Goal: Task Accomplishment & Management: Manage account settings

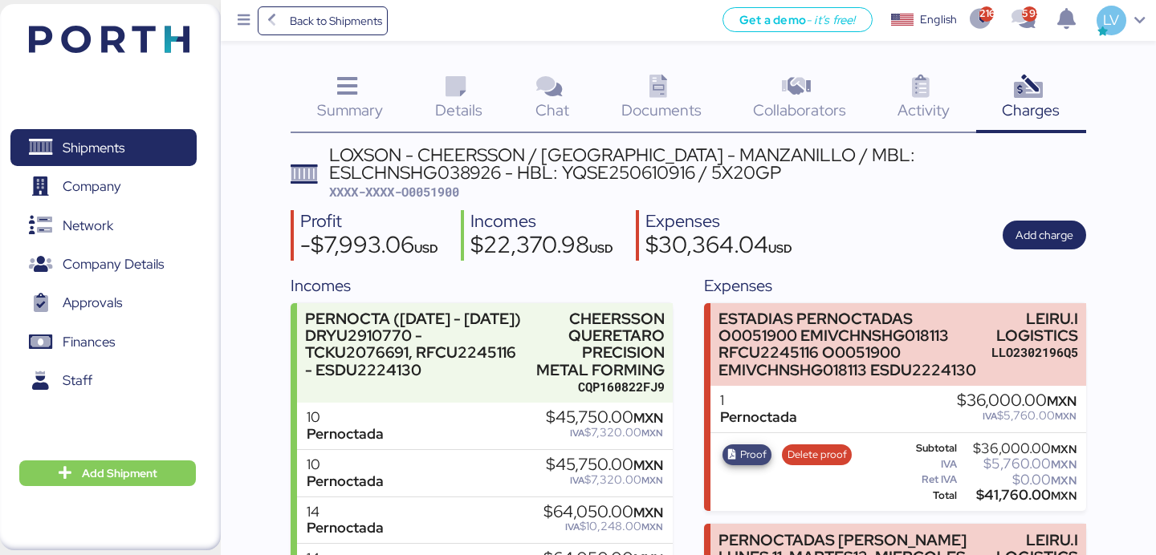
click at [749, 462] on span "Proof" at bounding box center [753, 455] width 26 height 18
click at [1048, 228] on span "Add charge" at bounding box center [1044, 235] width 58 height 19
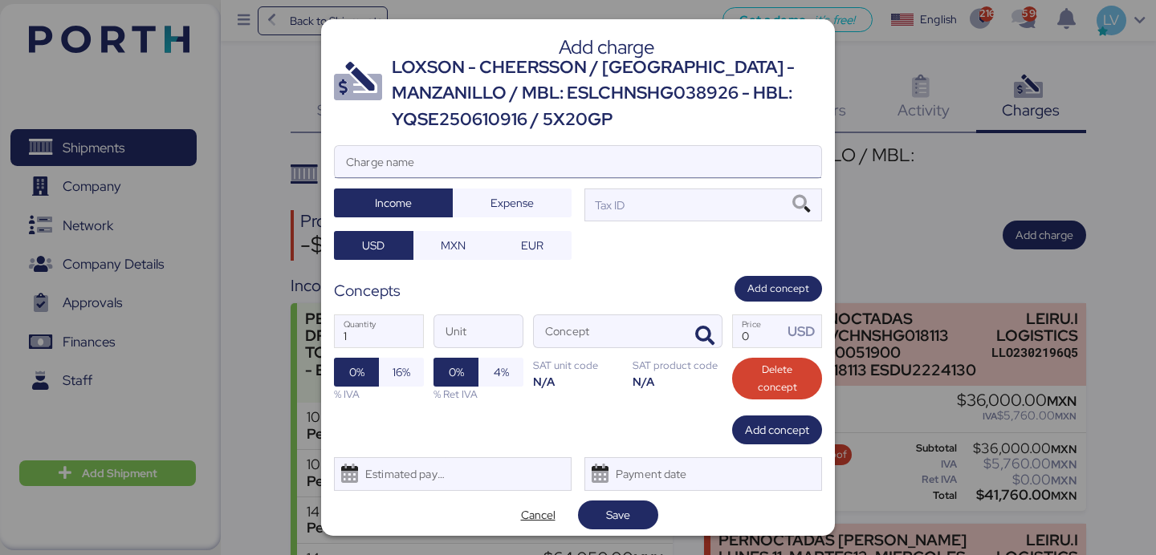
click at [588, 155] on input "Charge name" at bounding box center [578, 162] width 486 height 32
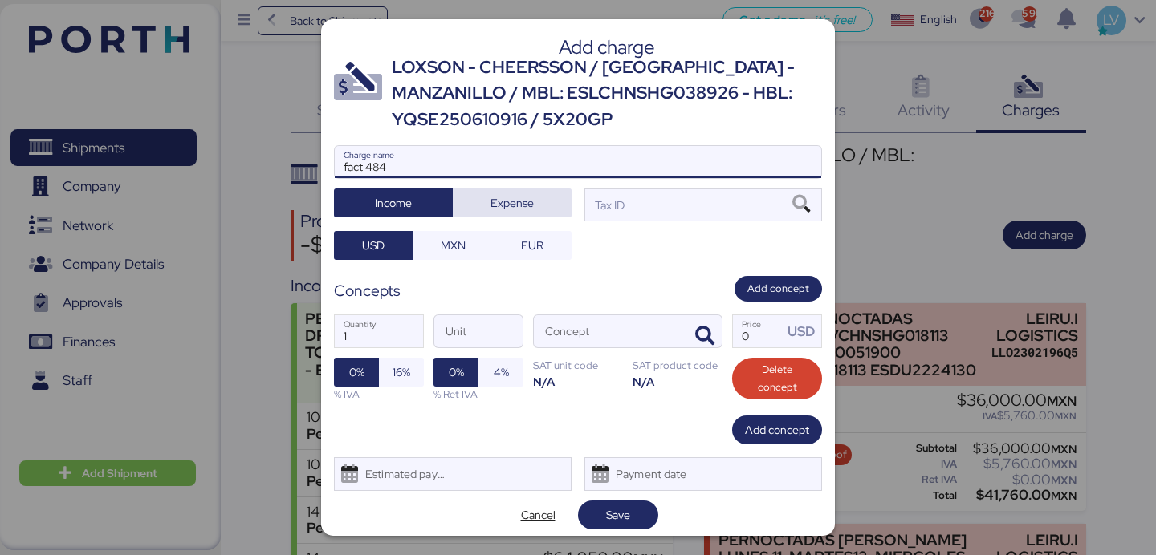
type input "fact 484"
click at [552, 195] on span "Expense" at bounding box center [512, 203] width 93 height 22
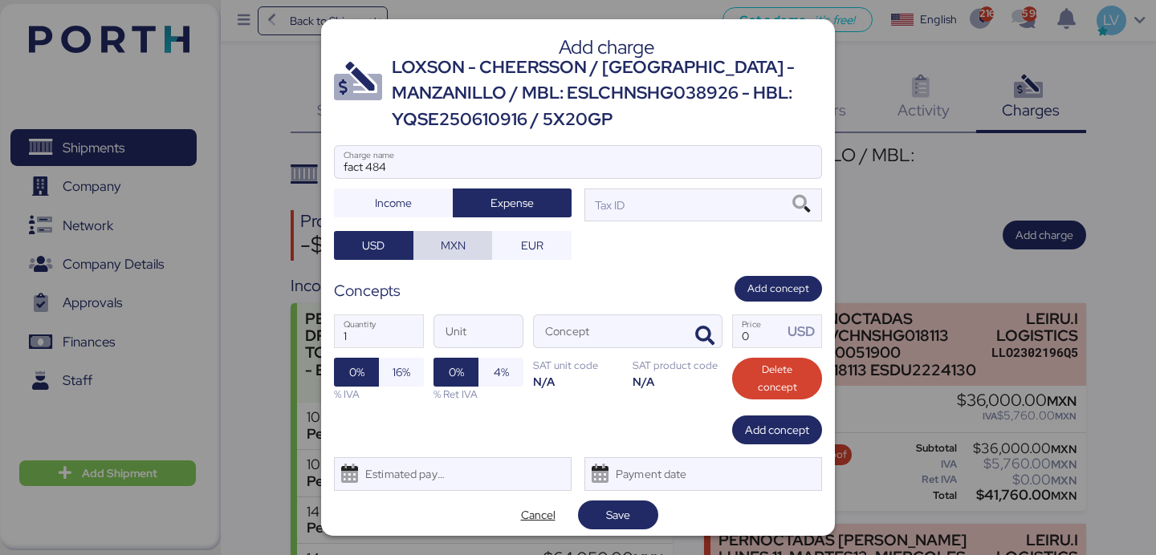
click at [470, 242] on span "MXN" at bounding box center [453, 245] width 54 height 22
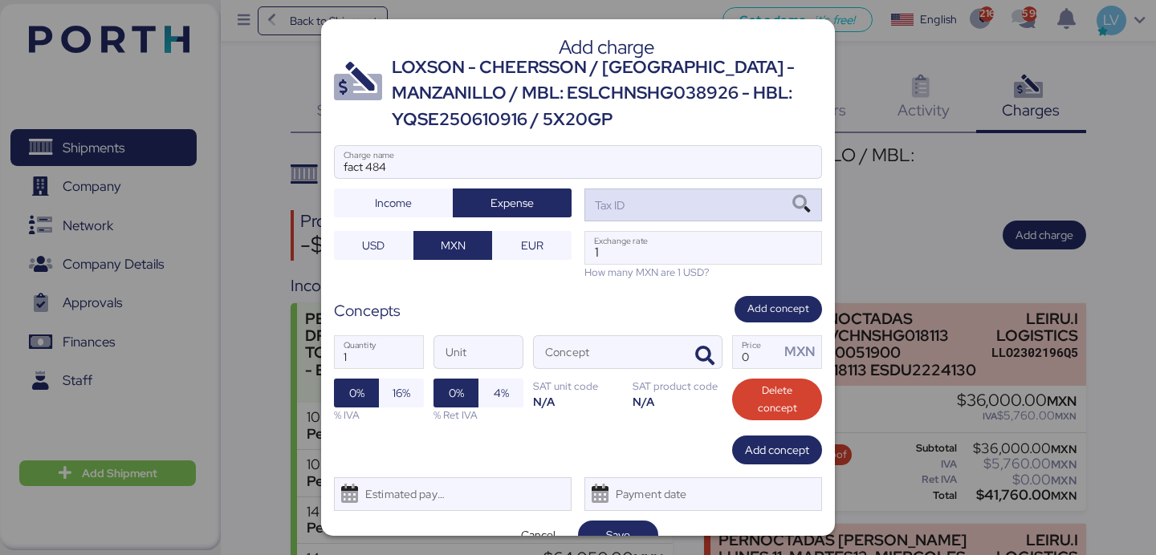
click at [708, 213] on div "Tax ID" at bounding box center [703, 205] width 238 height 32
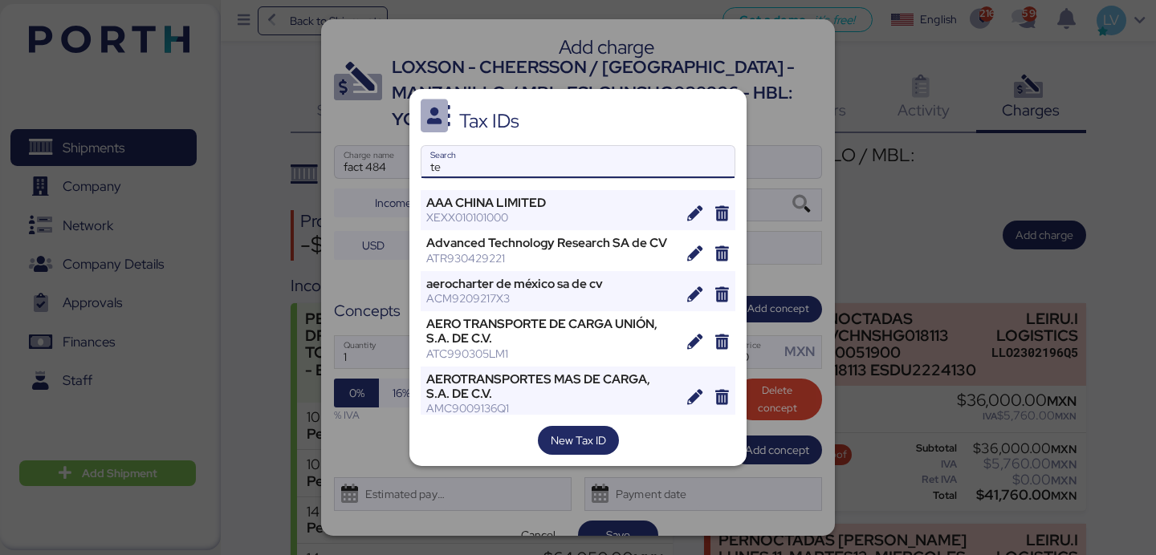
type input "t"
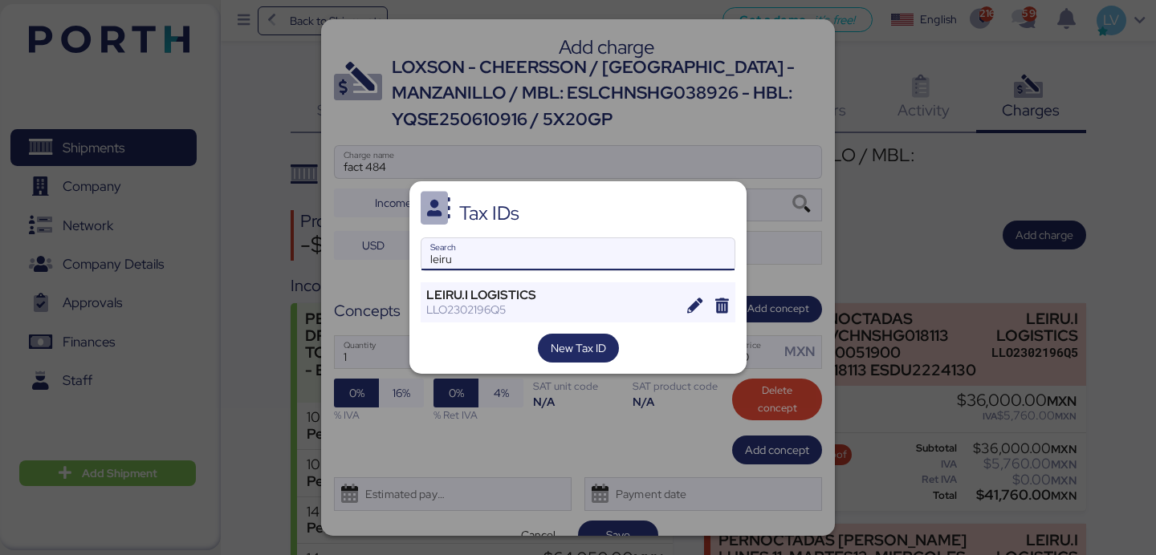
type input "leiru"
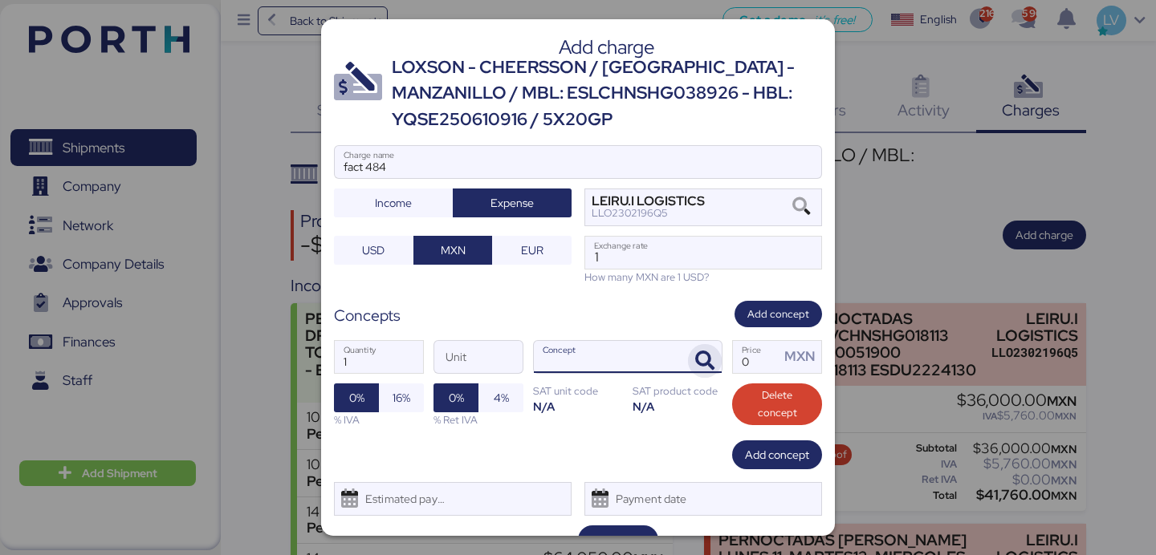
click at [714, 365] on icon "button" at bounding box center [704, 361] width 19 height 19
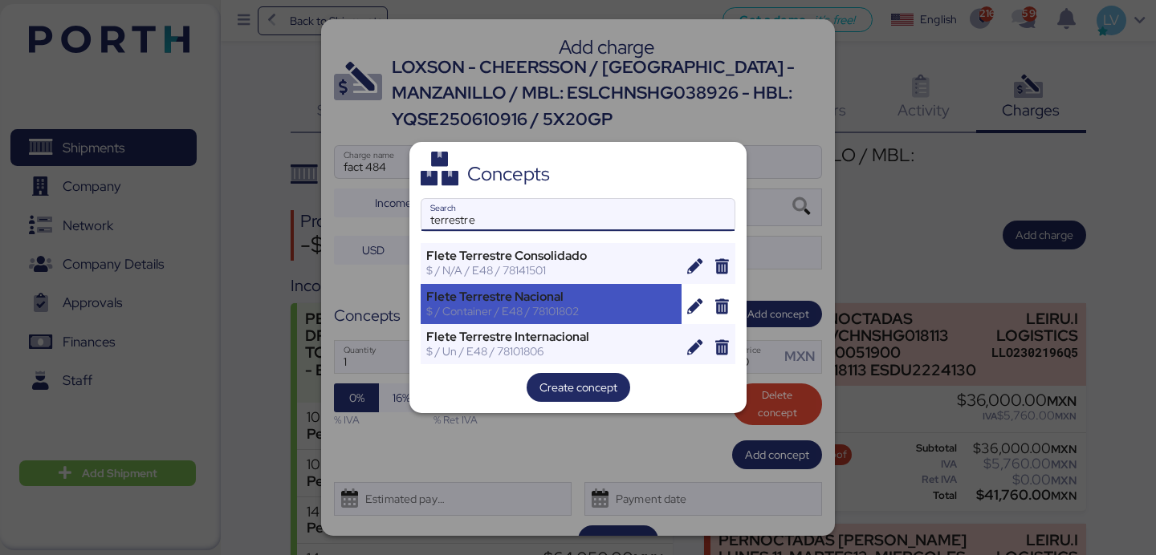
type input "terrestre"
click at [634, 316] on div "$ / Container / E48 / 78101802" at bounding box center [551, 311] width 250 height 14
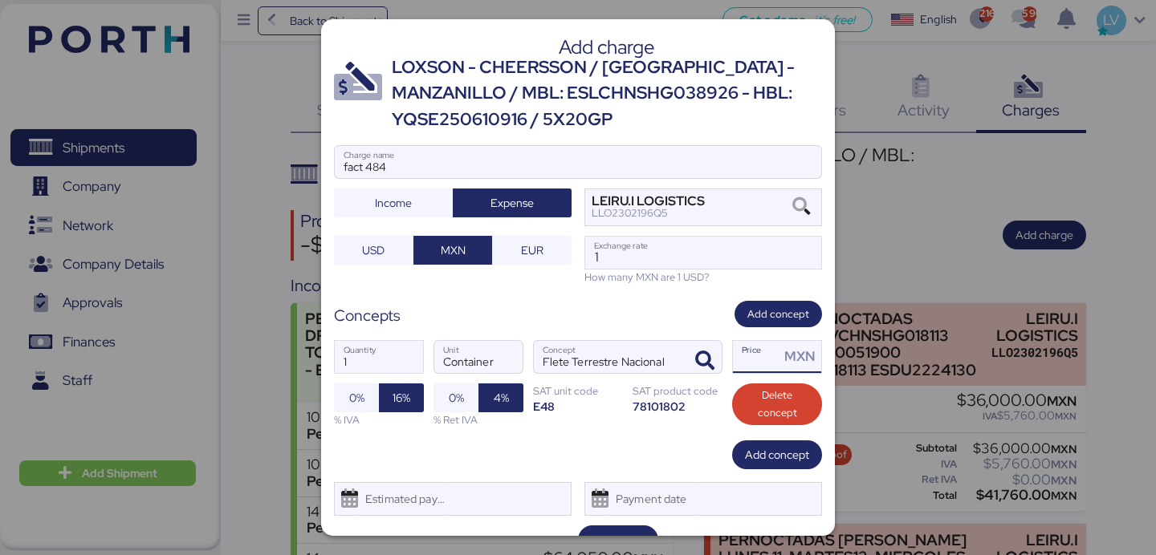
click at [751, 358] on input "Price MXN" at bounding box center [756, 357] width 47 height 32
paste input "63000.00"
type input "63000"
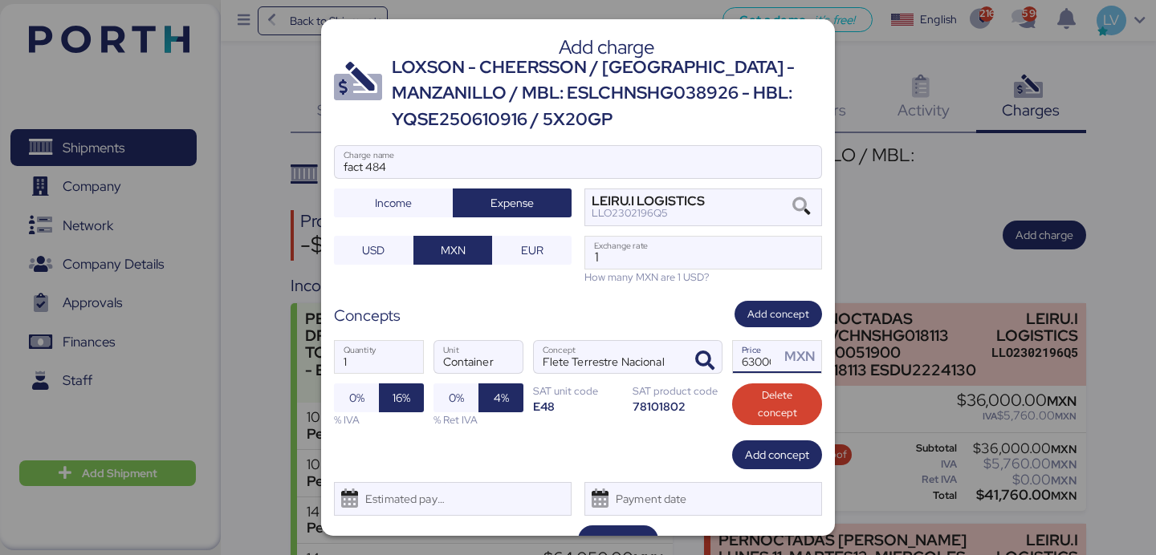
click at [630, 271] on div "How many MXN are 1 USD?" at bounding box center [703, 277] width 238 height 15
click at [673, 267] on input "1" at bounding box center [703, 253] width 236 height 32
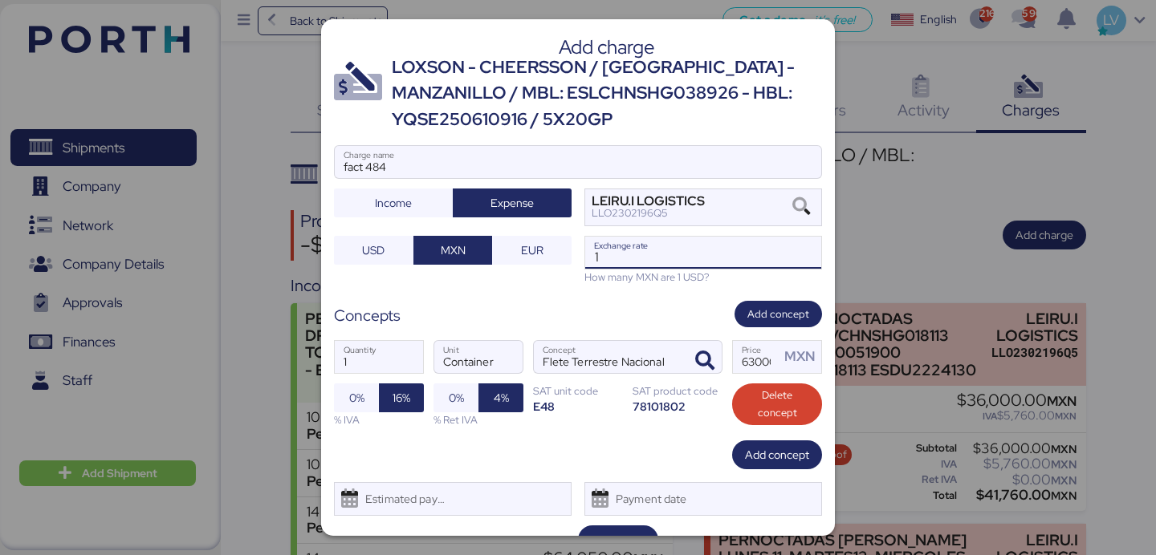
click at [673, 267] on input "1" at bounding box center [703, 253] width 236 height 32
paste input "8.7143"
type input "18.7143"
click at [606, 437] on div "1 Quantity Container Unit [PERSON_NAME] Terrestre Nacional Concept 63000 Price …" at bounding box center [578, 383] width 488 height 113
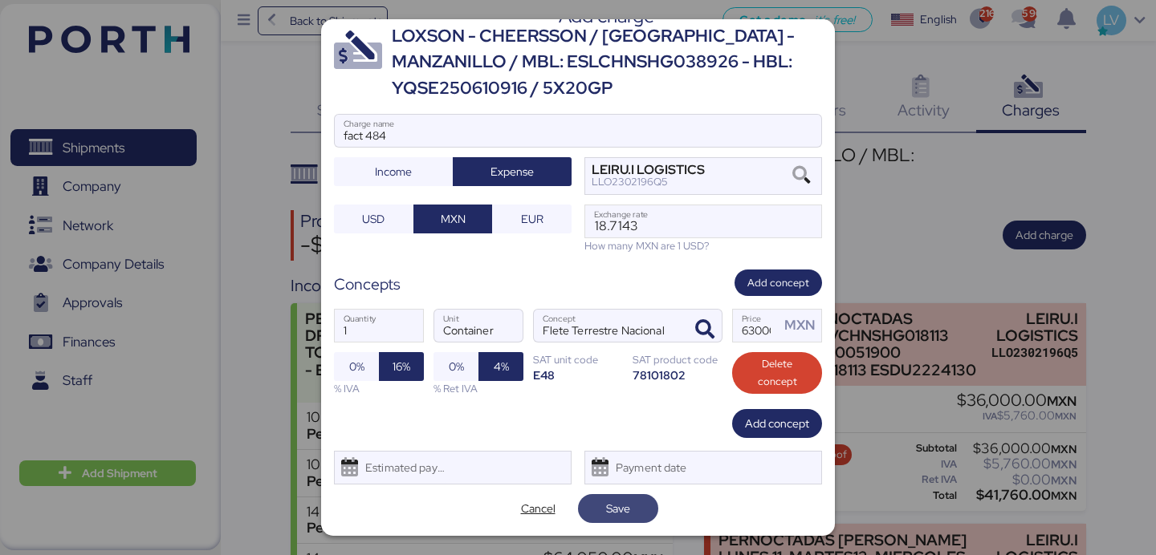
click at [607, 511] on span "Save" at bounding box center [618, 508] width 24 height 19
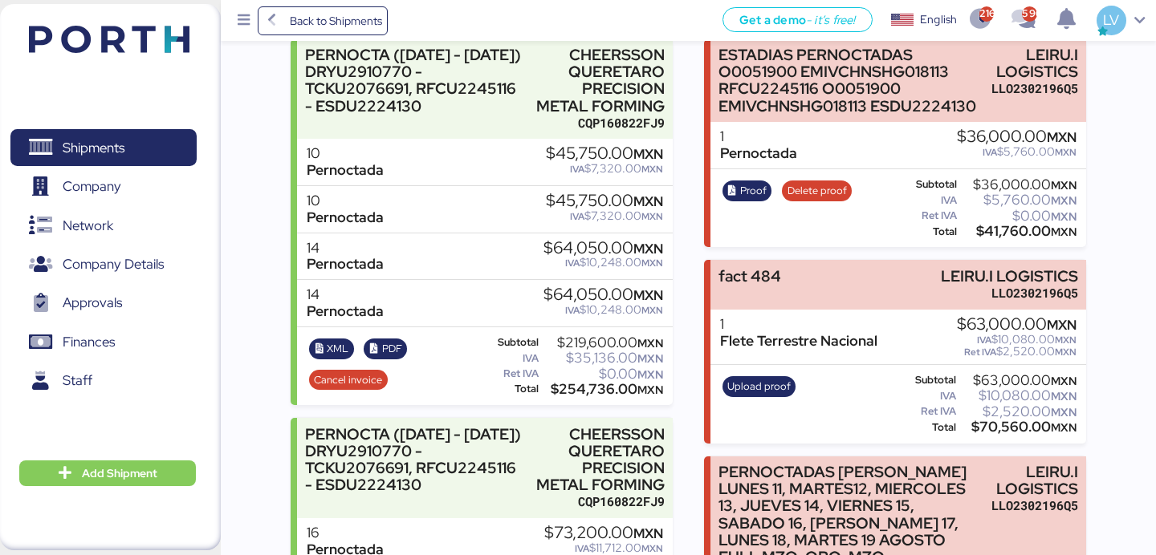
scroll to position [206, 0]
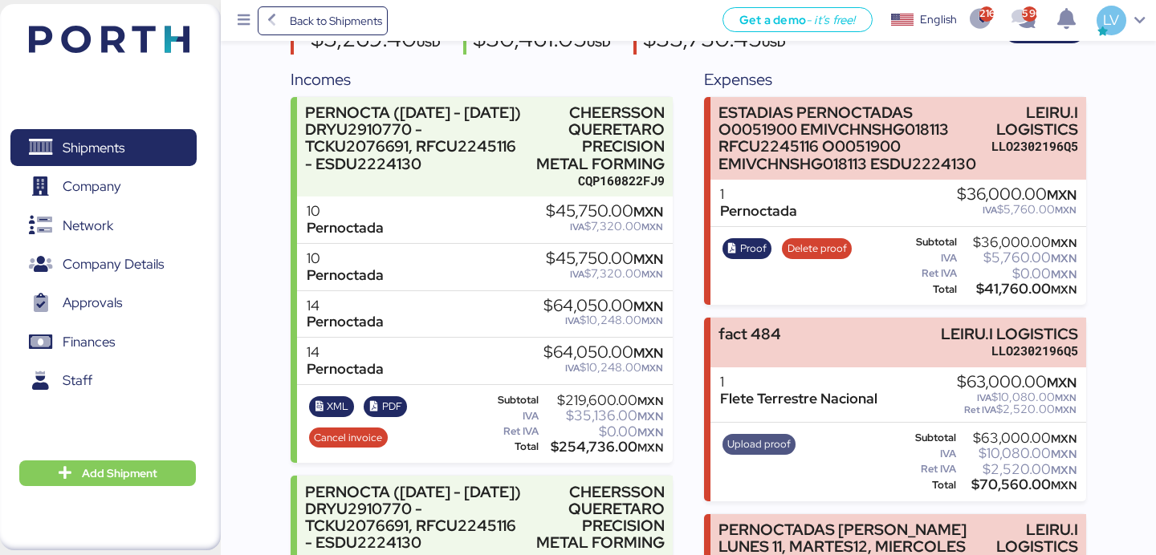
click at [751, 454] on span "Upload proof" at bounding box center [759, 444] width 74 height 21
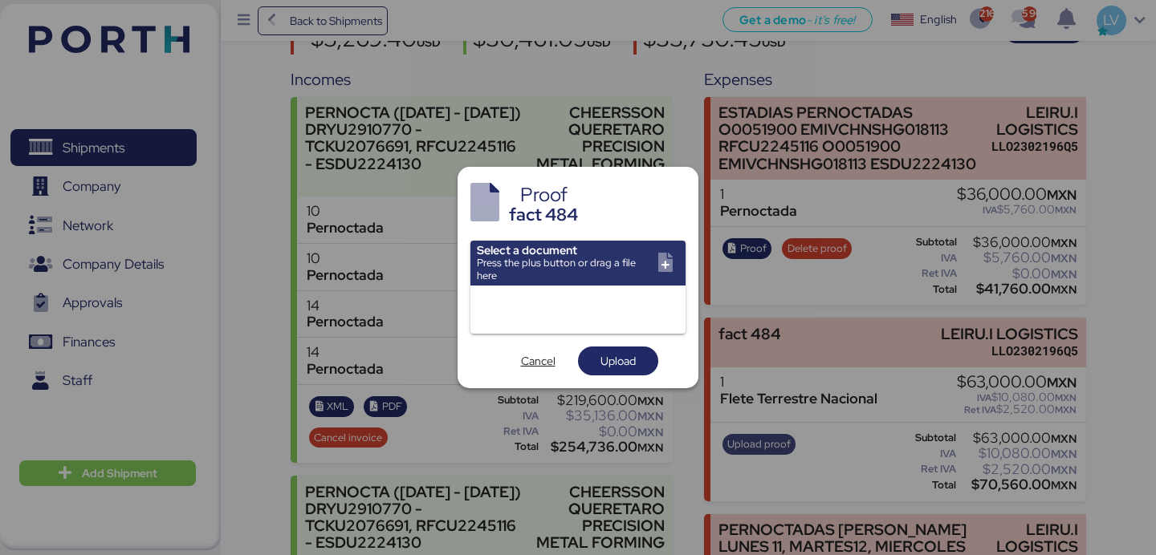
scroll to position [0, 0]
click at [553, 352] on span "Cancel" at bounding box center [538, 361] width 35 height 19
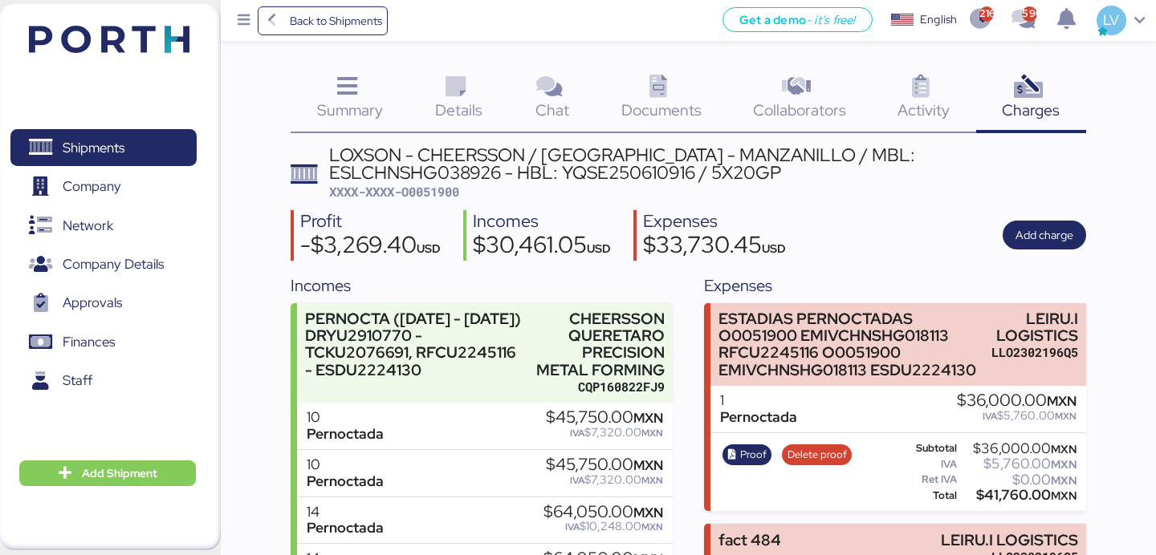
scroll to position [206, 0]
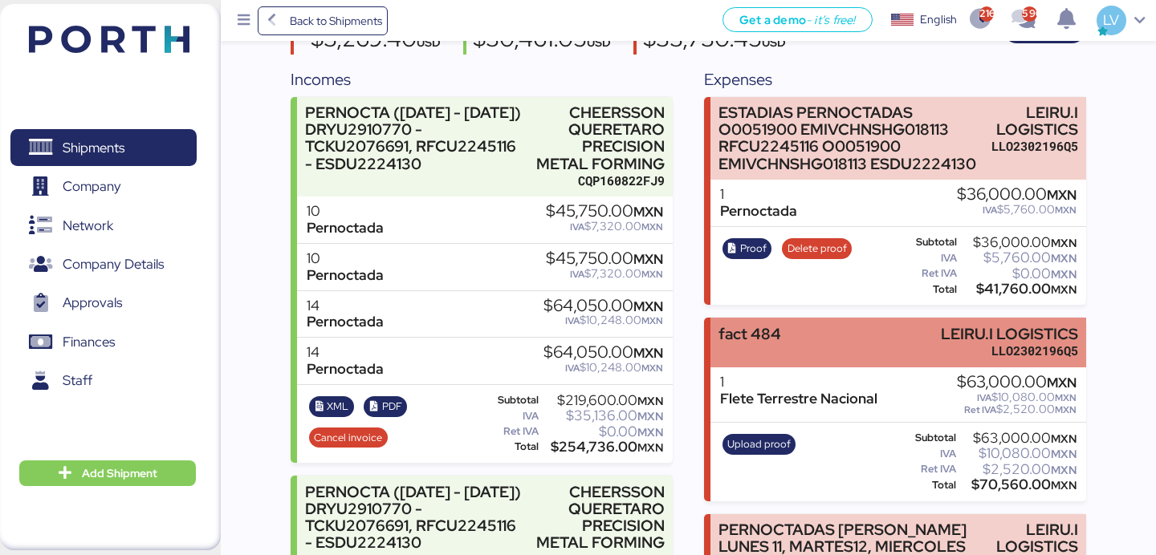
click at [781, 345] on div "fact 484 LEIRU.I LOGISTICS LLO2302196Q5" at bounding box center [897, 342] width 375 height 49
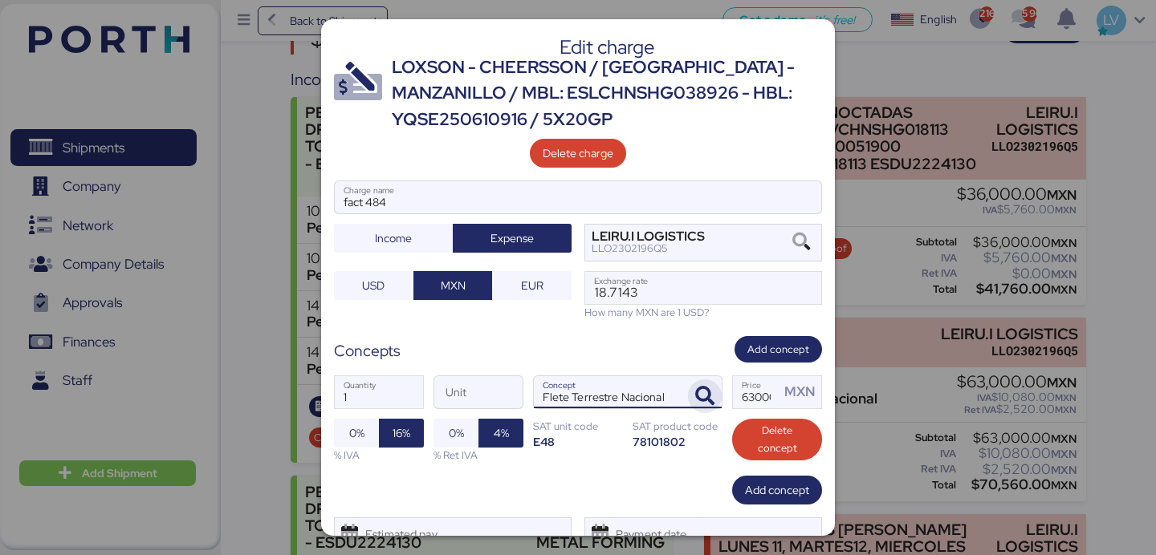
click at [694, 384] on span "button" at bounding box center [705, 397] width 34 height 34
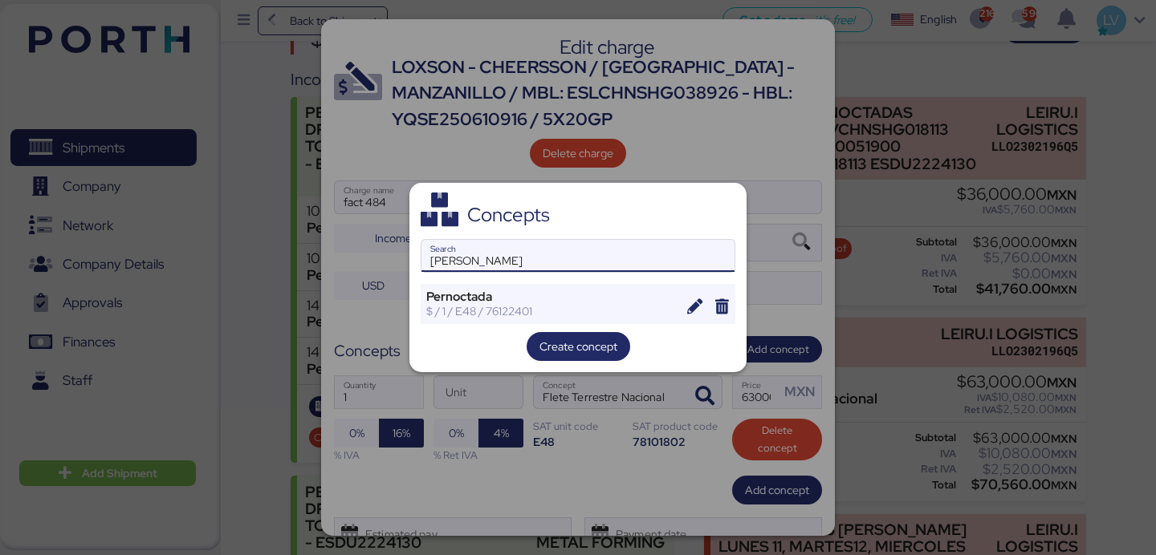
type input "[PERSON_NAME]"
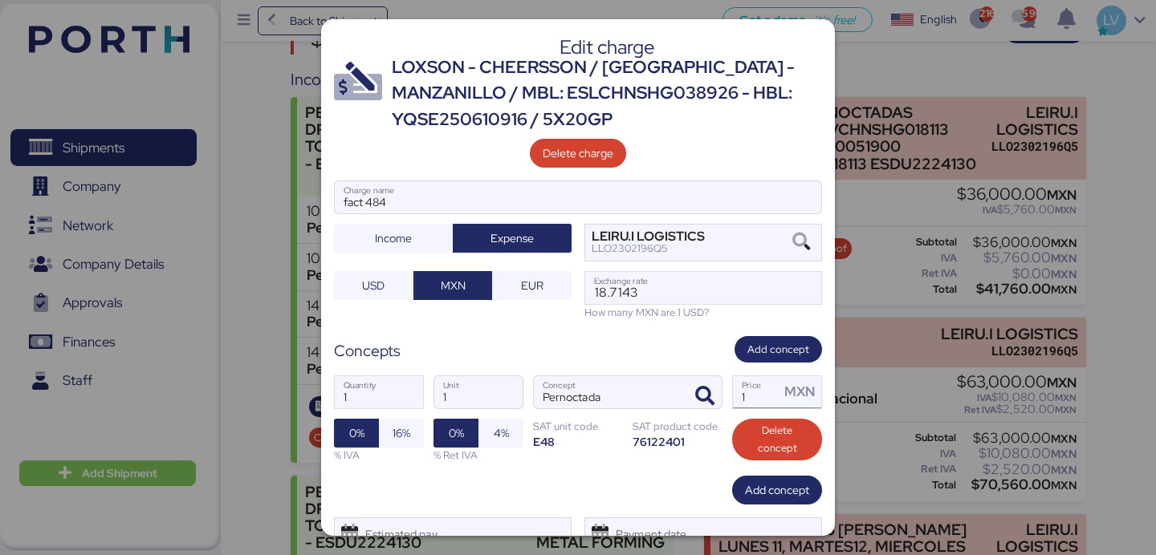
click at [751, 401] on input "1" at bounding box center [756, 392] width 47 height 32
paste input "8.7143"
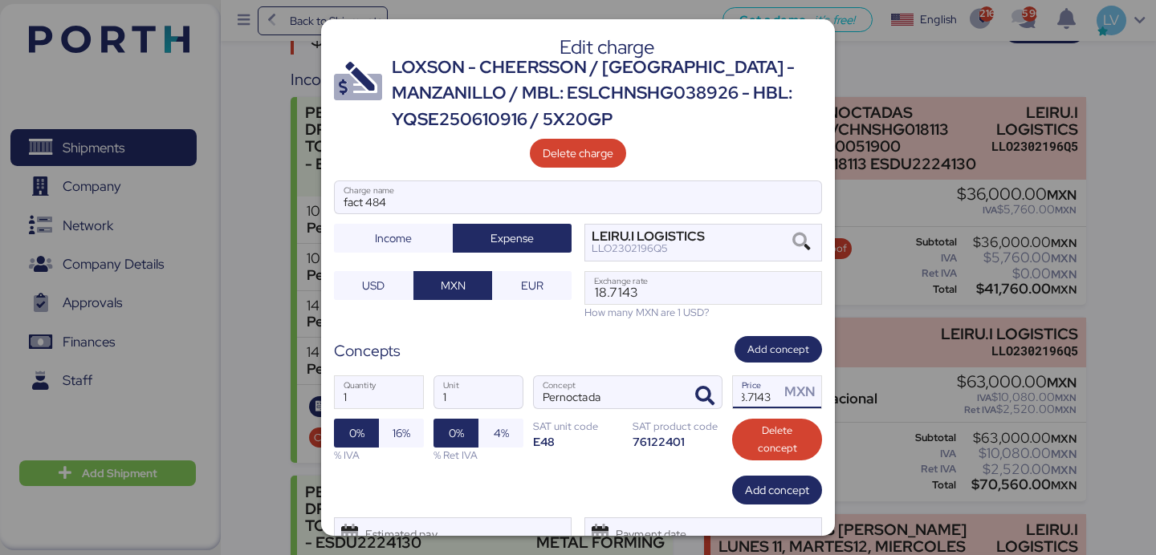
click at [758, 393] on input "18.7143" at bounding box center [756, 392] width 47 height 32
type input "63000"
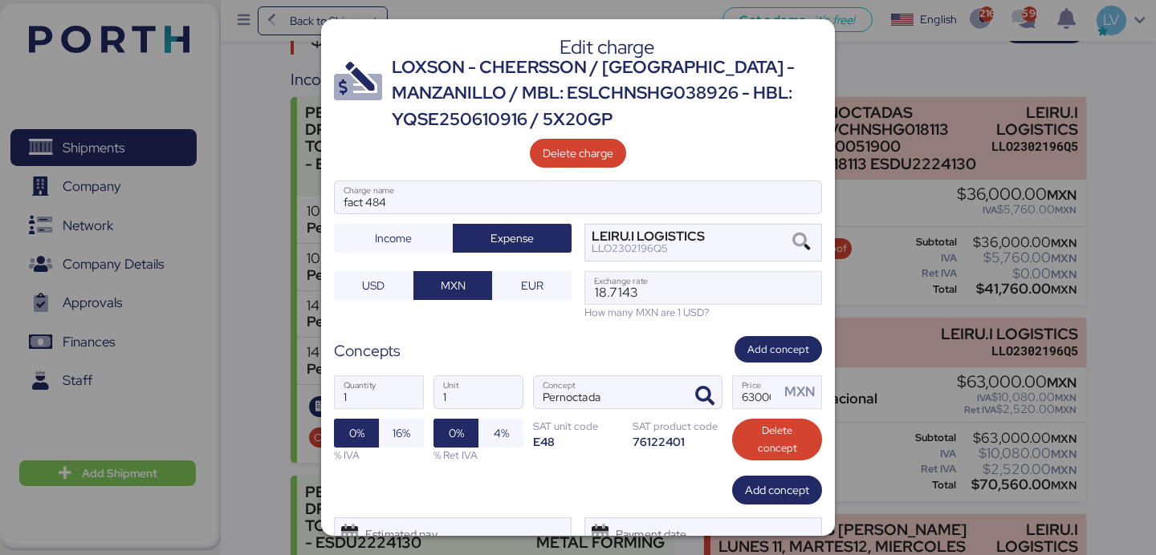
click at [660, 444] on div "76122401" at bounding box center [678, 441] width 90 height 15
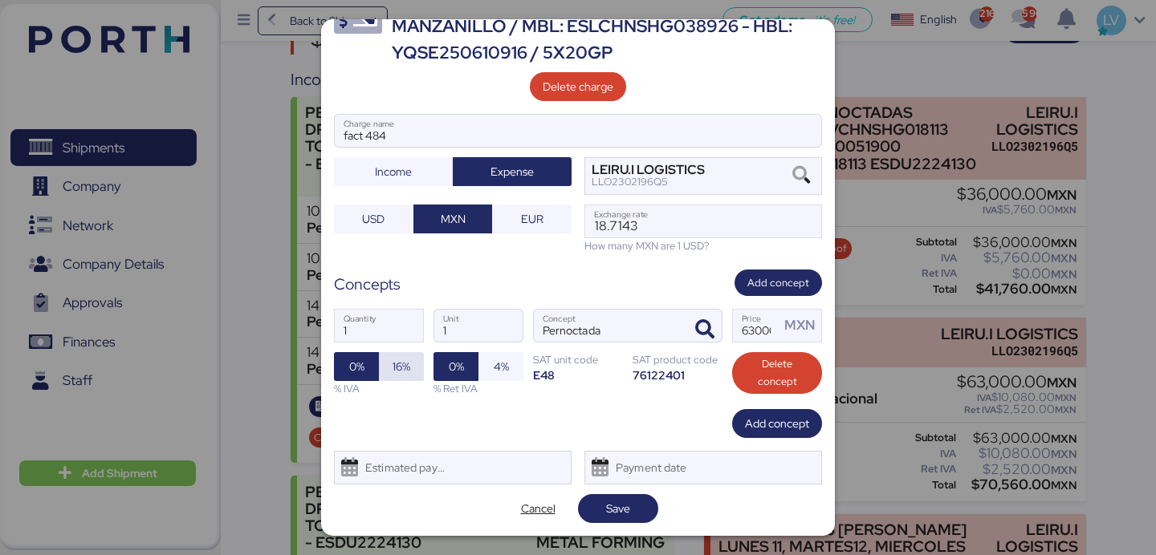
click at [397, 364] on span "16%" at bounding box center [402, 366] width 18 height 19
click at [643, 507] on span "Save" at bounding box center [618, 509] width 55 height 22
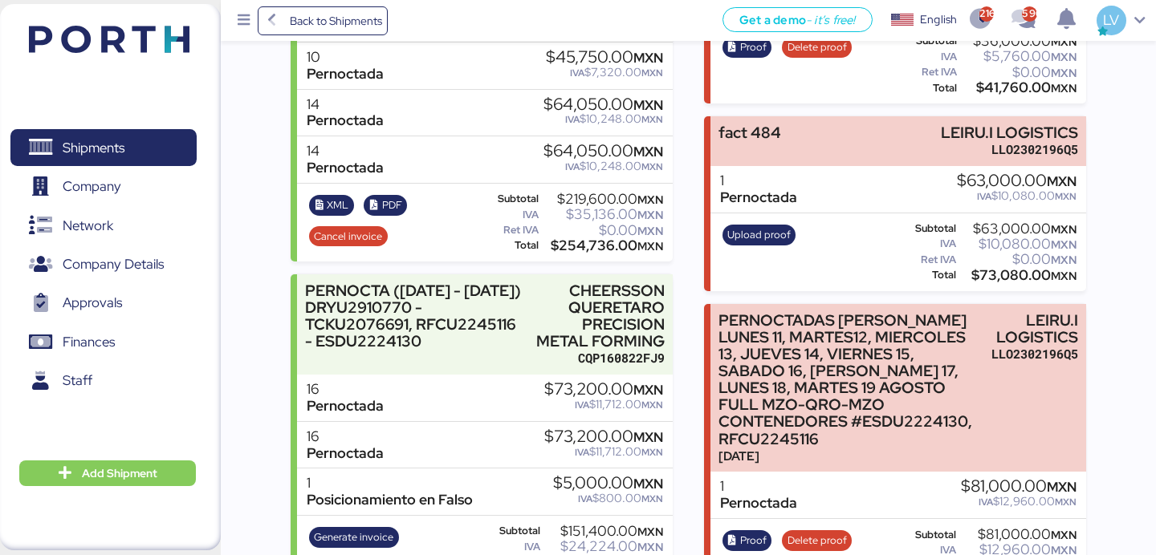
scroll to position [417, 0]
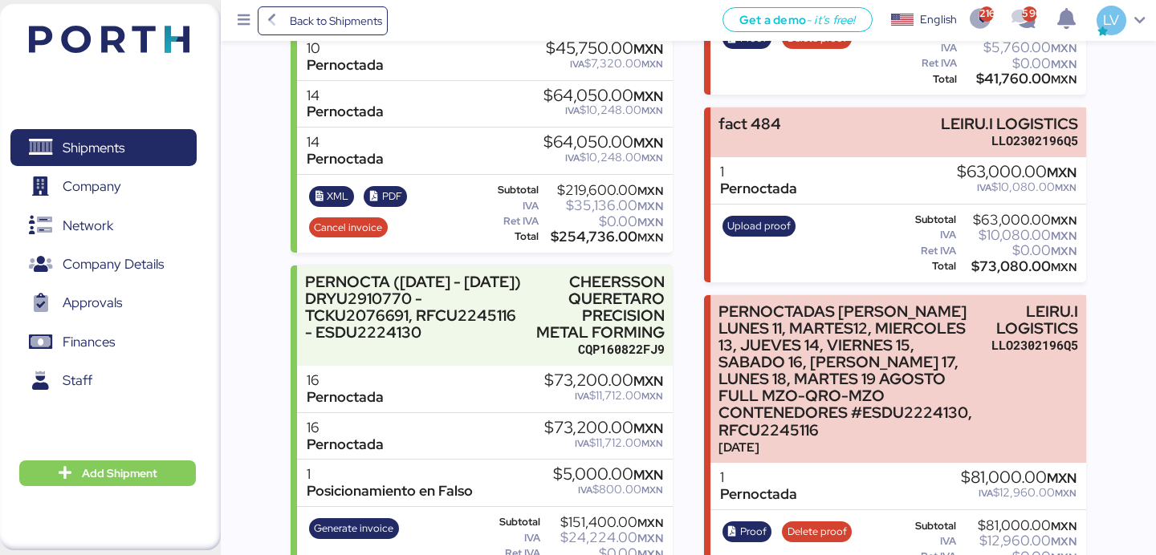
click at [740, 210] on div "Upload proof Subtotal $63,000.00 MXN IVA $10,080.00 MXN Ret IVA $0.00 MXN Total…" at bounding box center [897, 244] width 375 height 79
click at [736, 224] on span "Upload proof" at bounding box center [758, 227] width 63 height 18
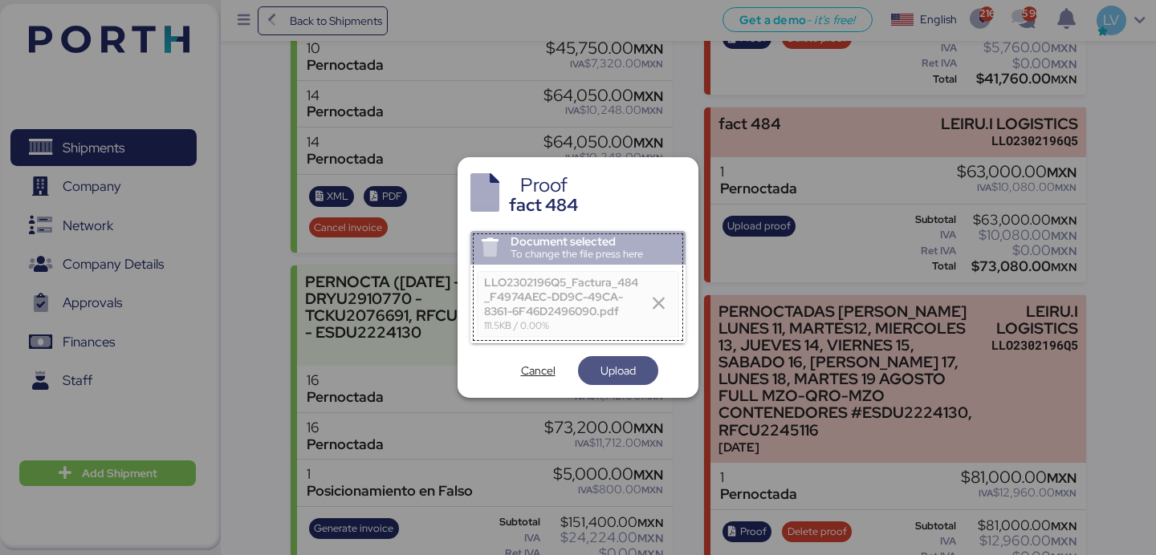
click at [612, 366] on span "Upload" at bounding box center [617, 370] width 35 height 19
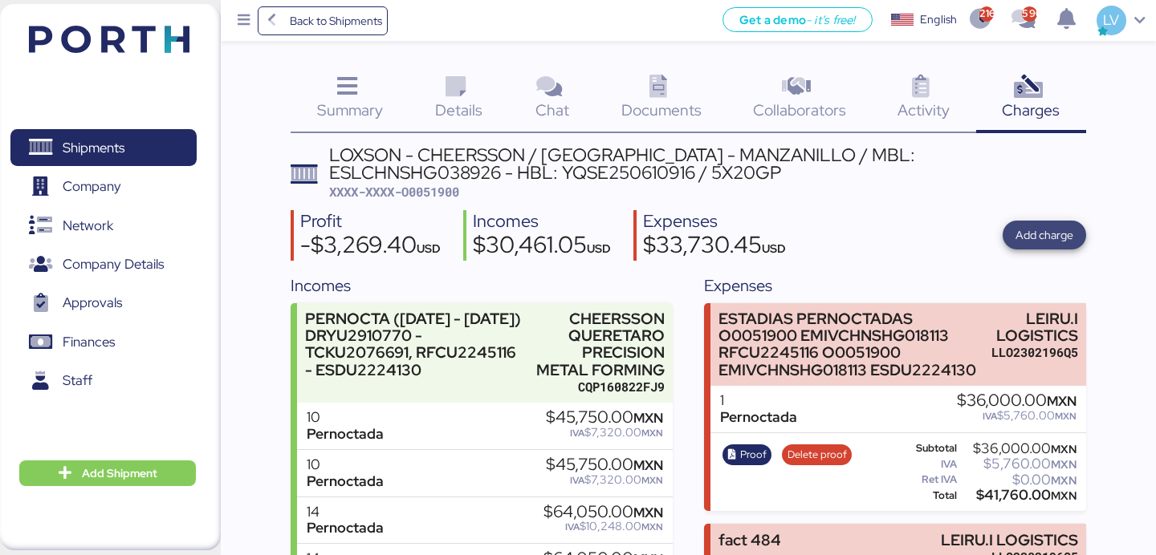
click at [1049, 227] on span "Add charge" at bounding box center [1044, 235] width 58 height 19
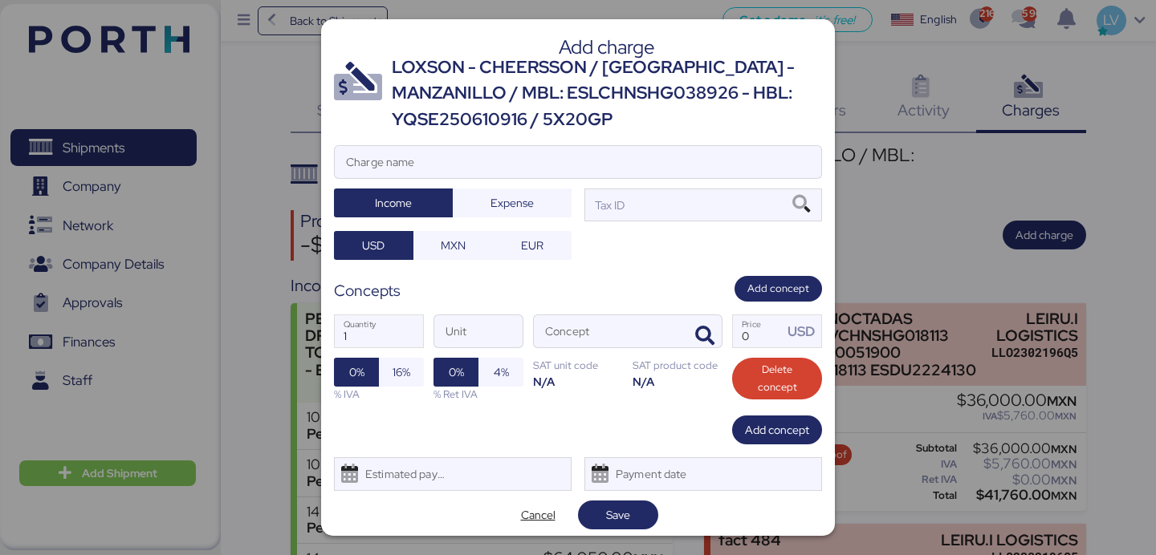
click at [455, 143] on div "Add charge LOXSON - CHEERSSON / [GEOGRAPHIC_DATA] - MANZANILLO / MBL: ESLCHNSHG…" at bounding box center [578, 277] width 514 height 517
click at [454, 178] on div at bounding box center [578, 186] width 486 height 16
click at [454, 177] on input "Charge name" at bounding box center [578, 162] width 486 height 32
click at [454, 163] on input "Charge name" at bounding box center [578, 162] width 486 height 32
paste input "494"
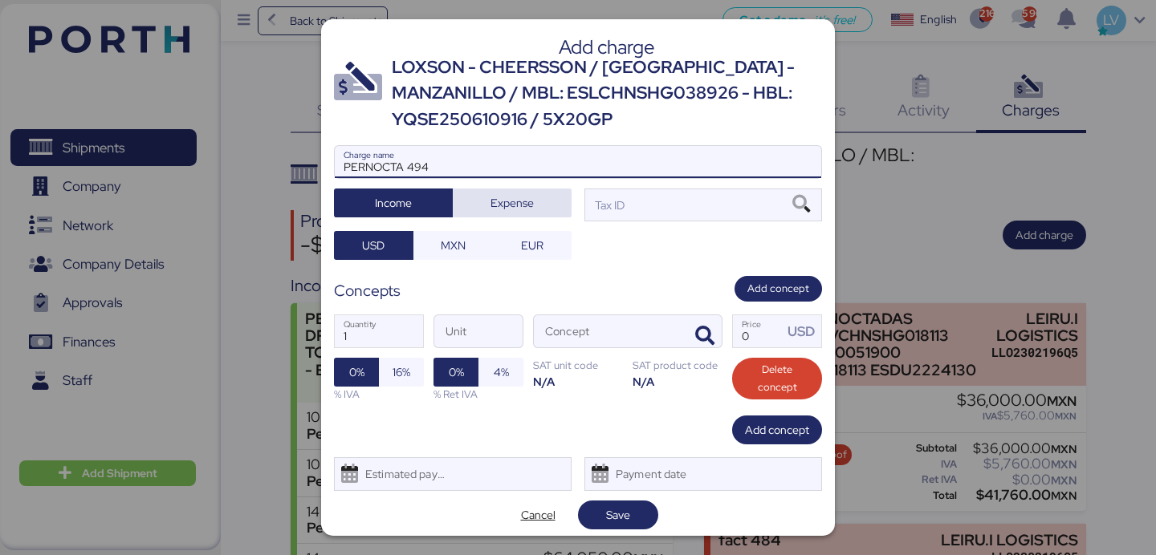
type input "PERNOCTA 494"
click at [502, 208] on span "Expense" at bounding box center [511, 202] width 43 height 19
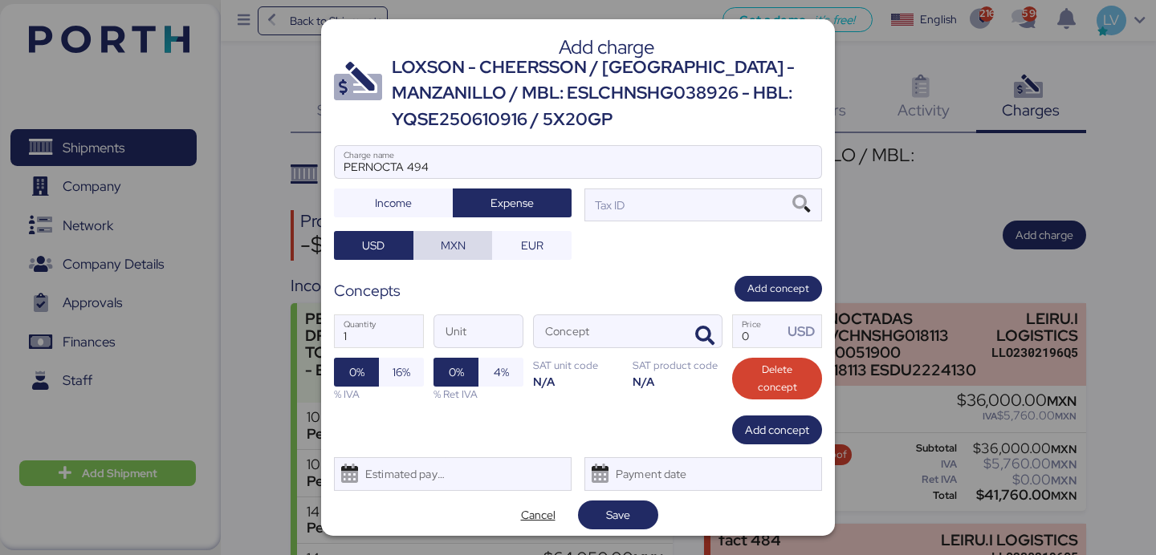
click at [472, 252] on span "MXN" at bounding box center [453, 245] width 54 height 22
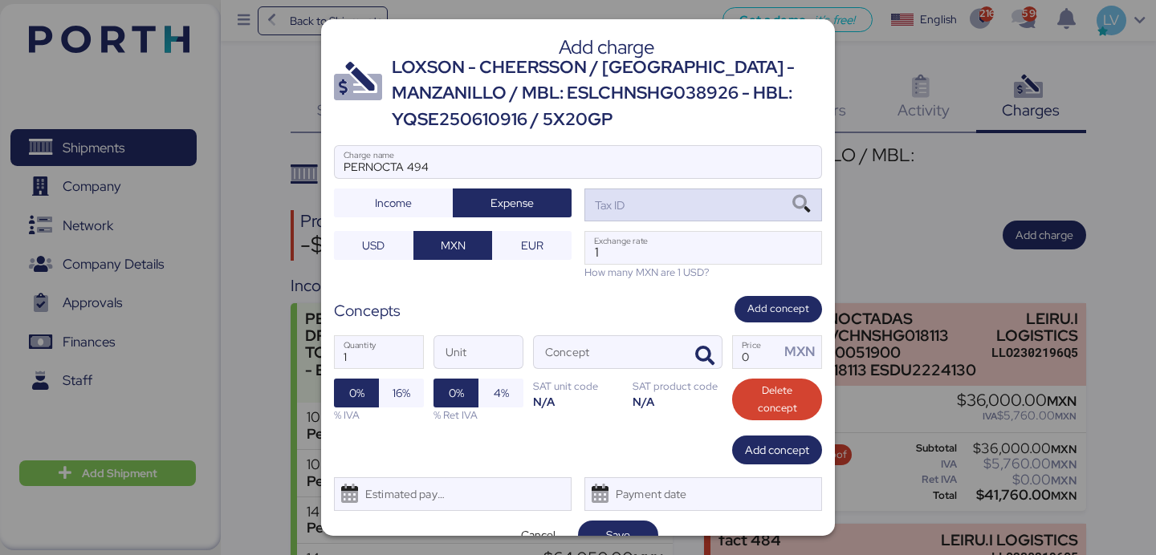
click at [677, 218] on div "Tax ID" at bounding box center [703, 205] width 238 height 32
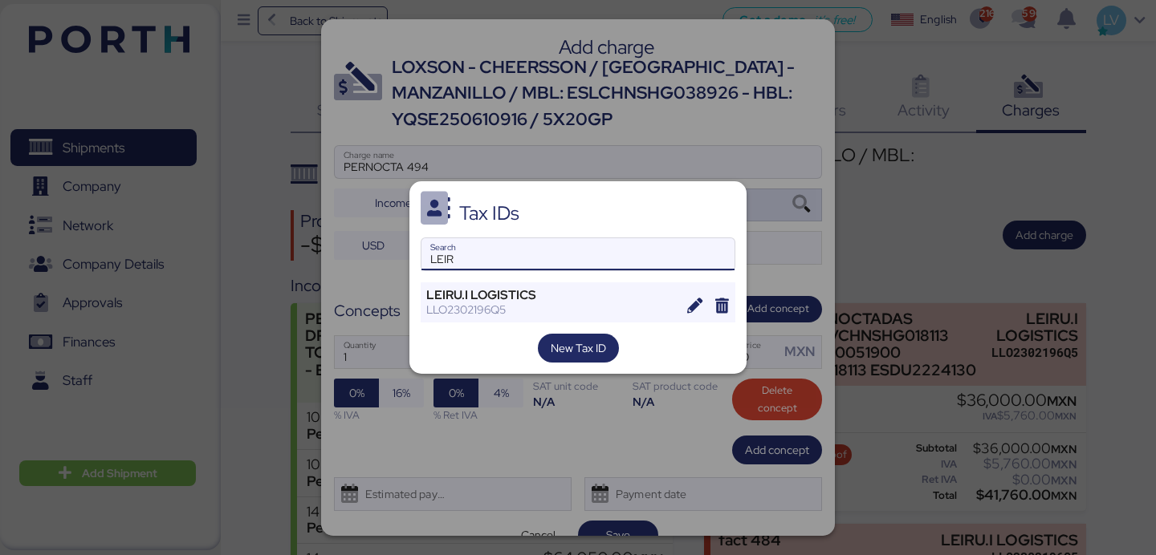
type input "LEIR"
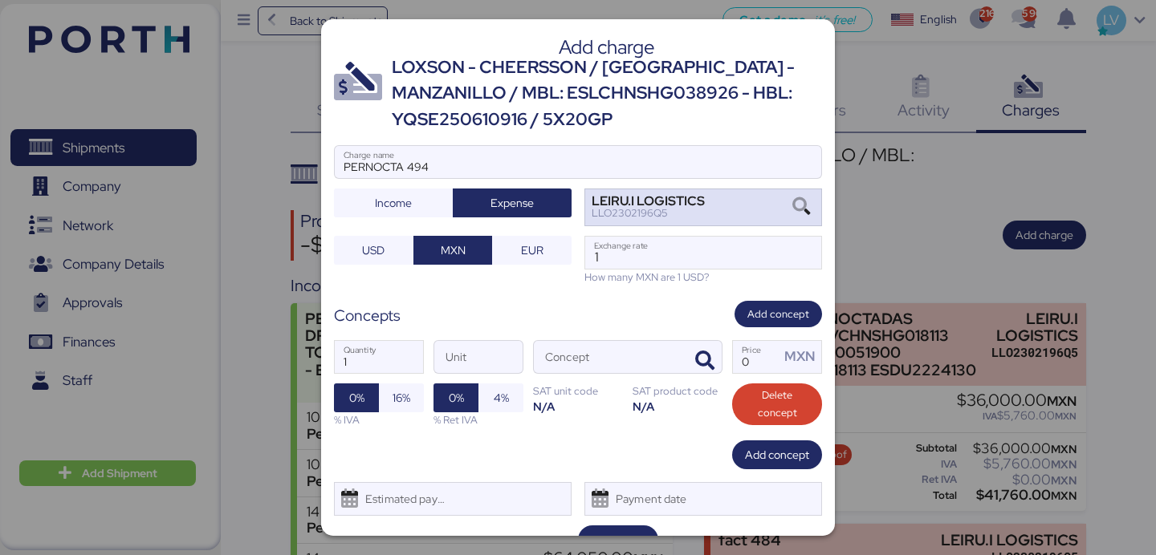
click at [669, 226] on div "LEIRU.I LOGISTICS LLO2302196Q5" at bounding box center [703, 208] width 238 height 38
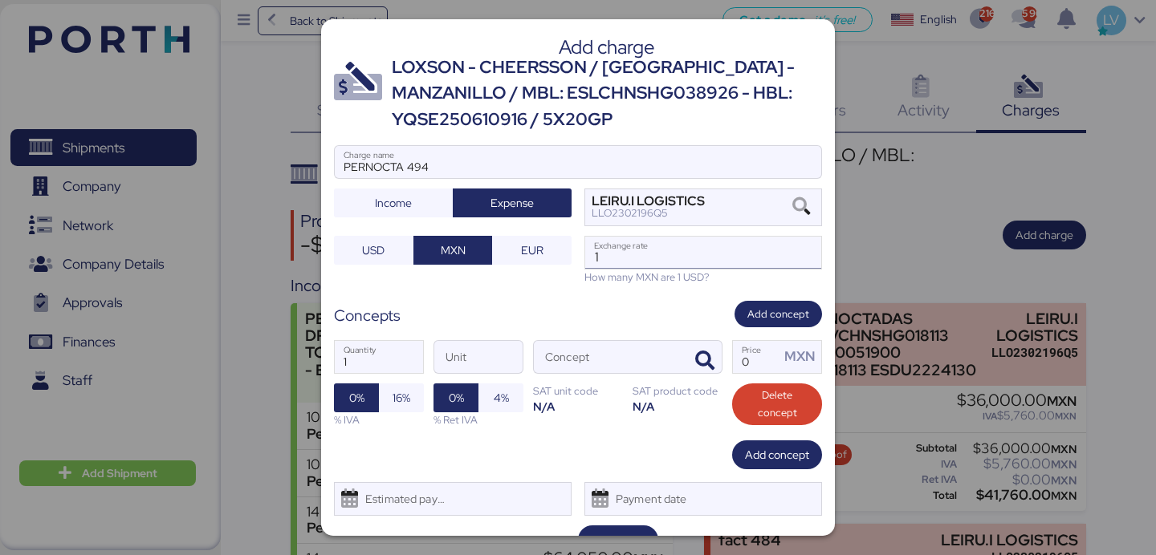
click at [638, 254] on input "1" at bounding box center [703, 253] width 236 height 32
paste input "18.7143"
type input "18.7143"
click at [703, 352] on icon "button" at bounding box center [704, 361] width 19 height 19
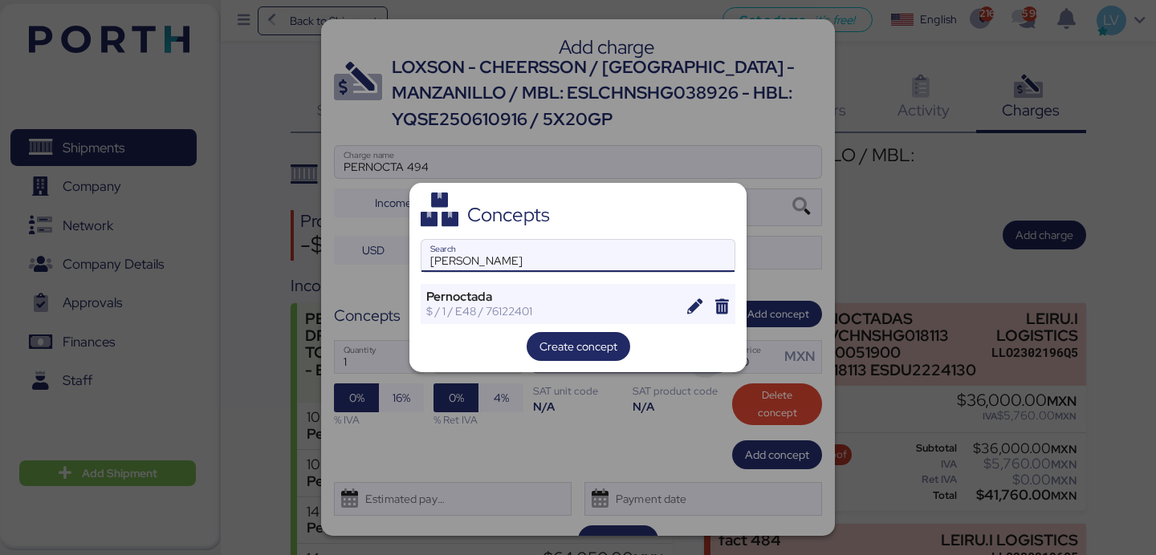
type input "[PERSON_NAME]"
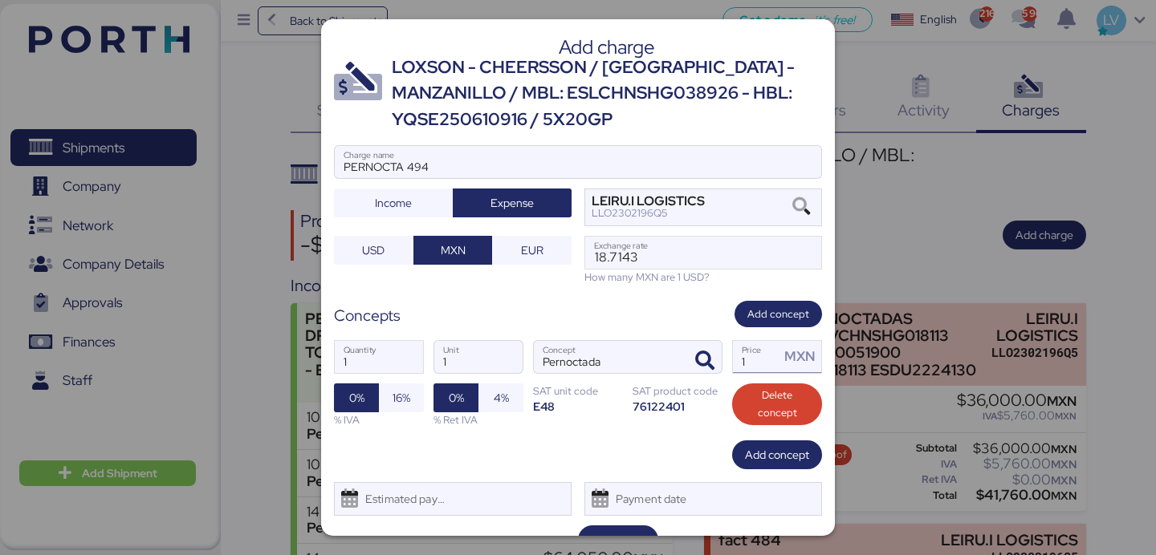
click at [767, 362] on input "1" at bounding box center [756, 357] width 47 height 32
type input "54000"
click at [406, 384] on span "16%" at bounding box center [401, 398] width 45 height 29
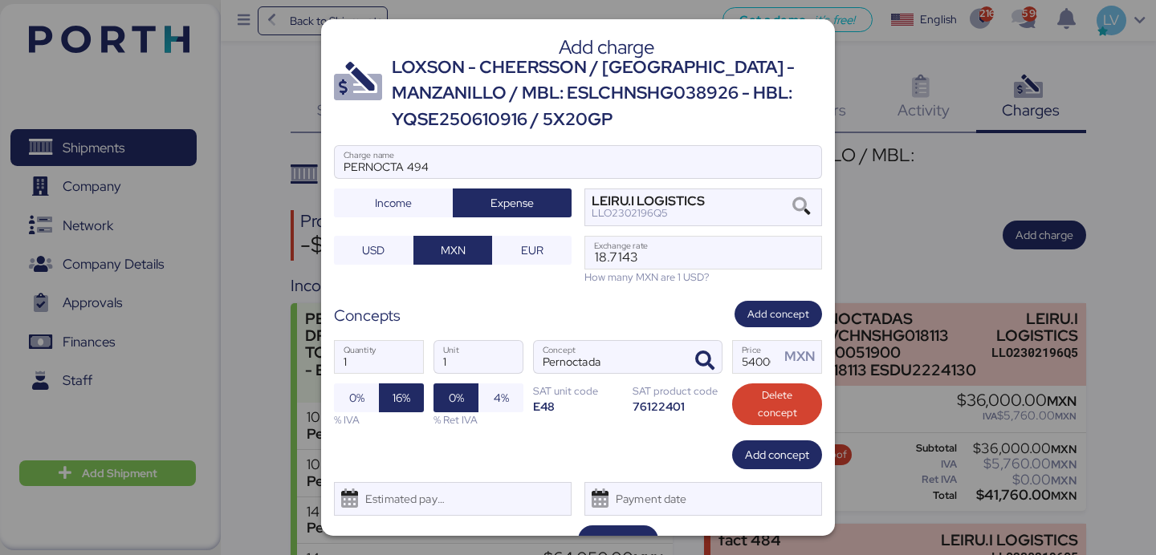
click at [624, 523] on div "Add charge LOXSON - CHEERSSON / [GEOGRAPHIC_DATA] - MANZANILLO / MBL: ESLCHNSHG…" at bounding box center [578, 277] width 514 height 517
click at [622, 527] on span "Save" at bounding box center [618, 540] width 80 height 29
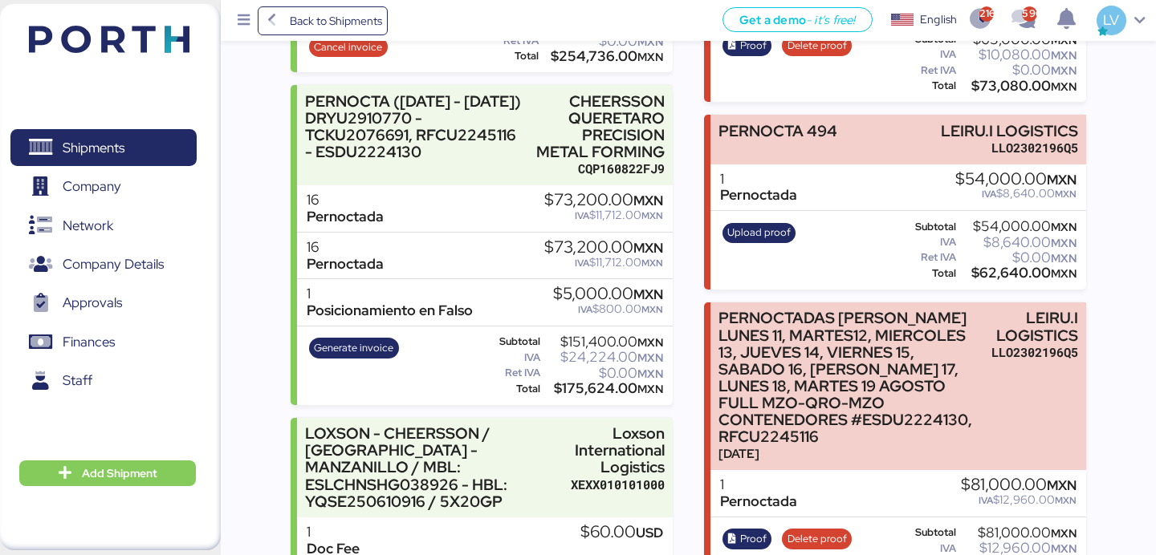
scroll to position [662, 0]
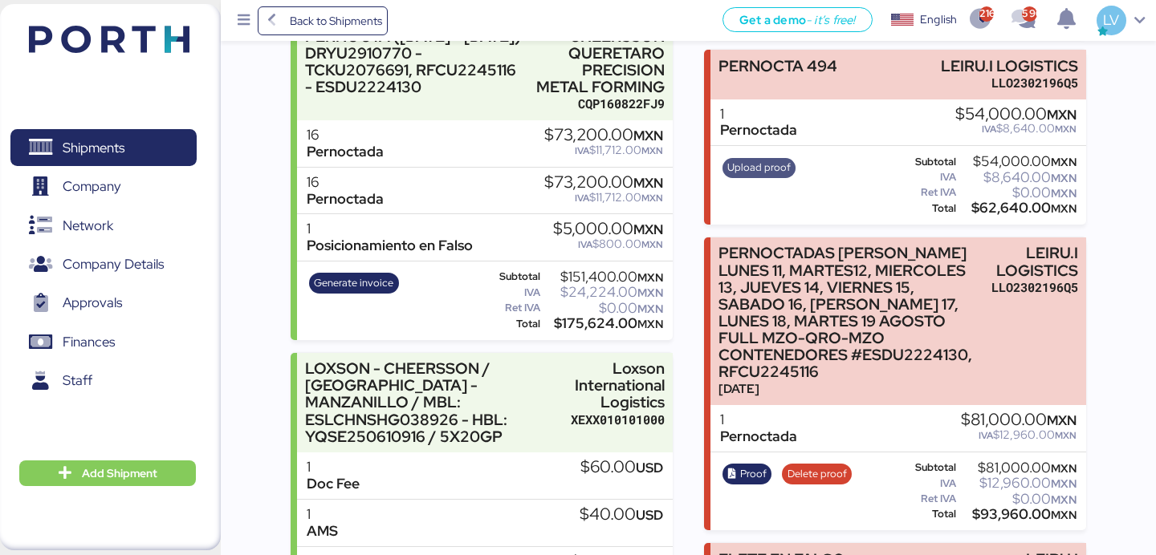
click at [759, 160] on span "Upload proof" at bounding box center [758, 168] width 63 height 18
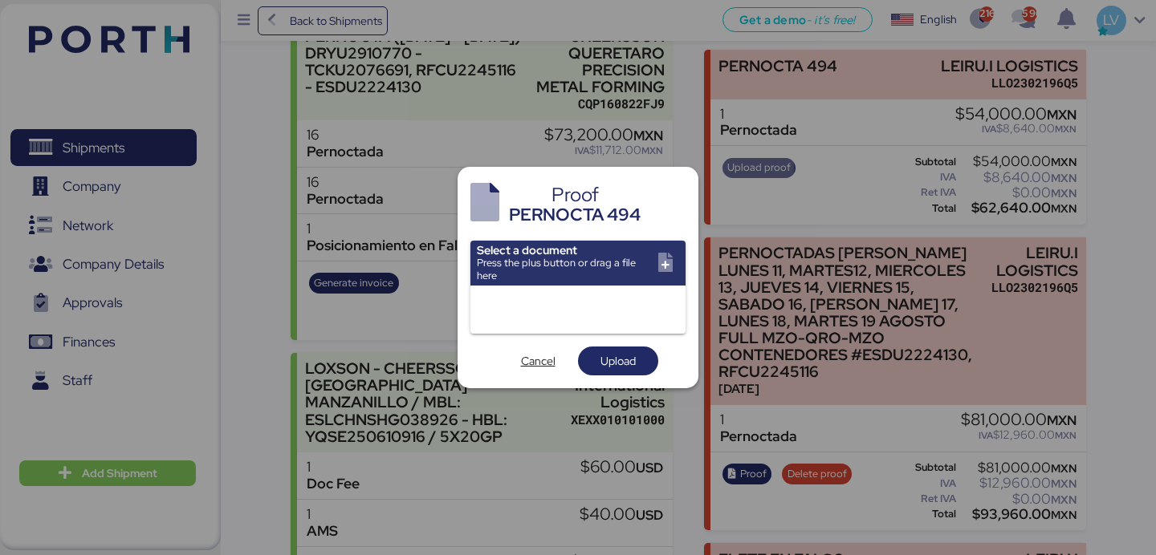
scroll to position [0, 0]
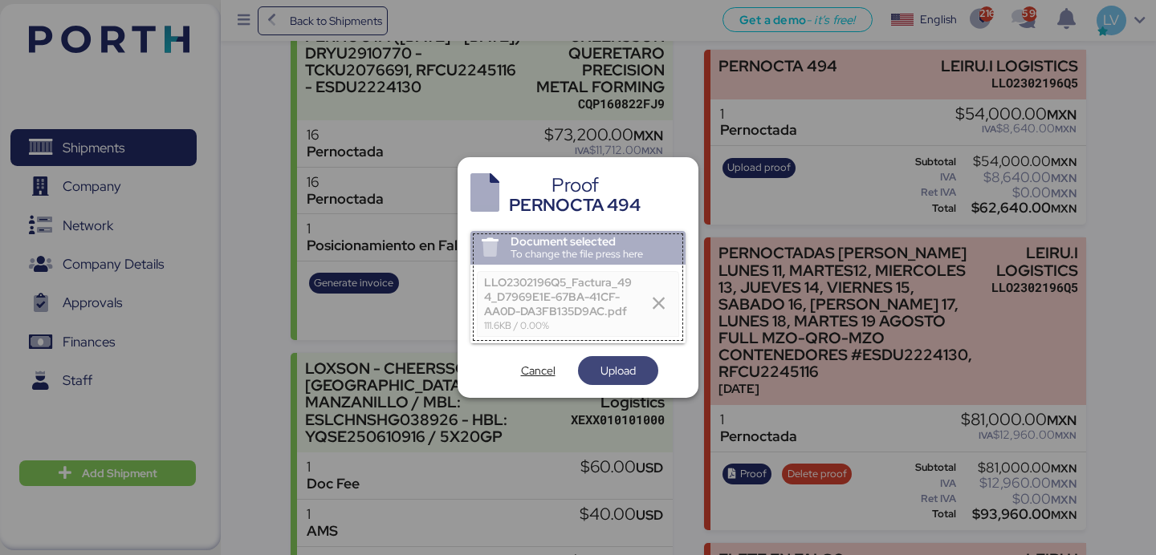
click at [628, 369] on span "Upload" at bounding box center [617, 370] width 35 height 19
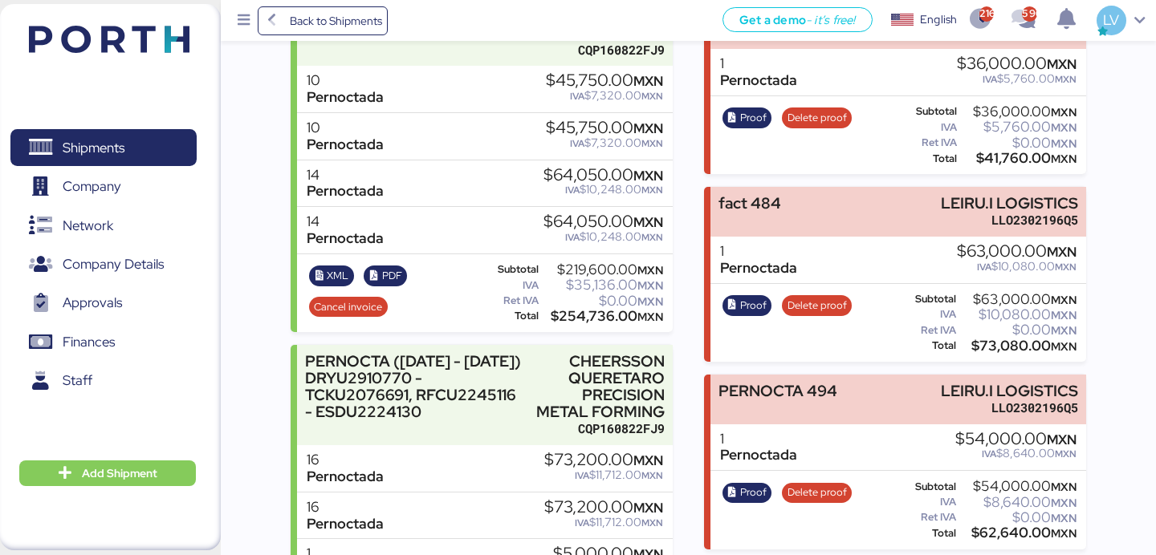
scroll to position [355, 0]
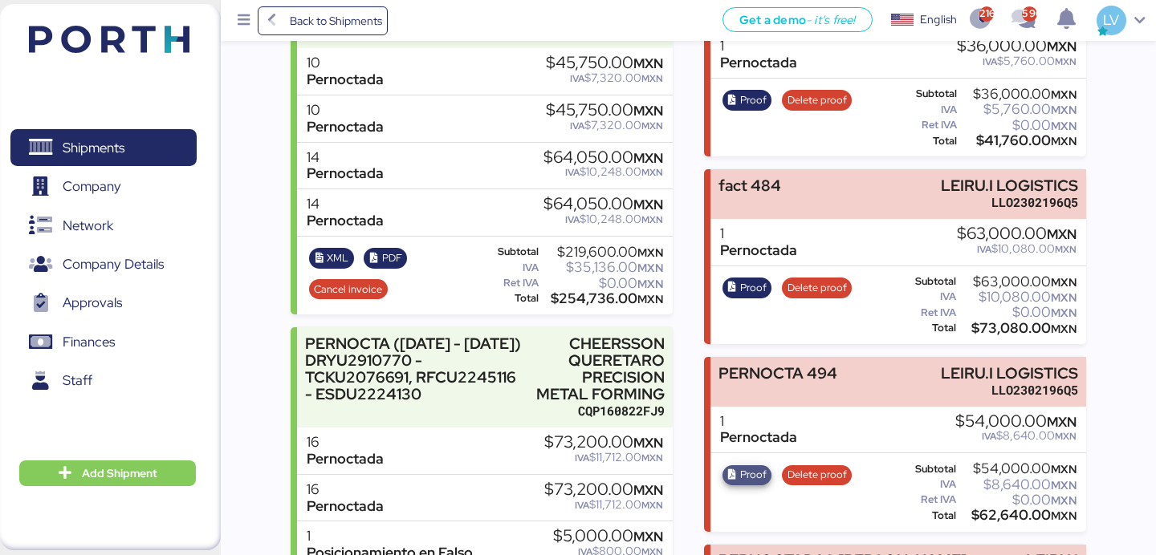
click at [749, 475] on span "Proof" at bounding box center [753, 475] width 26 height 18
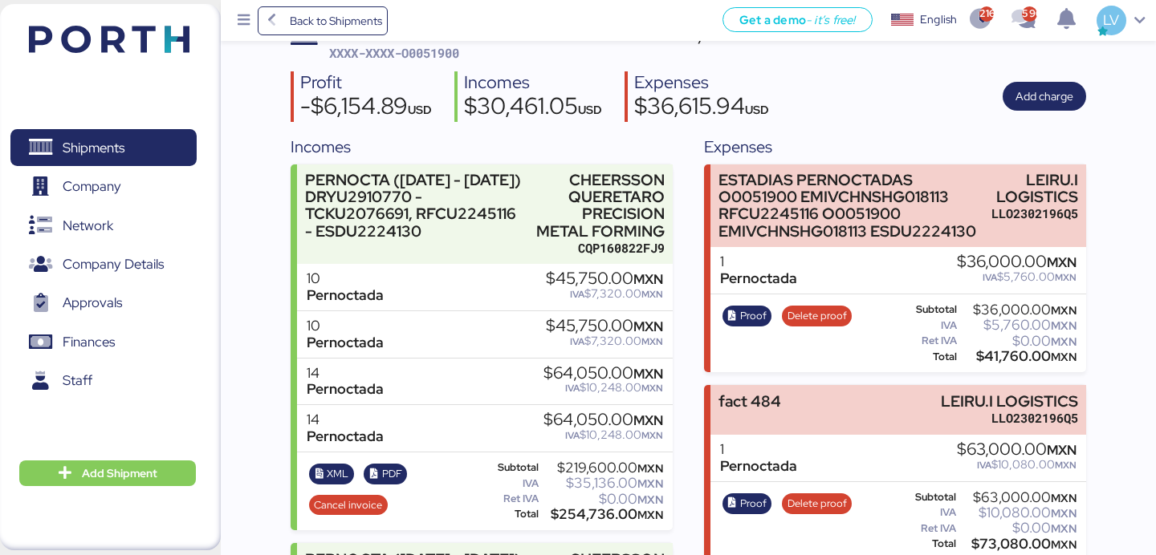
scroll to position [0, 0]
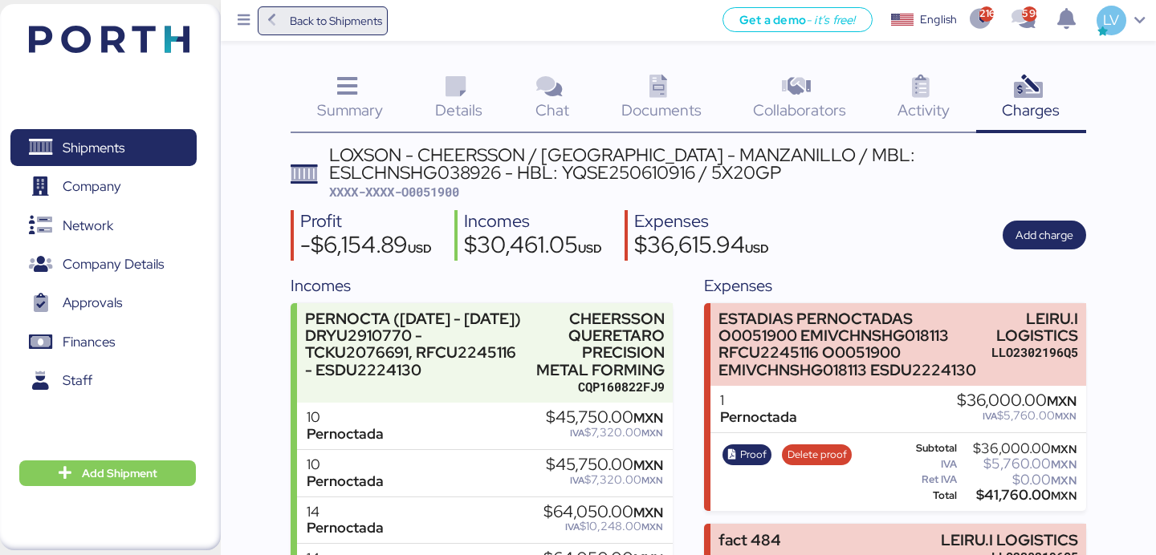
click at [327, 18] on span "Back to Shipments" at bounding box center [336, 20] width 92 height 19
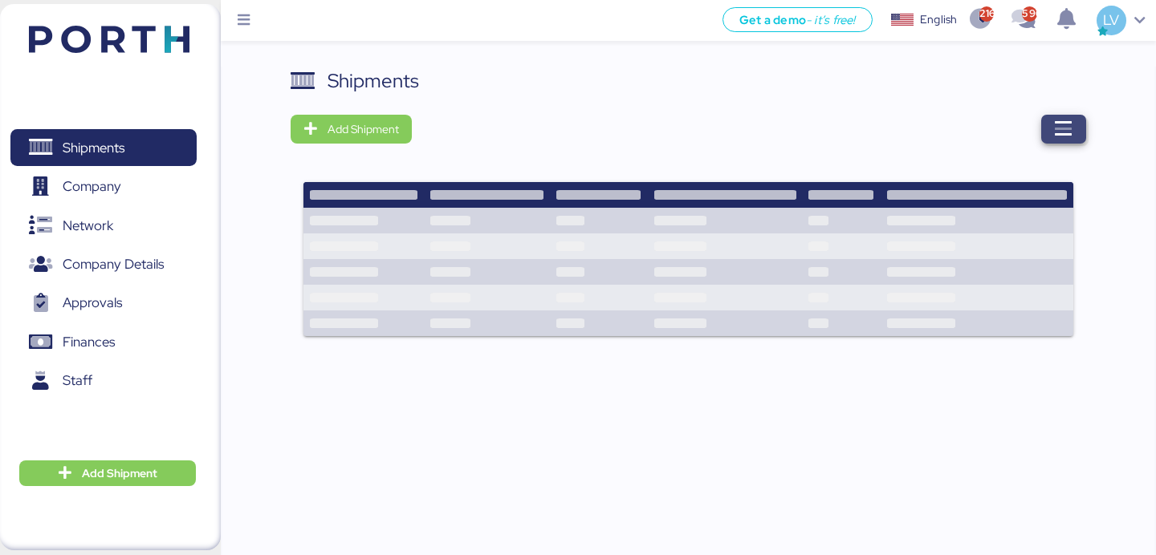
click at [1052, 137] on span "button" at bounding box center [1063, 129] width 45 height 29
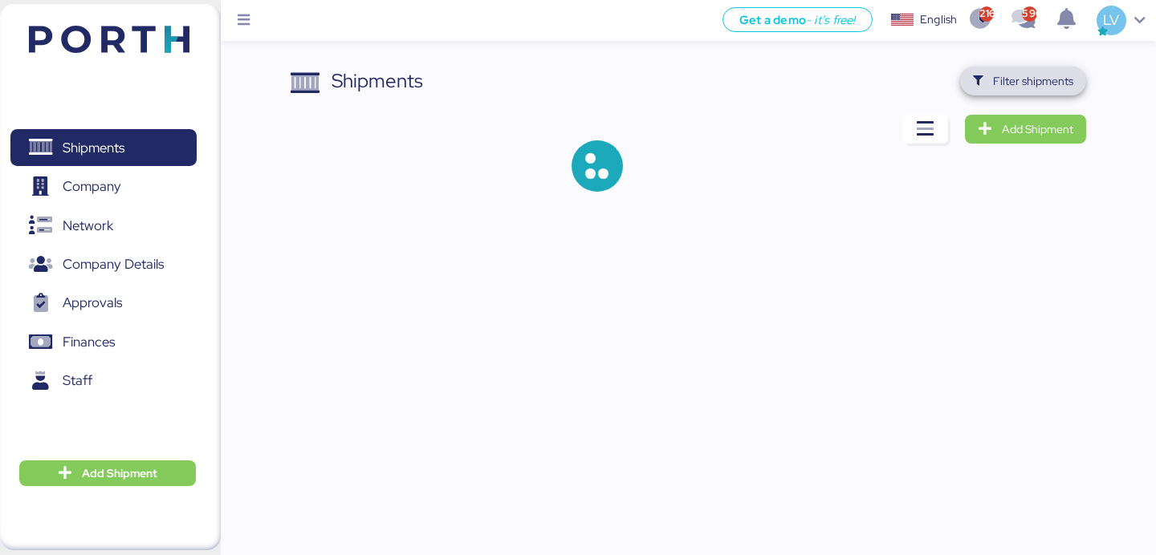
click at [1031, 67] on span "Filter shipments" at bounding box center [1023, 81] width 126 height 29
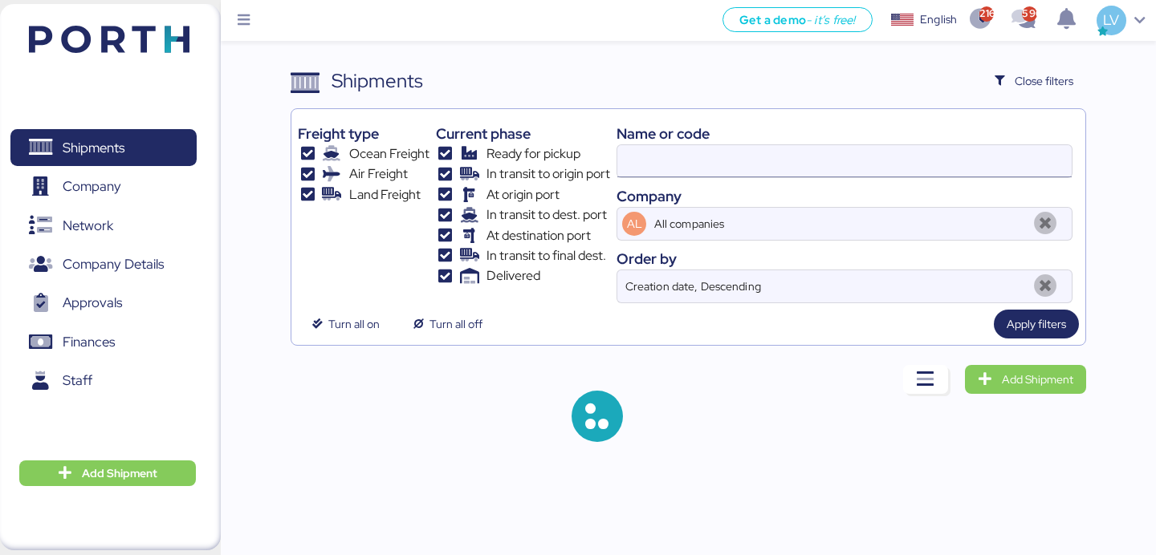
click at [922, 147] on input at bounding box center [844, 161] width 454 height 32
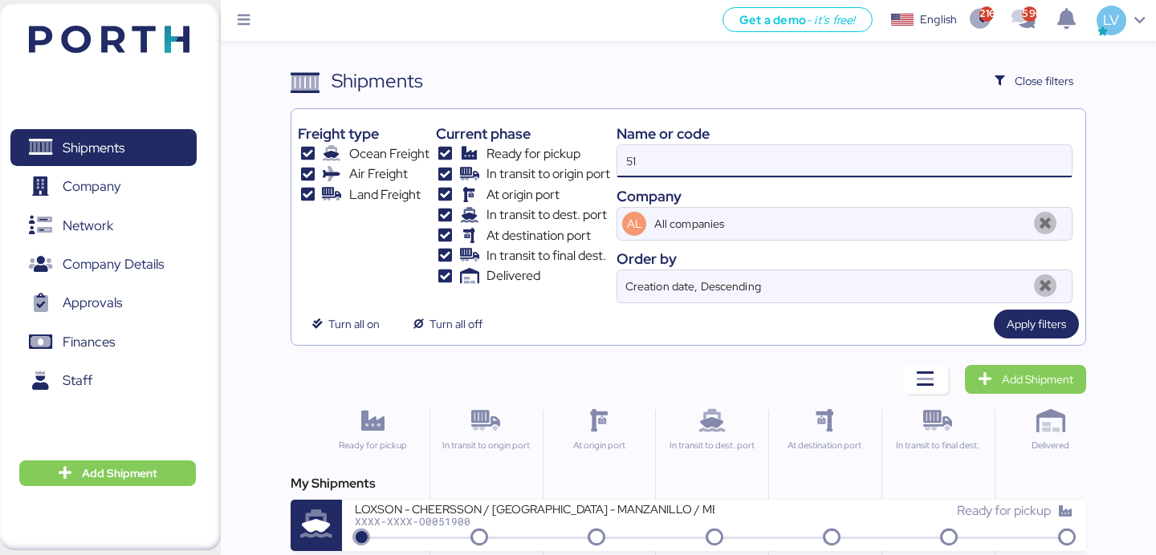
type input "5"
type input "51899"
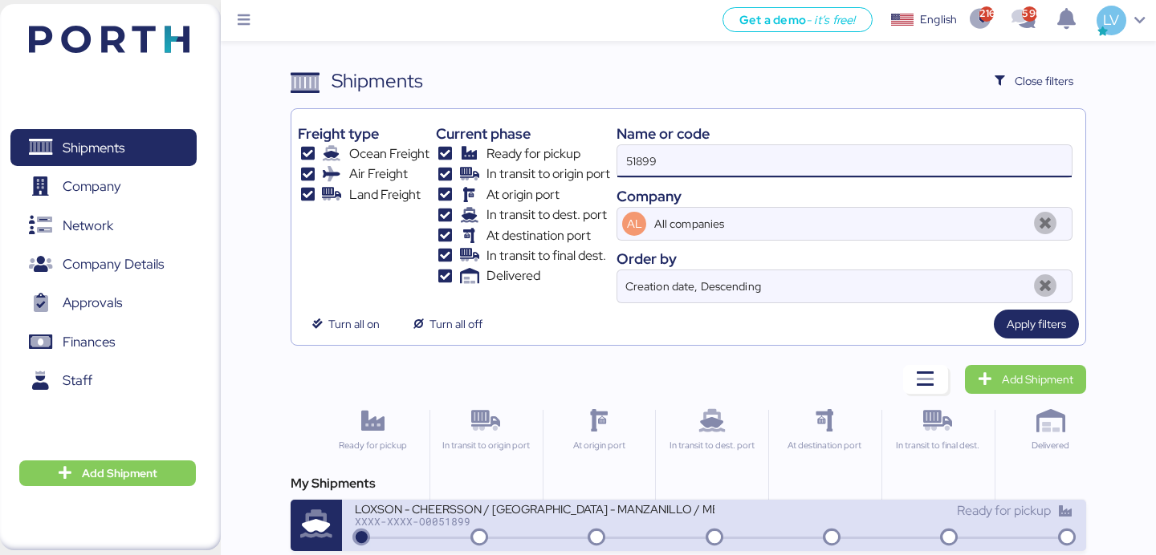
click at [691, 513] on div "LOXSON - CHEERSSON / [GEOGRAPHIC_DATA] - MANZANILLO / MBL: ESLCHNSHG038927 - HB…" at bounding box center [534, 509] width 359 height 14
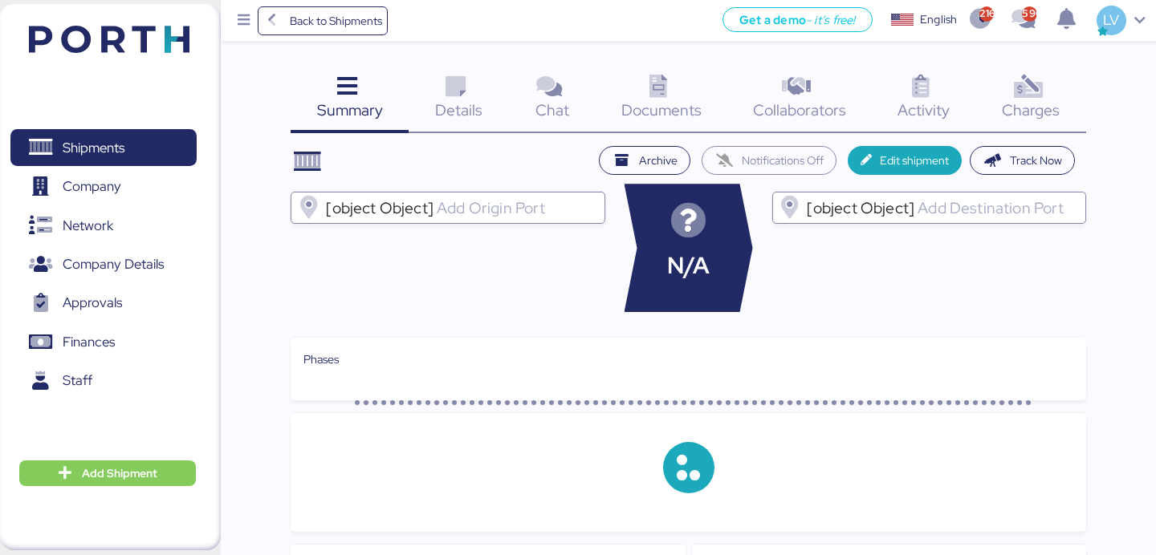
click at [1039, 92] on icon at bounding box center [1028, 86] width 35 height 23
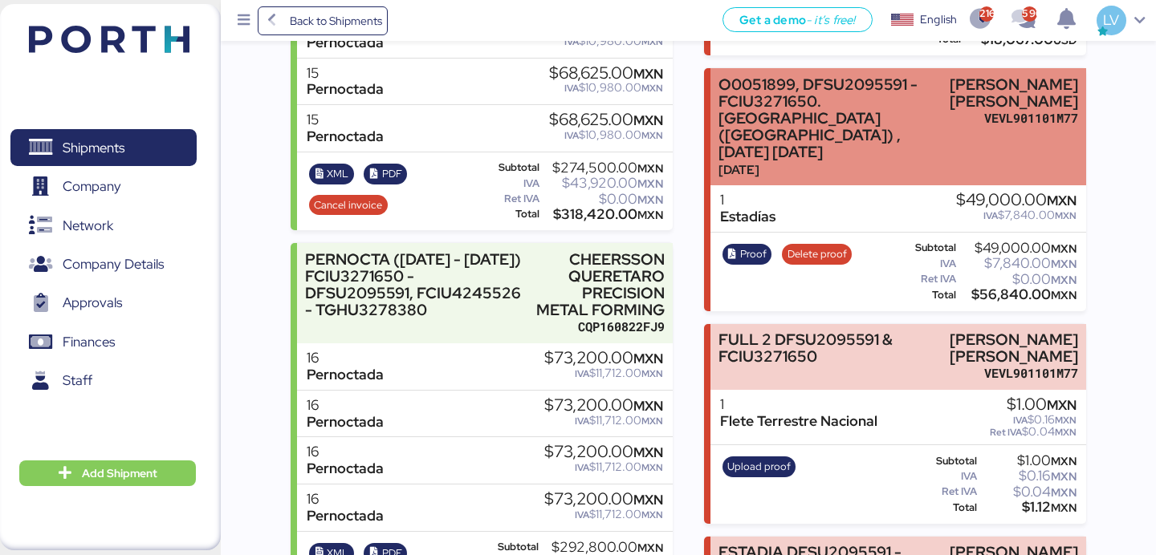
scroll to position [855, 0]
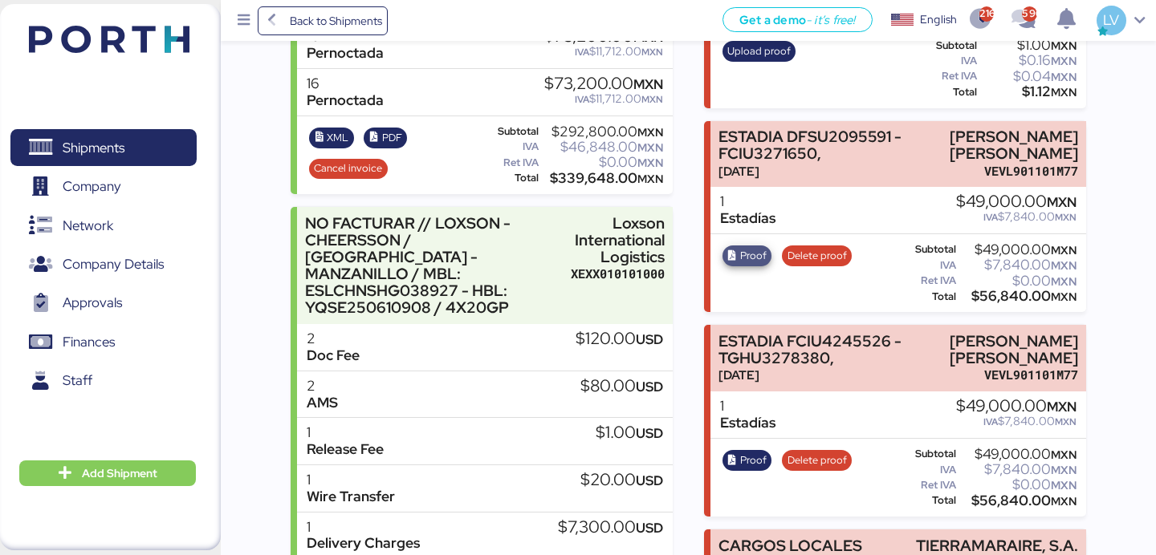
click at [761, 247] on span "Proof" at bounding box center [753, 256] width 26 height 18
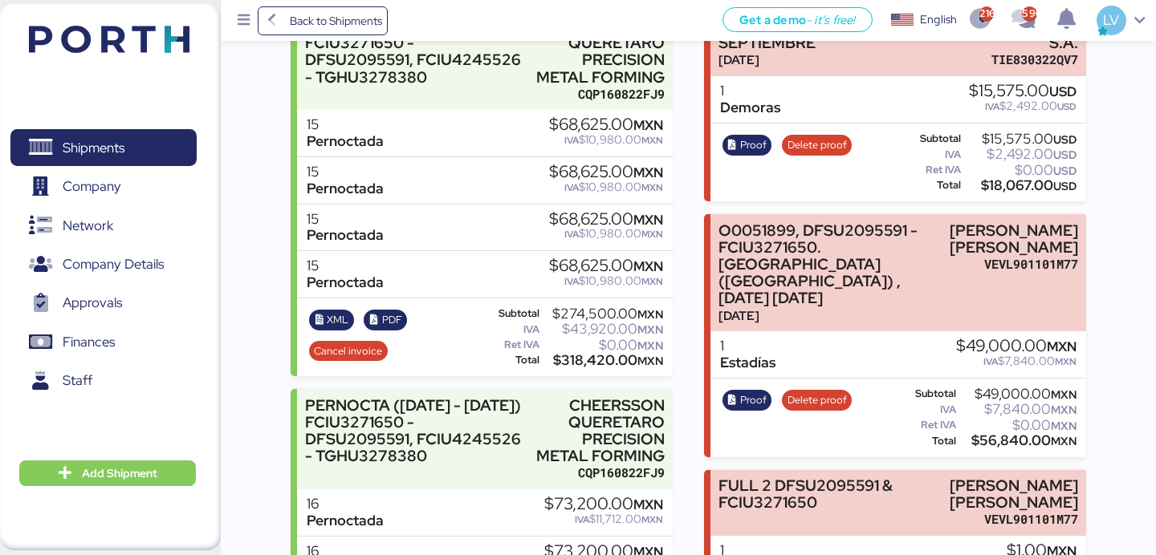
scroll to position [154, 0]
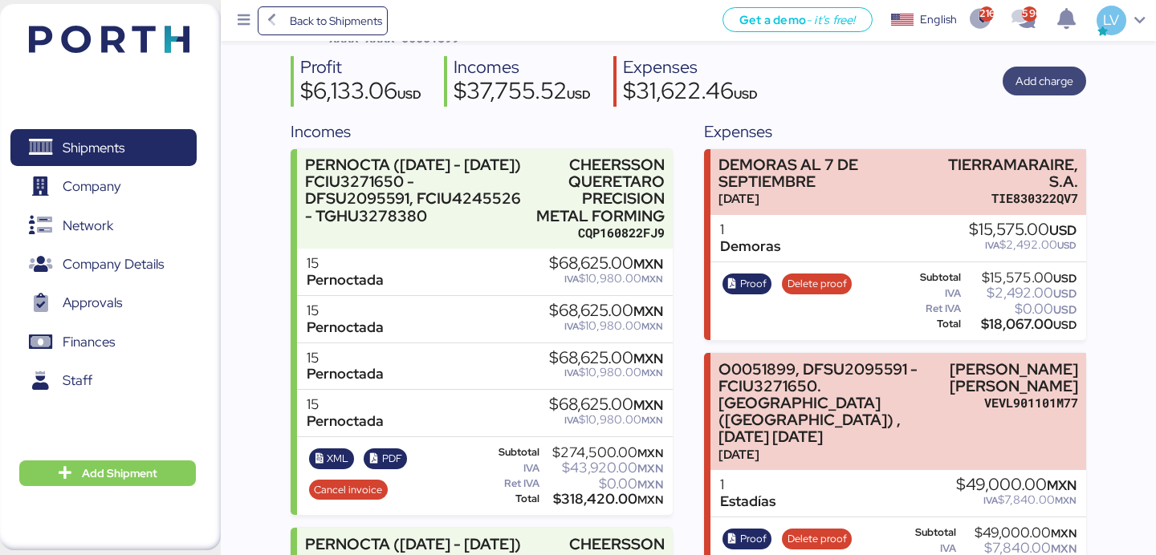
click at [1036, 78] on span "Add charge" at bounding box center [1044, 80] width 58 height 19
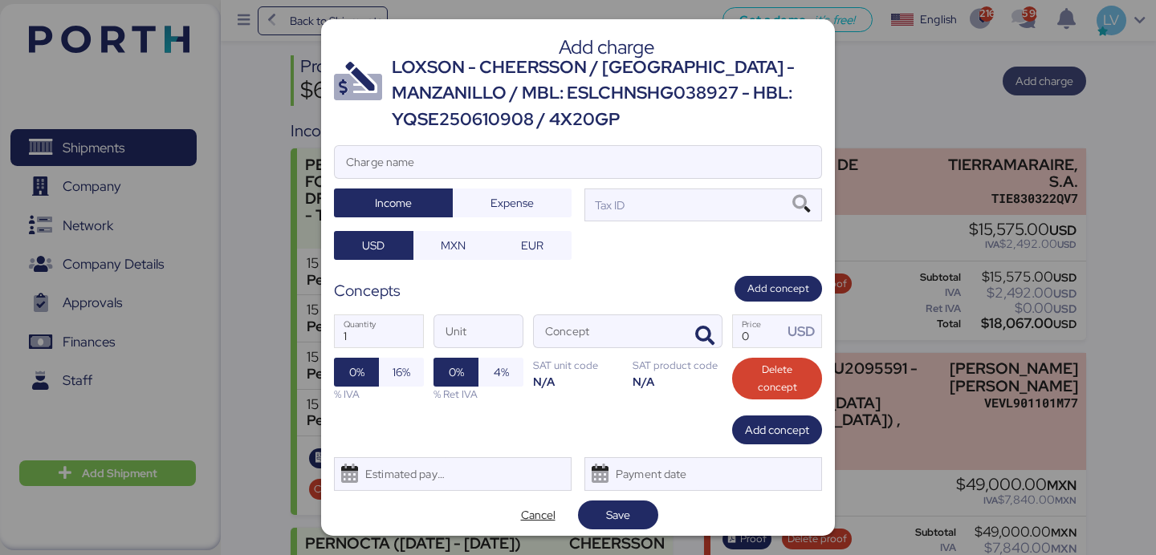
scroll to position [0, 0]
click at [550, 517] on span "Cancel" at bounding box center [538, 515] width 35 height 19
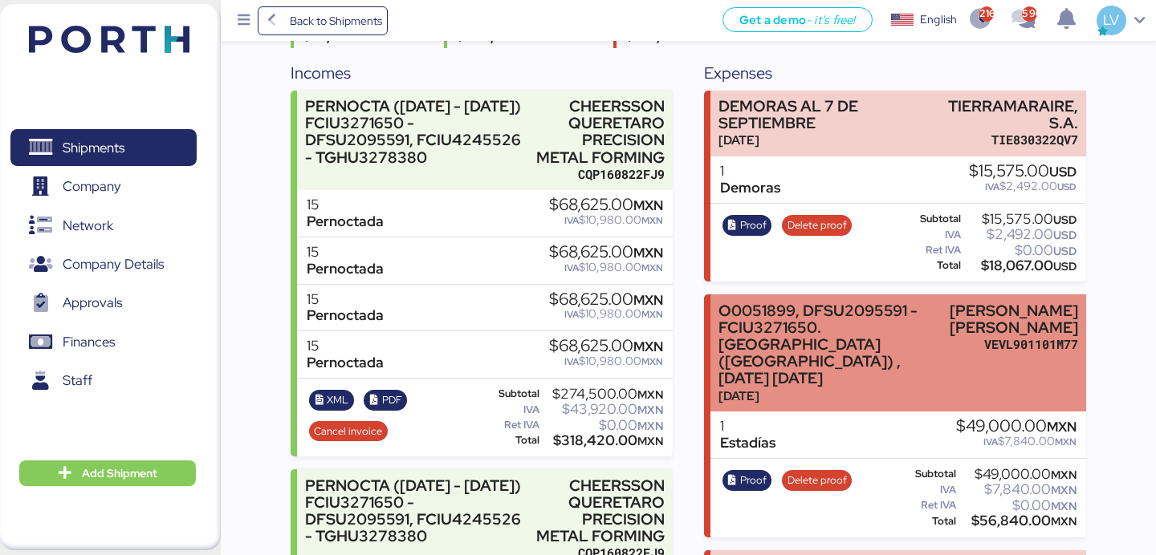
scroll to position [214, 0]
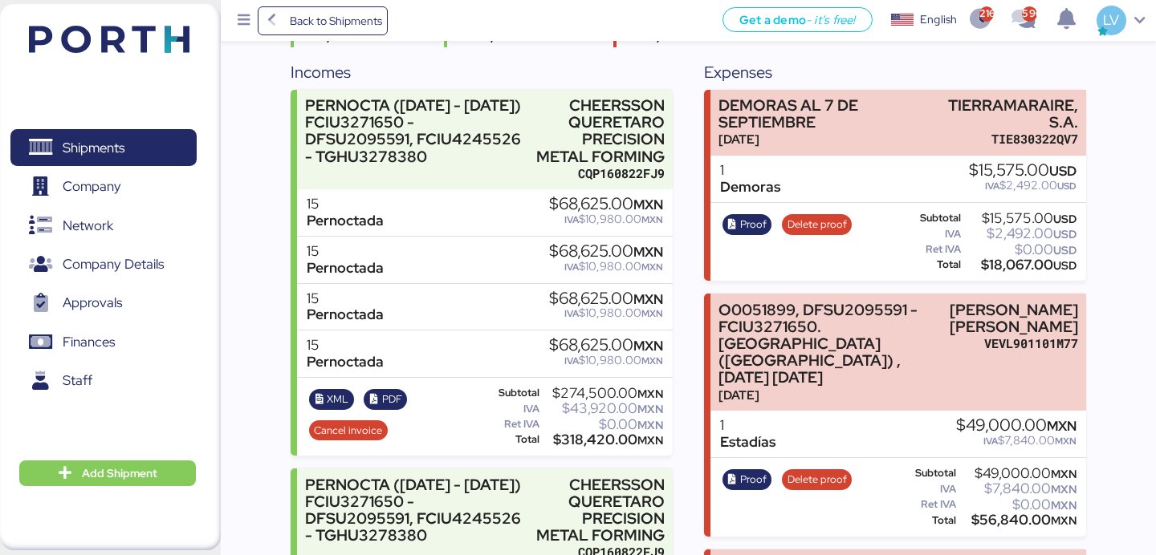
drag, startPoint x: 812, startPoint y: 360, endPoint x: 1149, endPoint y: 273, distance: 348.9
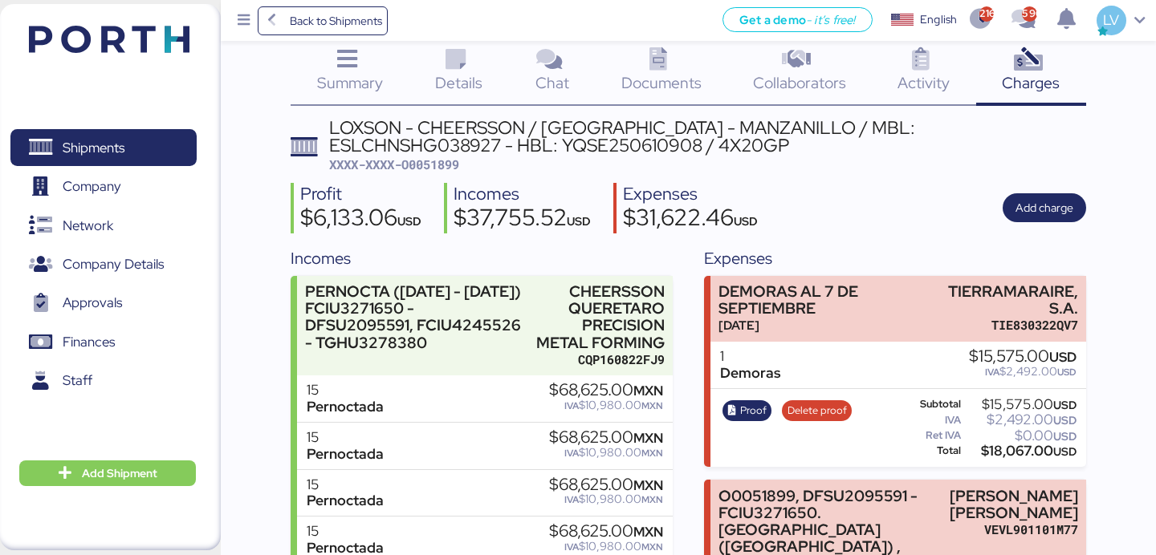
scroll to position [0, 0]
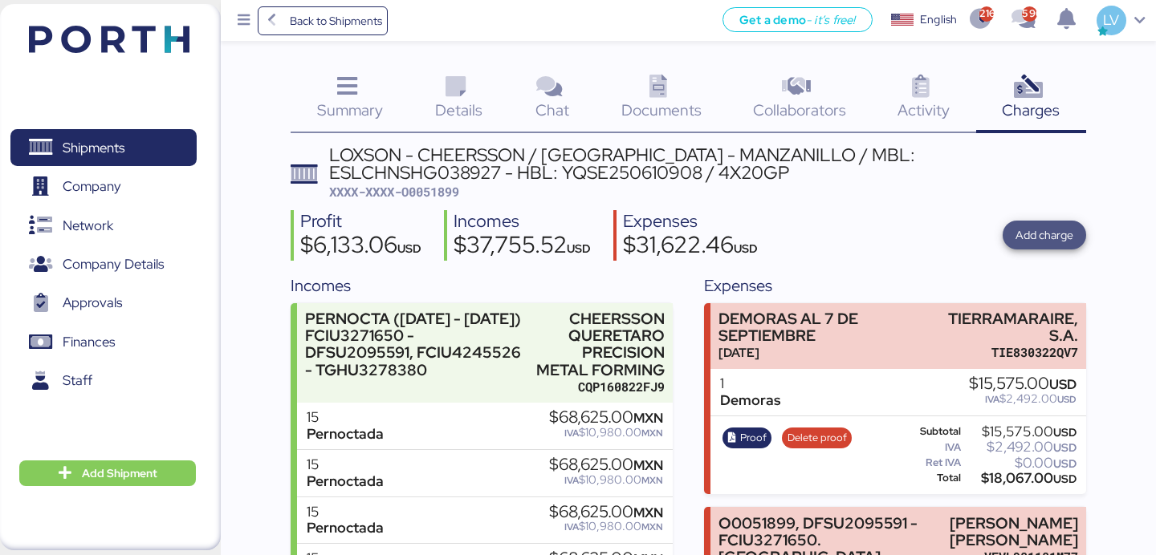
click at [1060, 240] on span "Add charge" at bounding box center [1044, 235] width 58 height 19
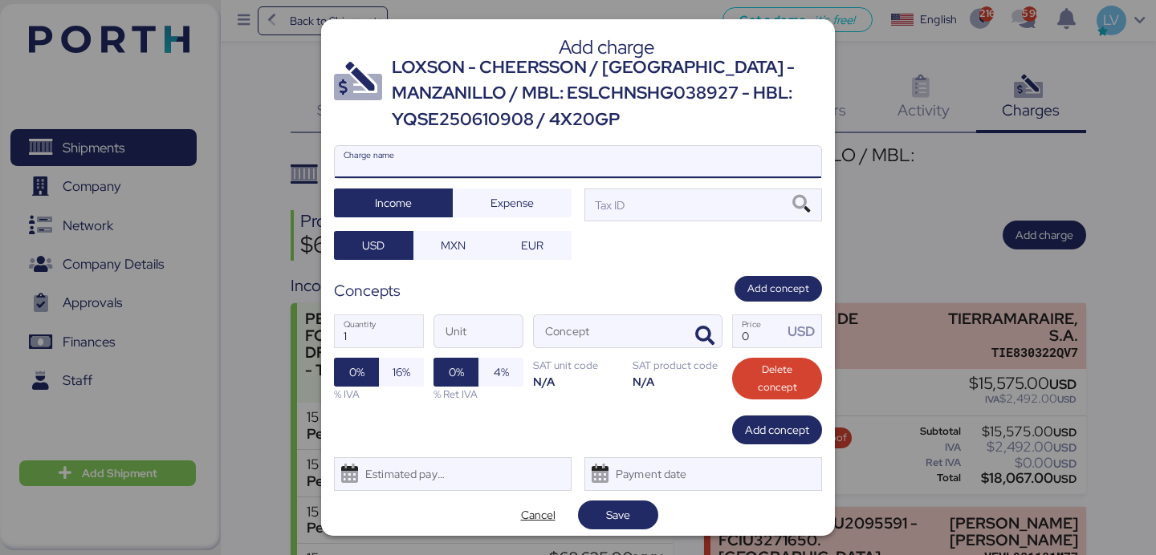
click at [690, 176] on input "Charge name" at bounding box center [578, 162] width 486 height 32
click at [678, 174] on input "Charge name" at bounding box center [578, 162] width 486 height 32
paste input "O0051899, DFSU2095591 - FCIU3271650, ESTADIA DENTRO DE PUERTO ([GEOGRAPHIC_DATA…"
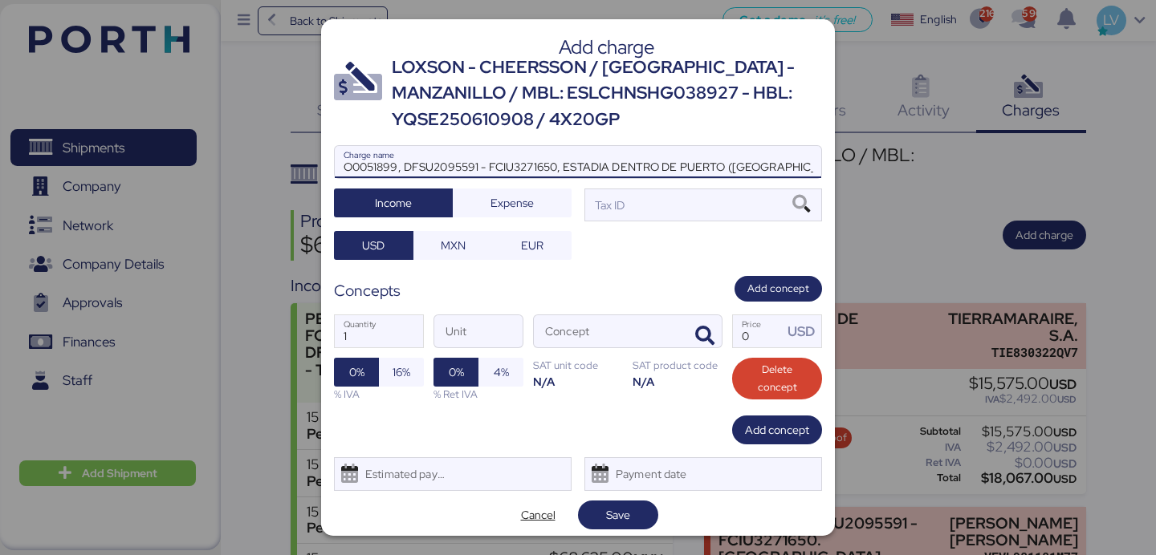
scroll to position [0, 105]
type input "O0051899, DFSU2095591 - FCIU3271650, ESTADIA DENTRO DE PUERTO ([GEOGRAPHIC_DATA…"
click at [542, 193] on span "Expense" at bounding box center [512, 203] width 93 height 22
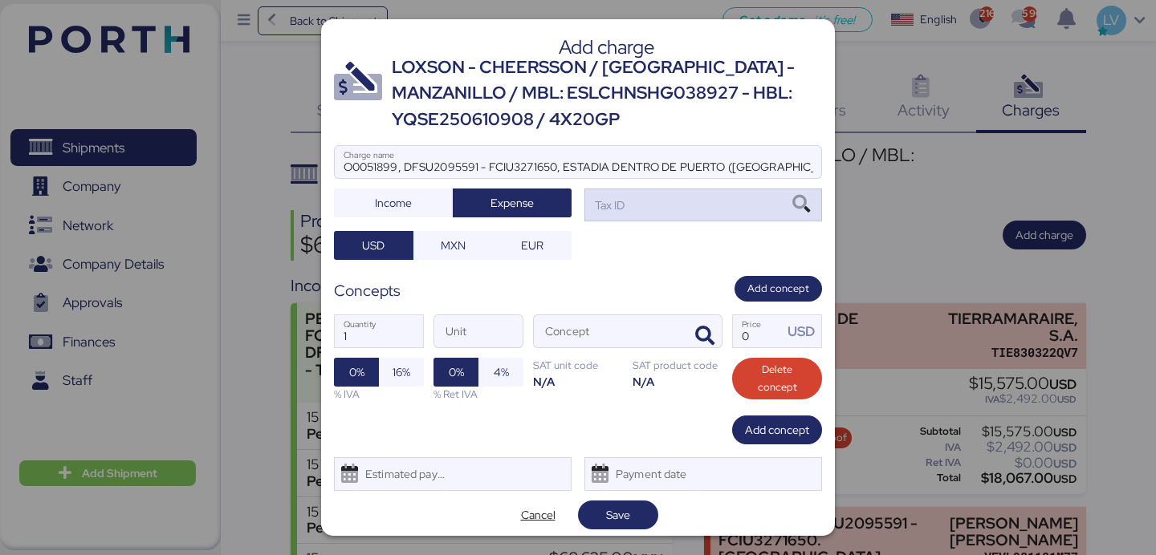
click at [720, 195] on div "Tax ID" at bounding box center [703, 205] width 238 height 32
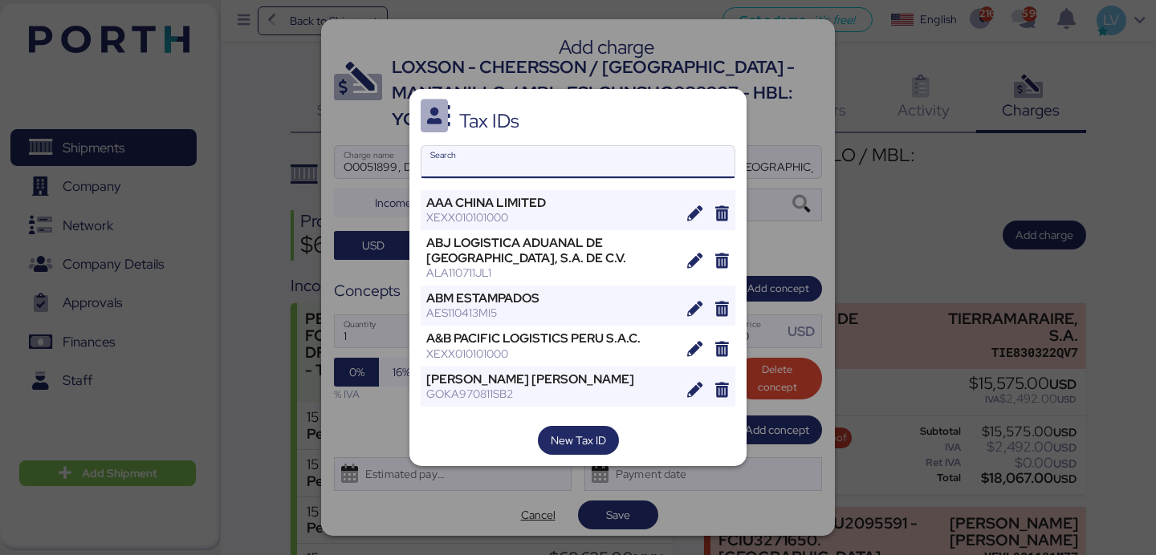
click at [527, 156] on input "Search" at bounding box center [577, 162] width 313 height 32
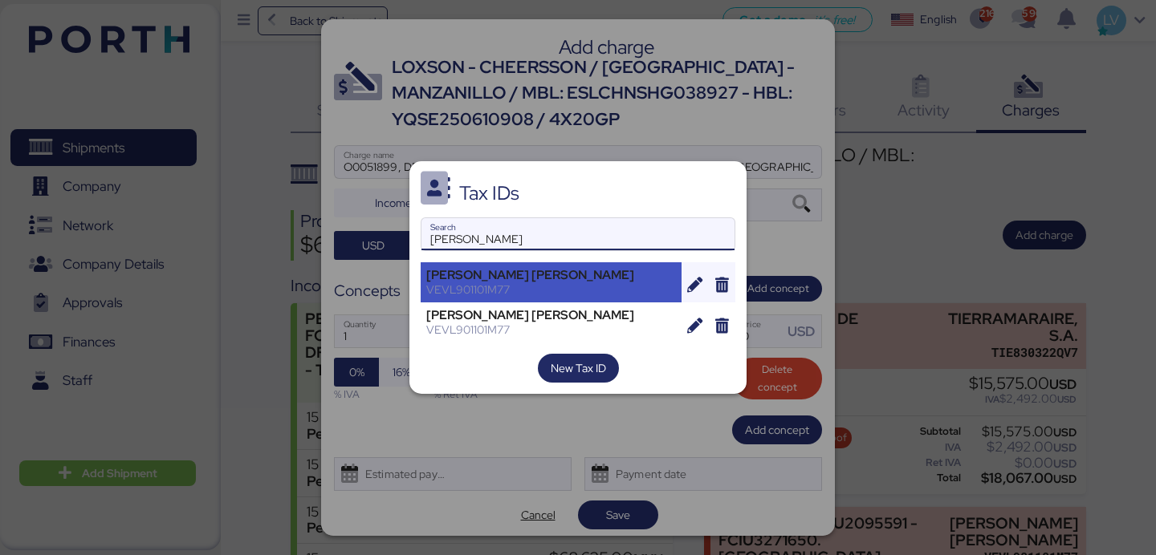
type input "[PERSON_NAME]"
click at [507, 287] on div "VEVL901101M77" at bounding box center [551, 290] width 250 height 14
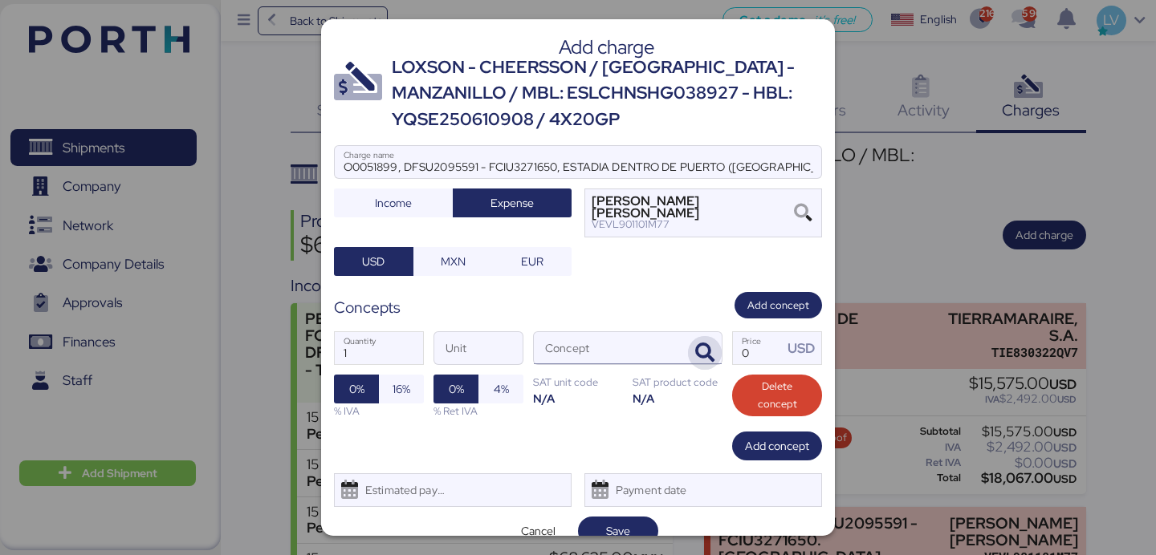
click at [714, 356] on span "button" at bounding box center [705, 353] width 34 height 34
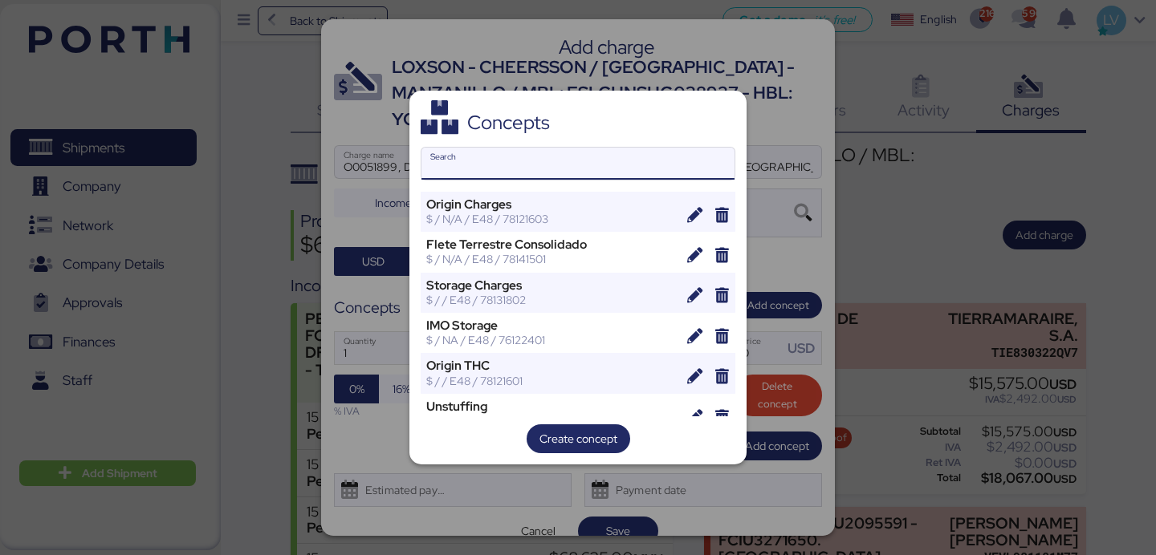
click at [638, 157] on input "Search" at bounding box center [577, 164] width 313 height 32
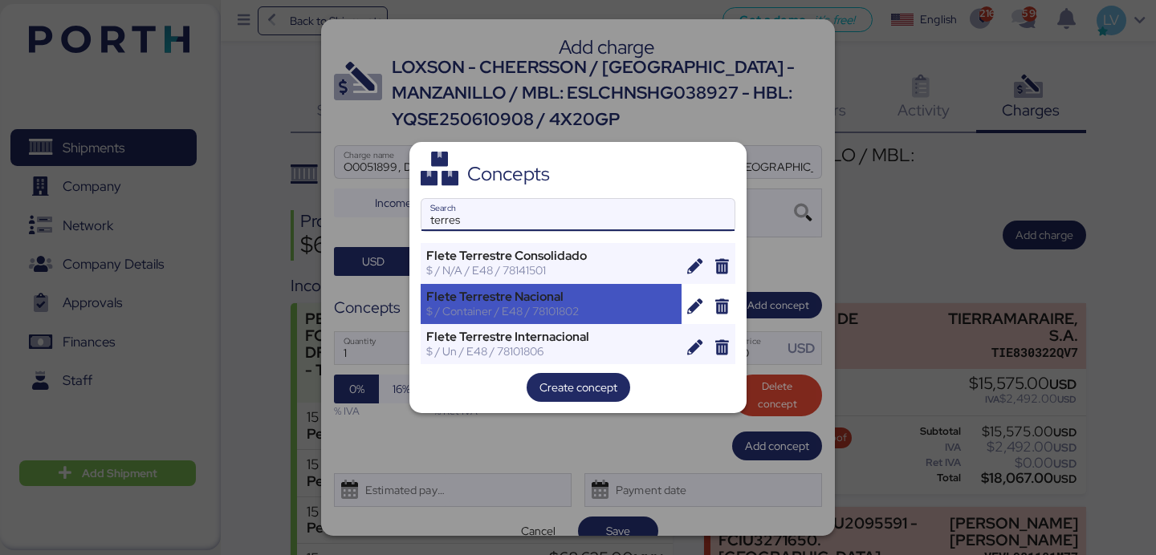
type input "terres"
click at [598, 296] on div "Flete Terrestre Nacional" at bounding box center [551, 297] width 250 height 14
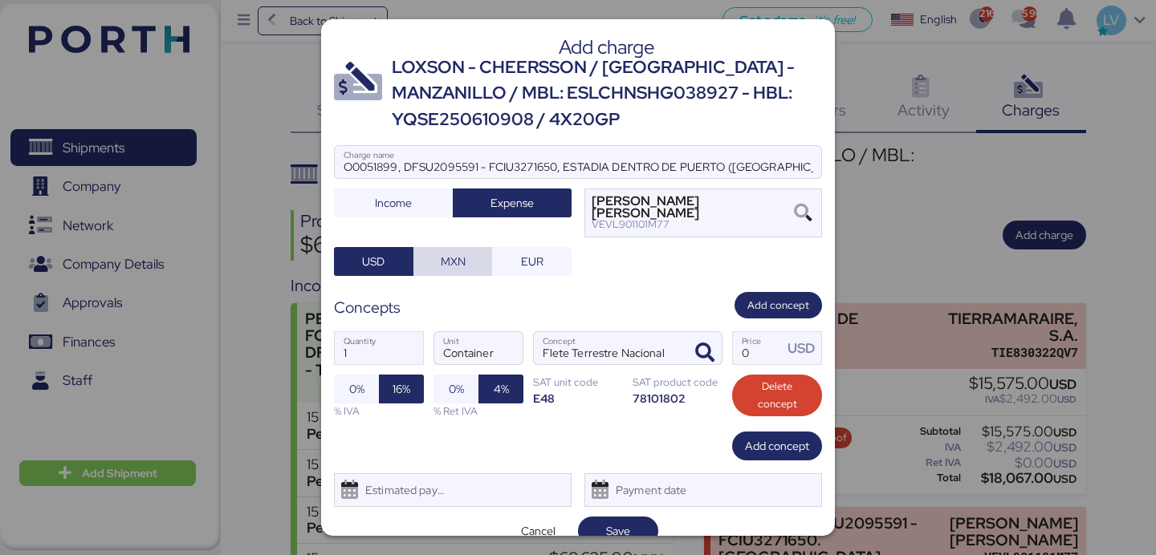
click at [460, 271] on span "MXN" at bounding box center [453, 261] width 25 height 19
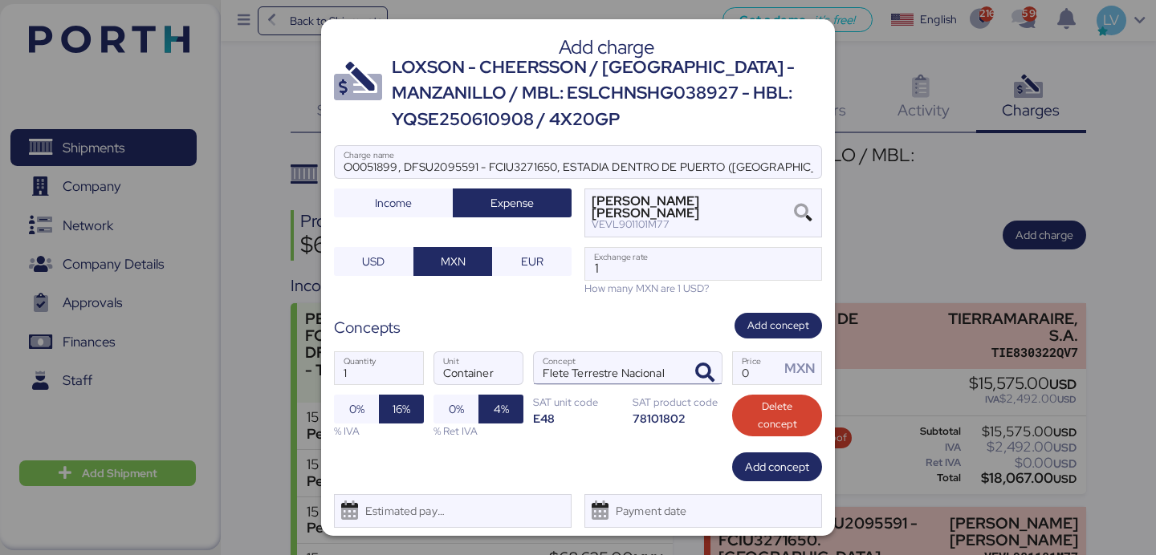
scroll to position [43, 0]
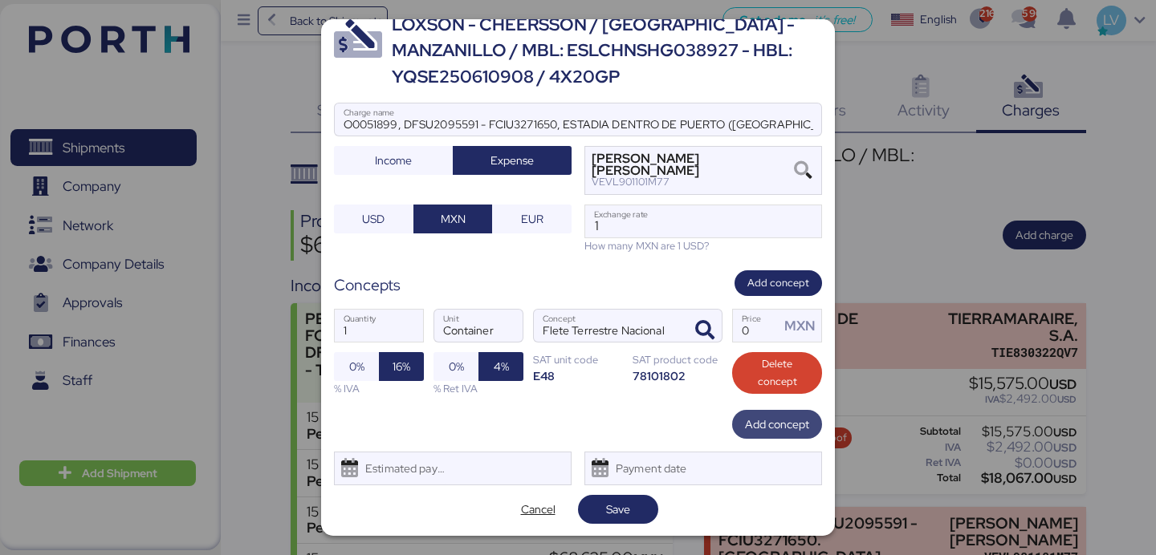
click at [781, 434] on span "Add concept" at bounding box center [777, 424] width 64 height 22
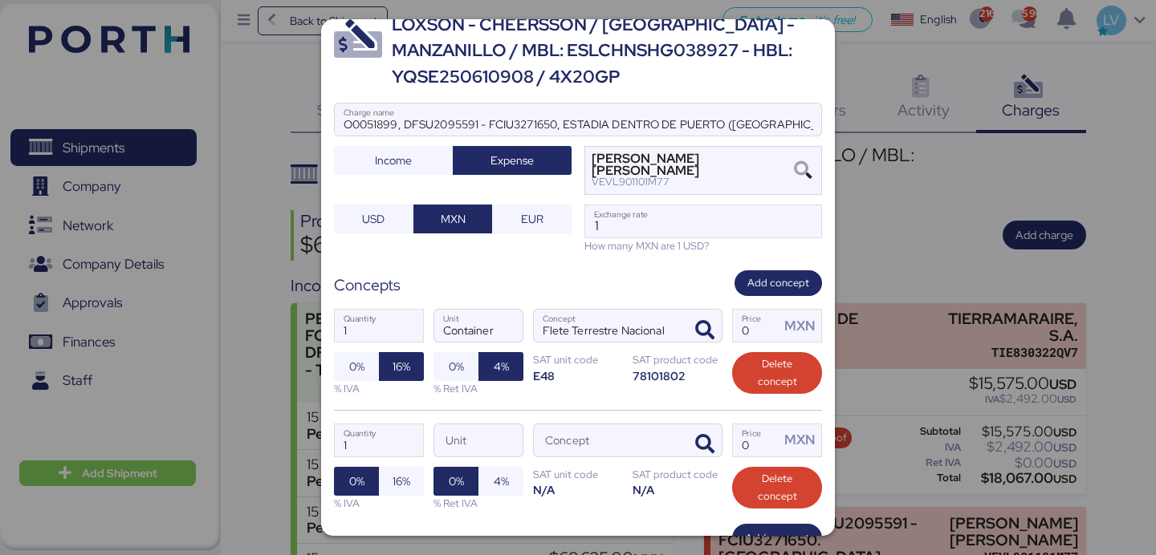
scroll to position [157, 0]
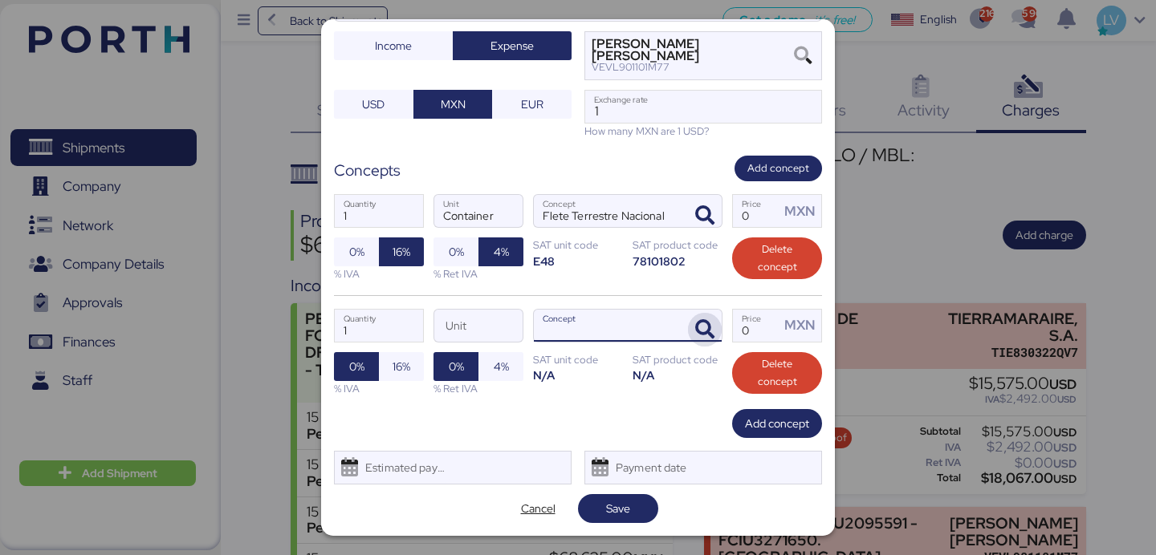
click at [704, 328] on icon "button" at bounding box center [704, 329] width 19 height 19
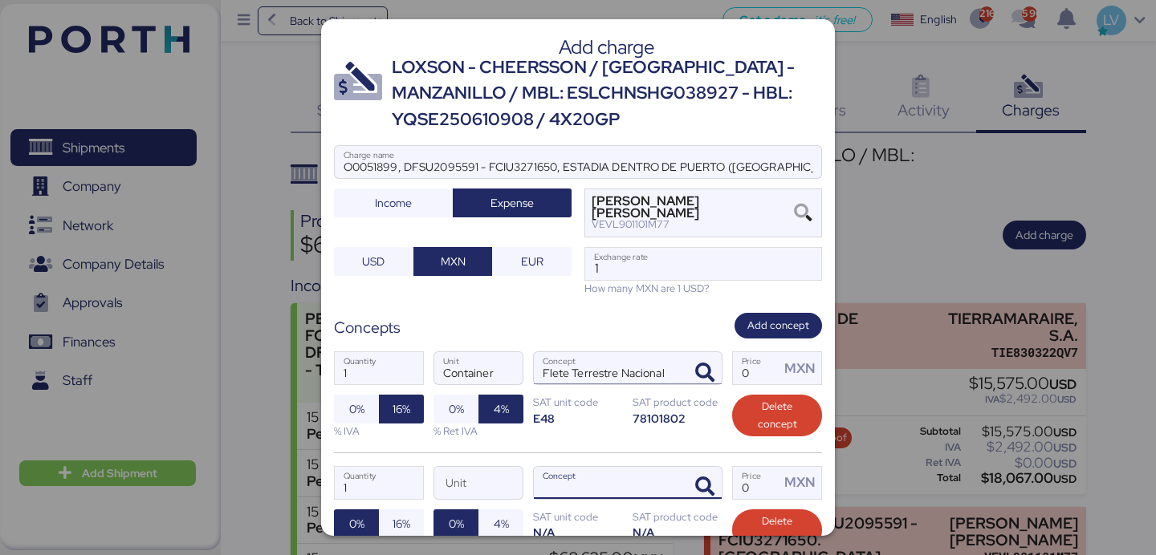
click at [709, 355] on div at bounding box center [702, 368] width 39 height 32
click at [706, 370] on icon "button" at bounding box center [704, 373] width 19 height 19
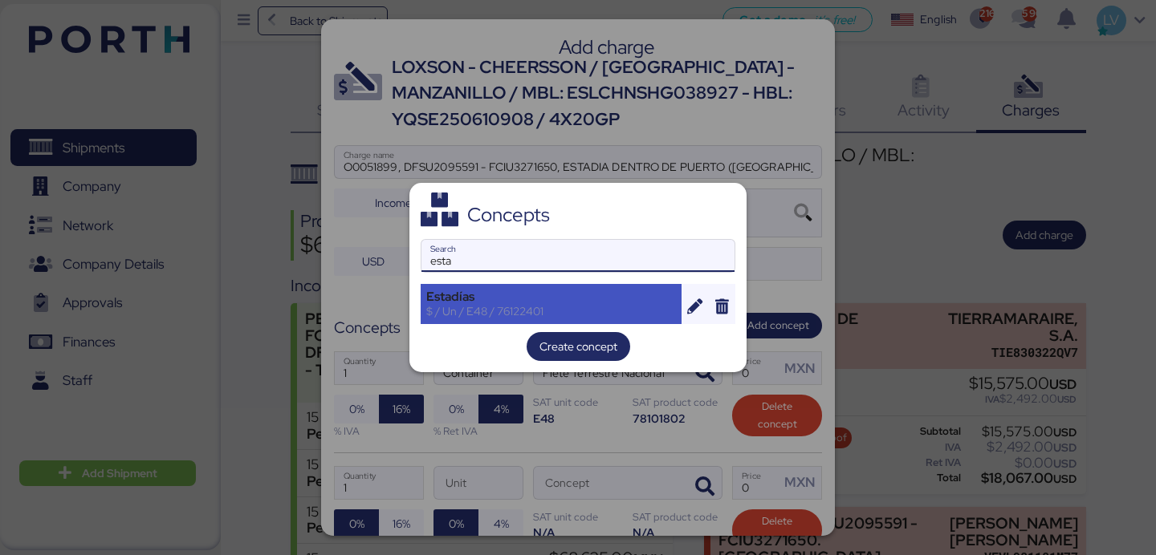
type input "esta"
click at [608, 301] on div "Estadías" at bounding box center [551, 297] width 250 height 14
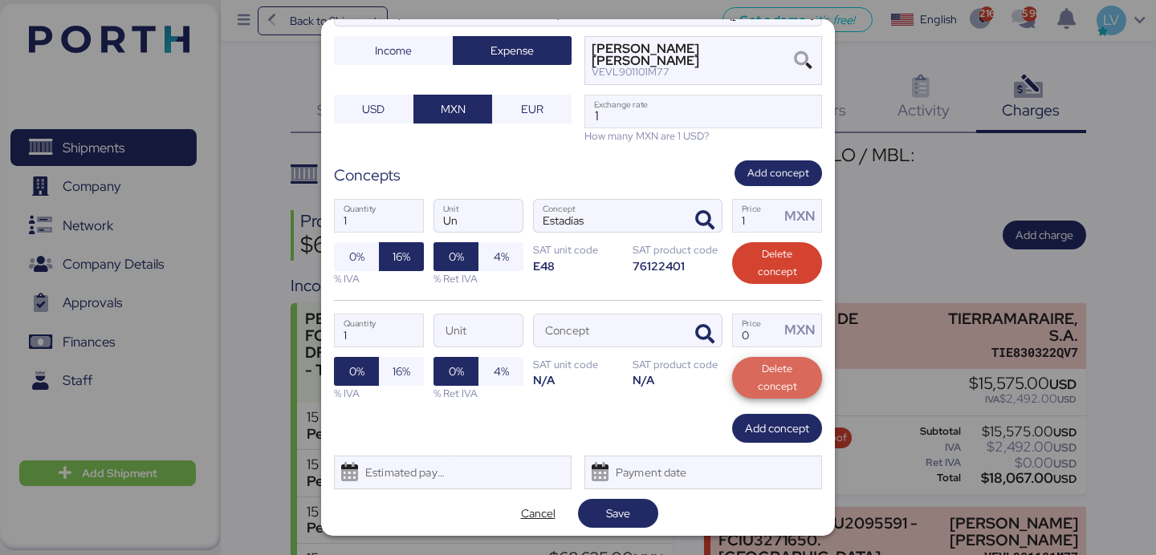
click at [793, 392] on span "Delete concept" at bounding box center [777, 377] width 64 height 35
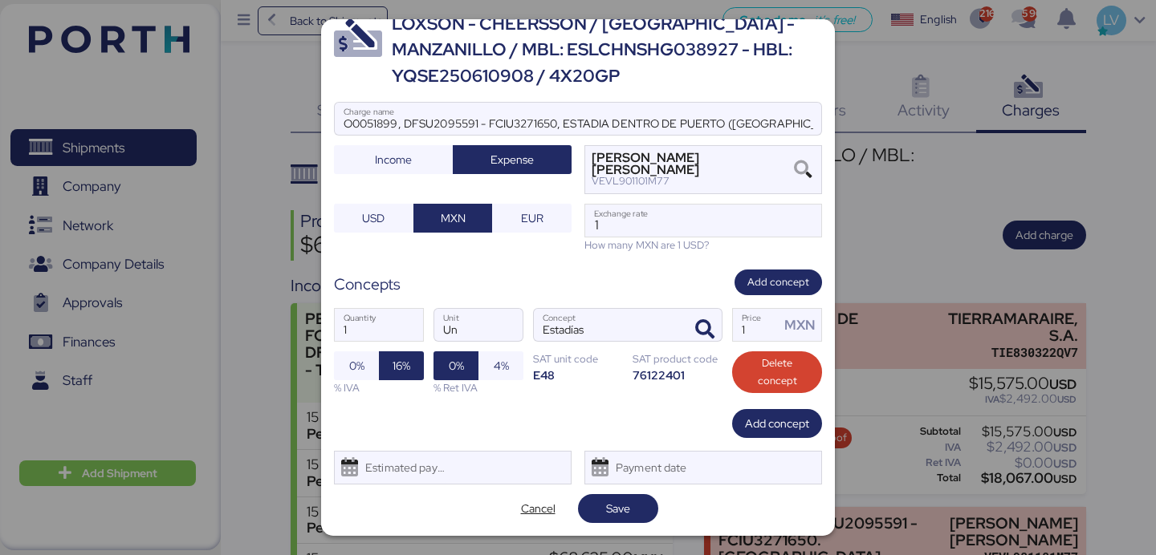
scroll to position [43, 0]
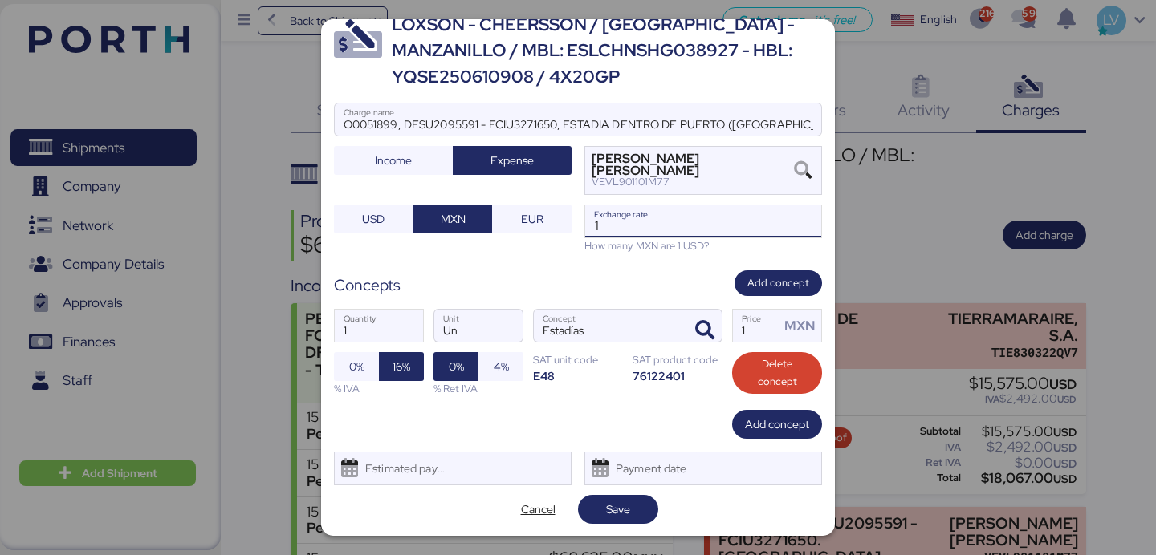
click at [680, 214] on input "1" at bounding box center [703, 221] width 236 height 32
paste input "18.7143"
type input "18.7143"
click at [751, 341] on label "1 Price MXN" at bounding box center [777, 326] width 90 height 34
click at [751, 341] on input "1" at bounding box center [756, 326] width 47 height 32
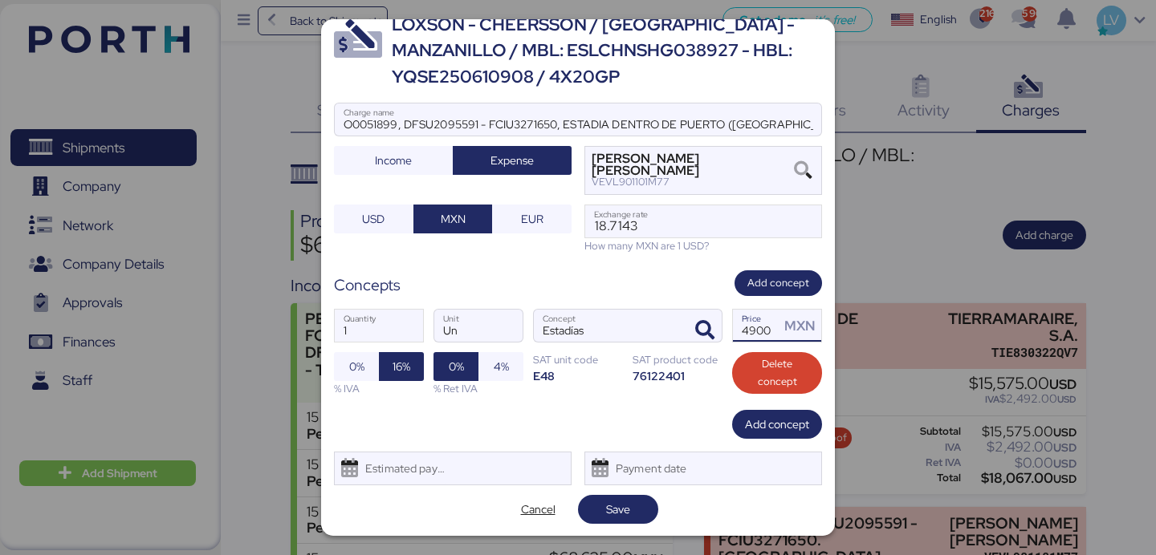
scroll to position [0, 6]
type input "49000"
click at [612, 508] on span "Save" at bounding box center [618, 509] width 24 height 19
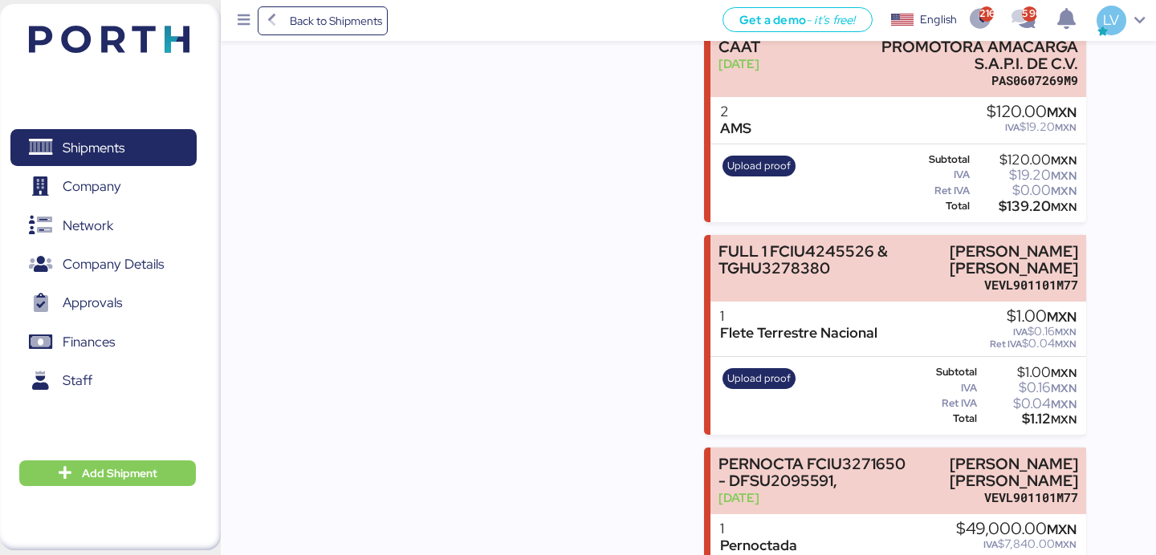
scroll to position [2328, 0]
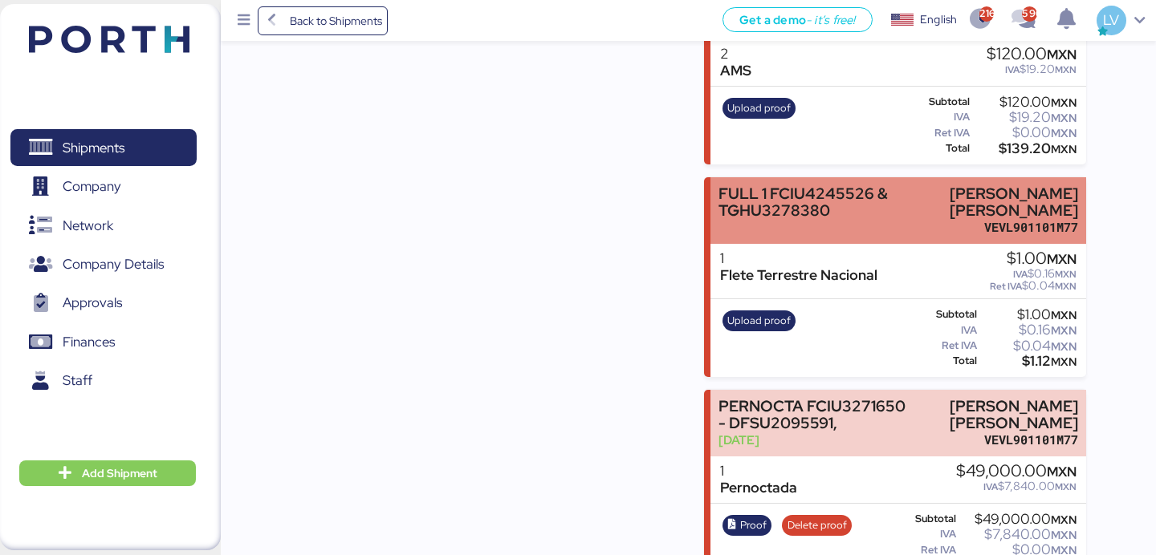
click at [828, 185] on div "FULL 1 FCIU4245526 & TGHU3278380" at bounding box center [810, 202] width 184 height 34
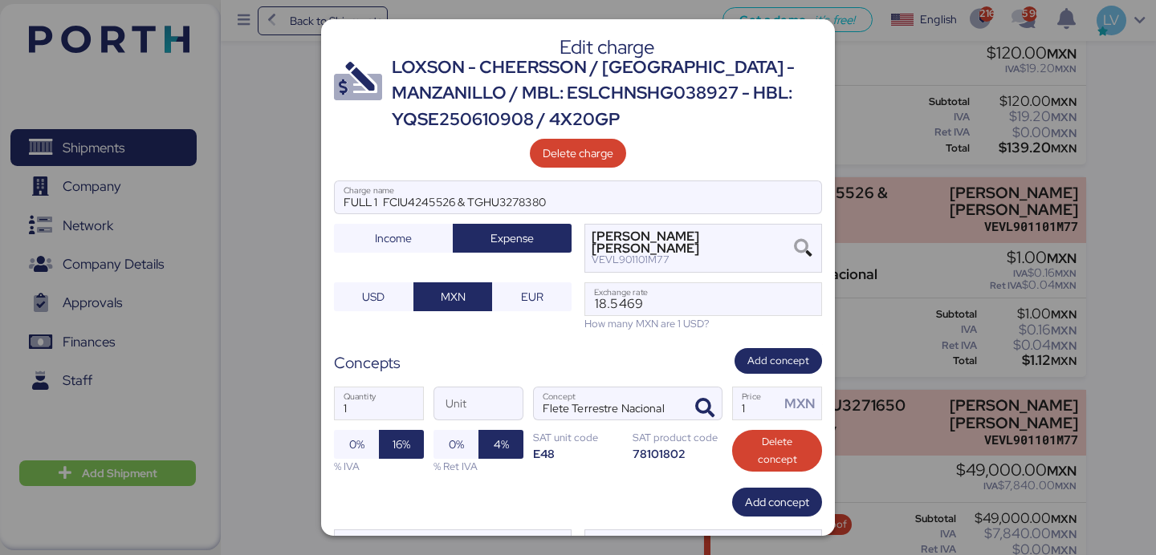
click at [596, 169] on div "Edit charge LOXSON - CHEERSSON / [GEOGRAPHIC_DATA] - MANZANILLO / MBL: ESLCHNSH…" at bounding box center [578, 277] width 514 height 517
click at [595, 165] on span "Delete charge" at bounding box center [578, 153] width 96 height 29
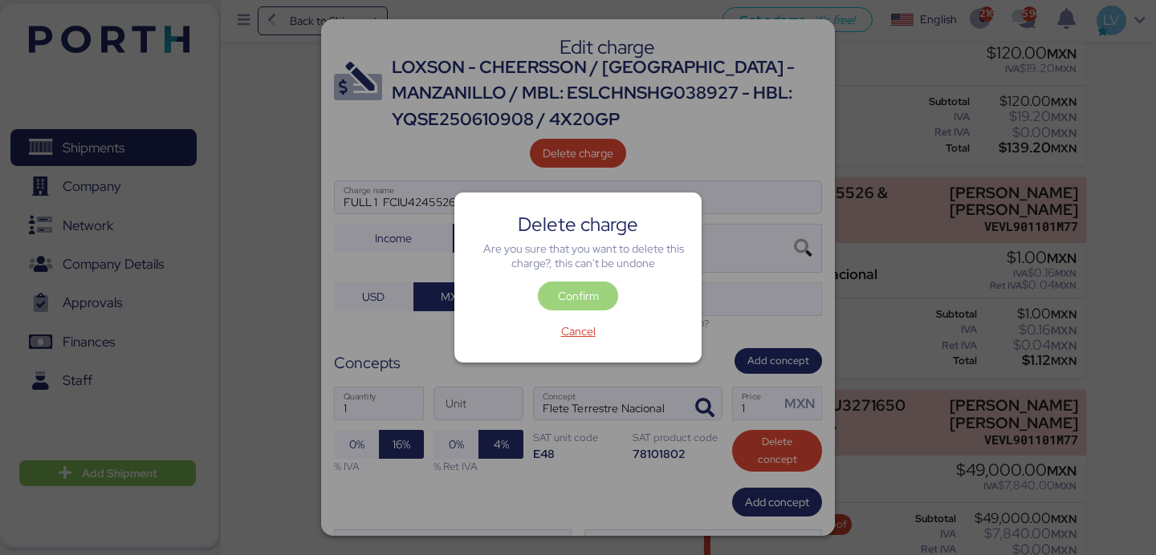
click at [580, 291] on span "Confirm" at bounding box center [578, 296] width 41 height 19
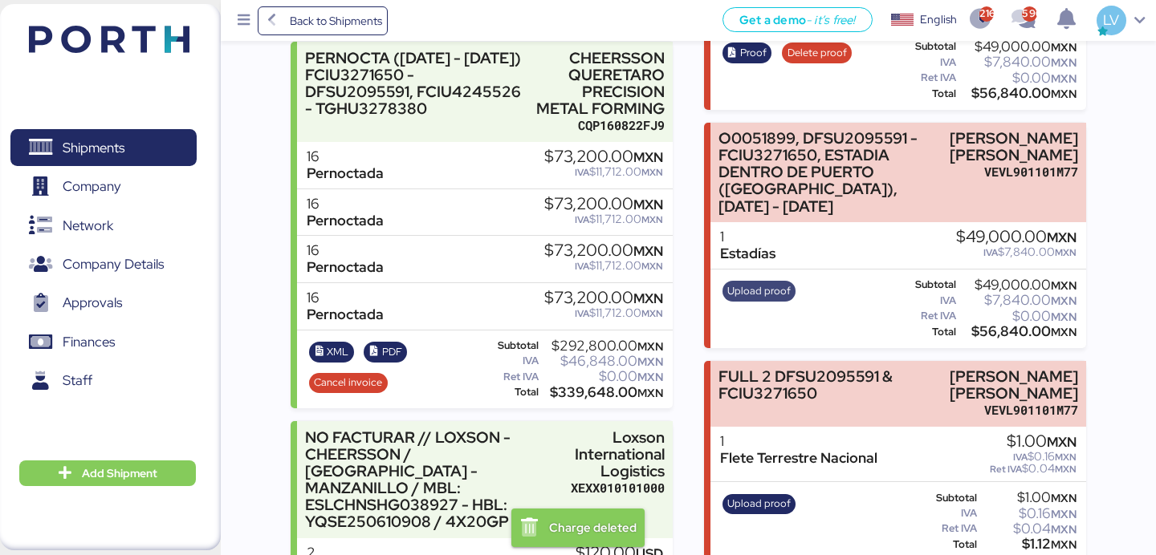
scroll to position [649, 0]
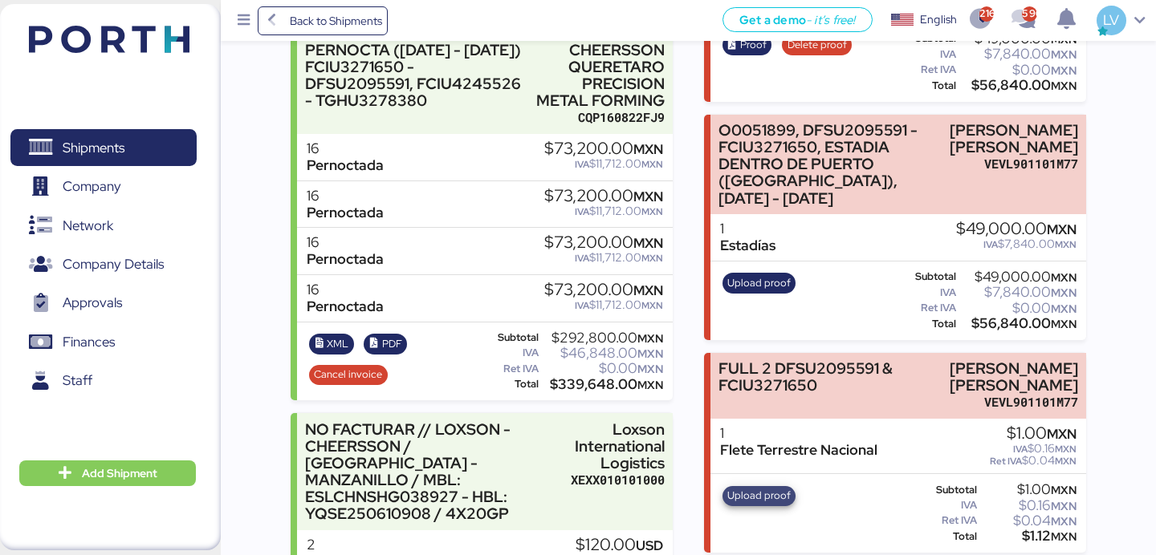
click at [771, 487] on span "Upload proof" at bounding box center [758, 496] width 63 height 18
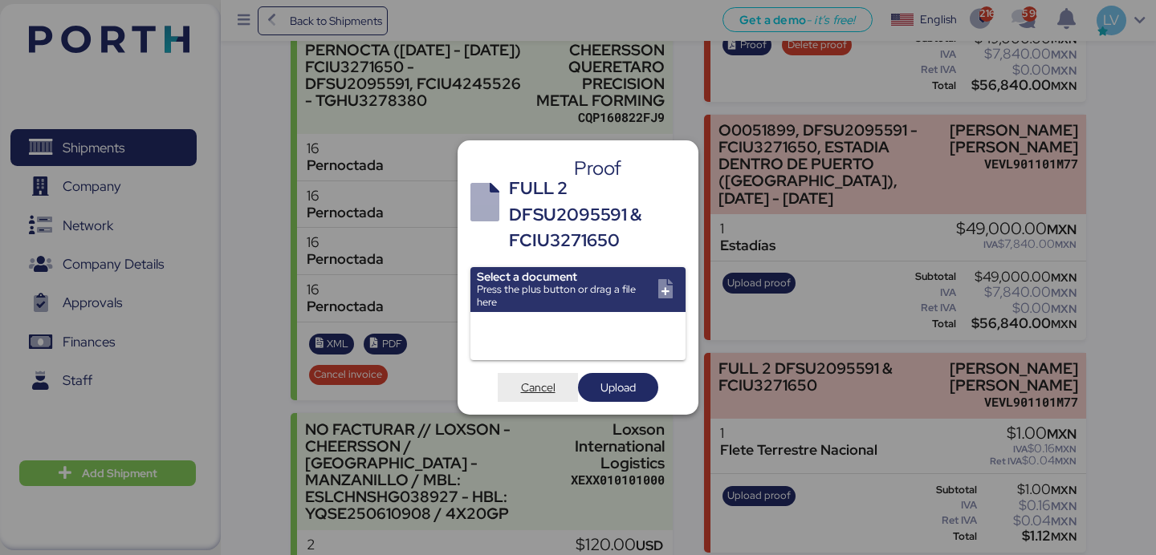
click at [533, 397] on span "Cancel" at bounding box center [538, 387] width 55 height 22
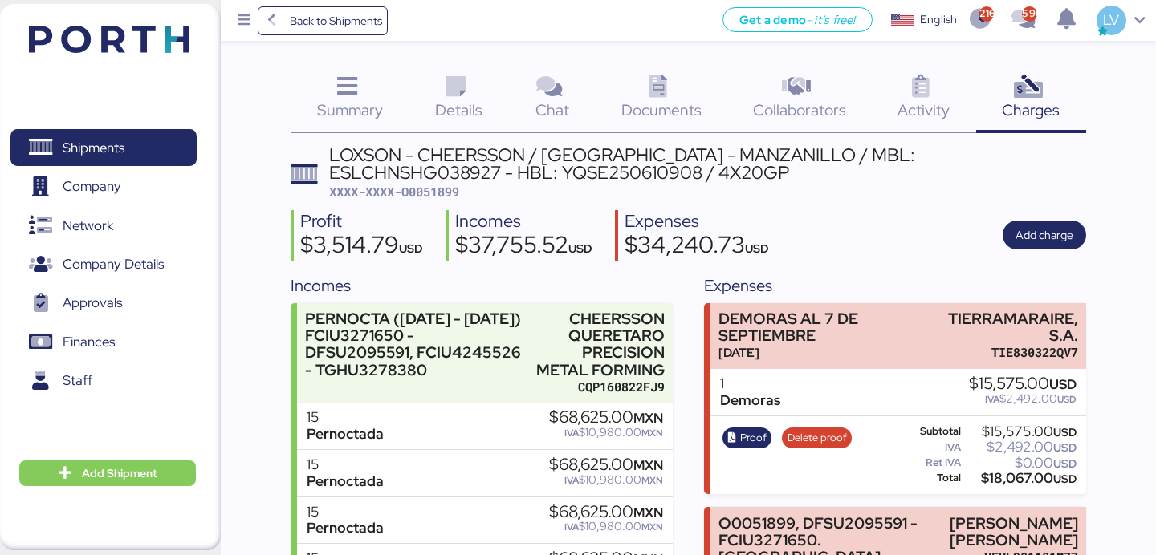
scroll to position [649, 0]
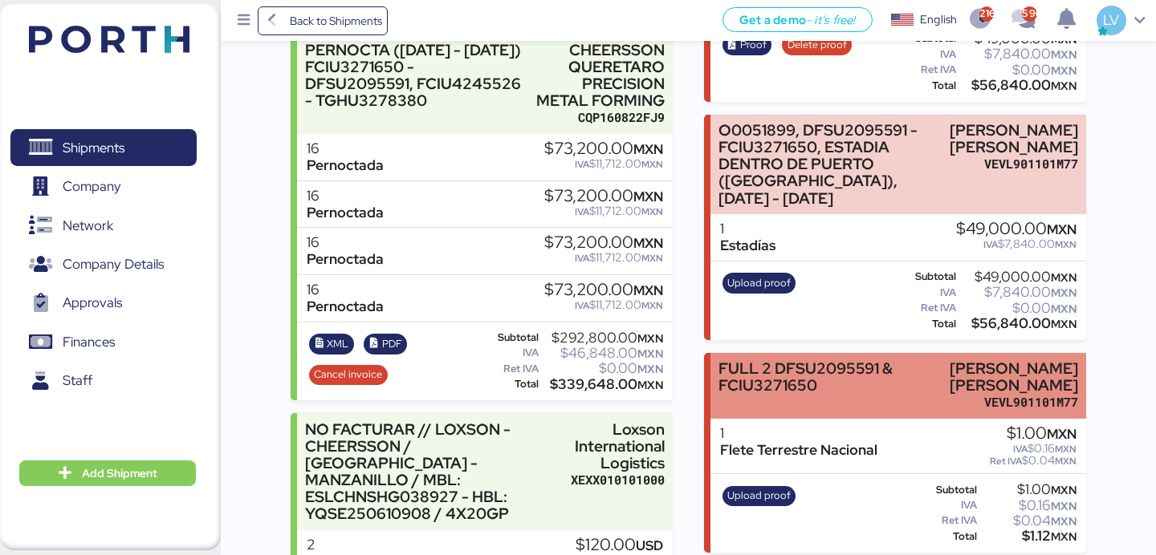
click at [987, 394] on div "VEVL901101M77" at bounding box center [992, 402] width 171 height 17
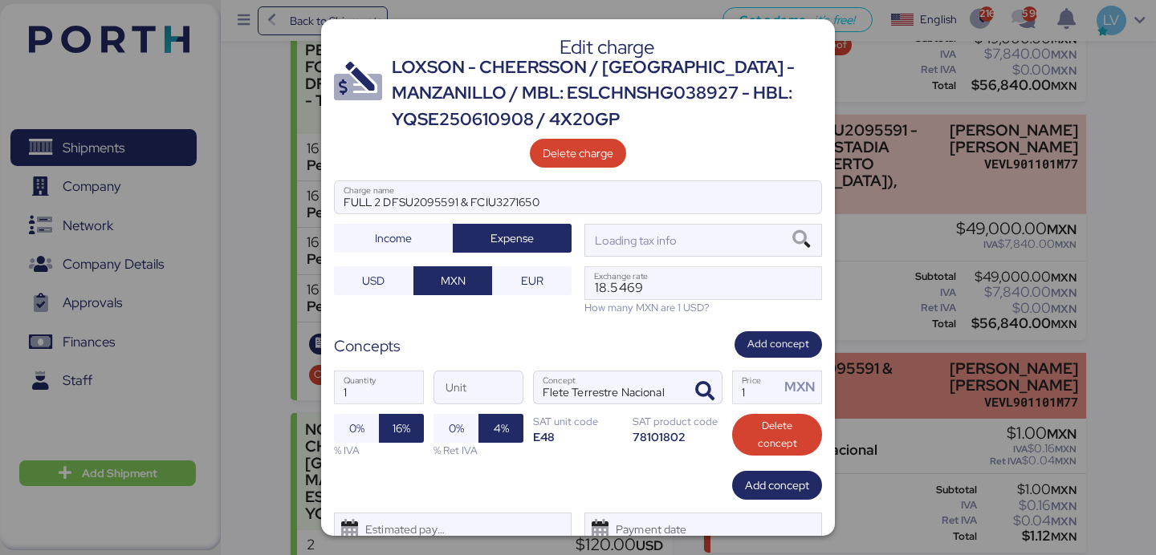
scroll to position [0, 0]
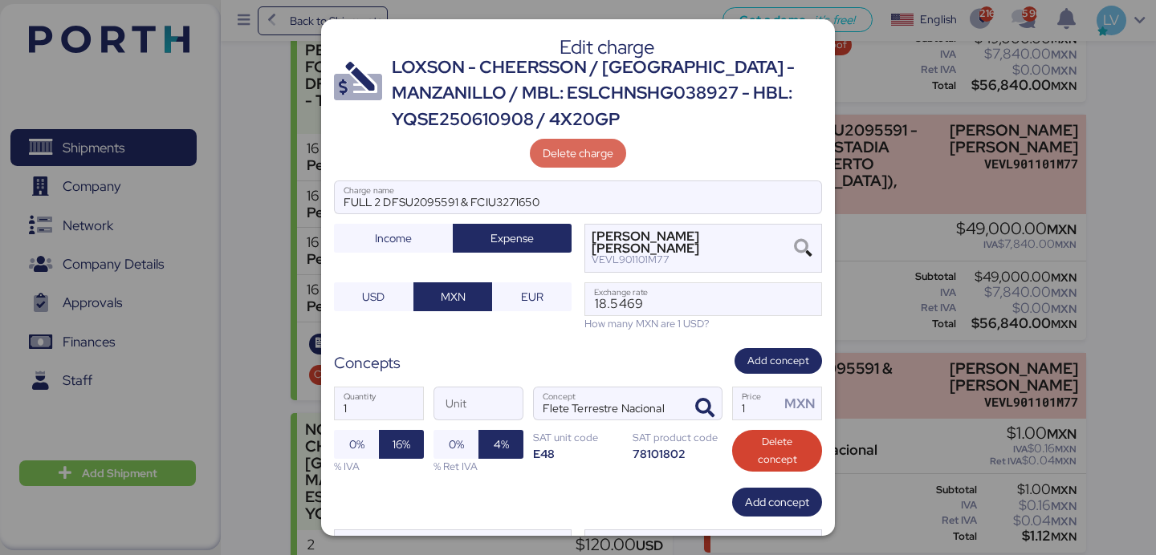
click at [568, 154] on span "Delete charge" at bounding box center [578, 153] width 71 height 19
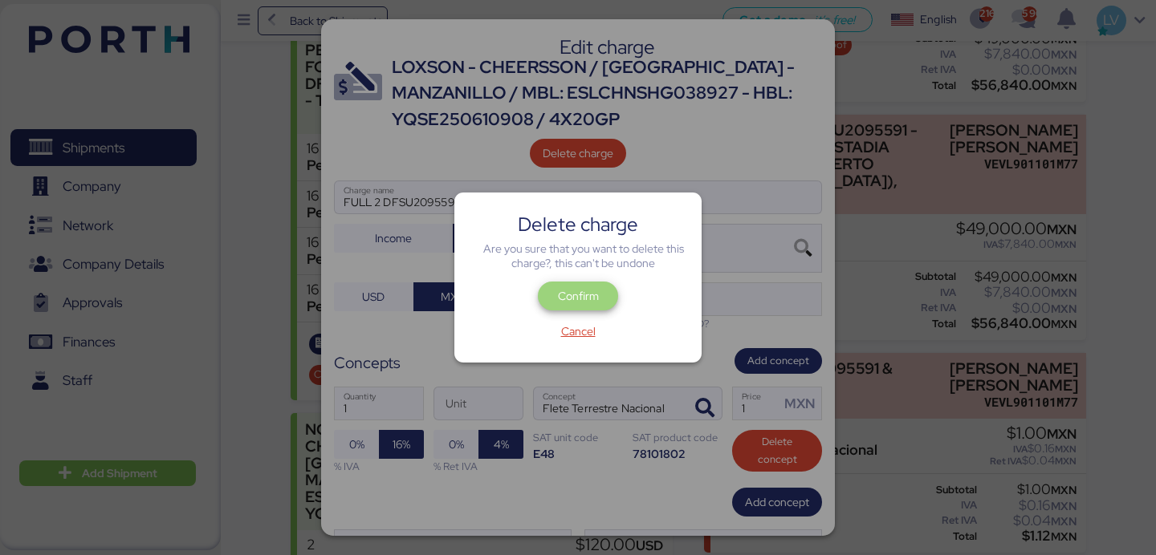
click at [588, 296] on span "Confirm" at bounding box center [578, 296] width 41 height 19
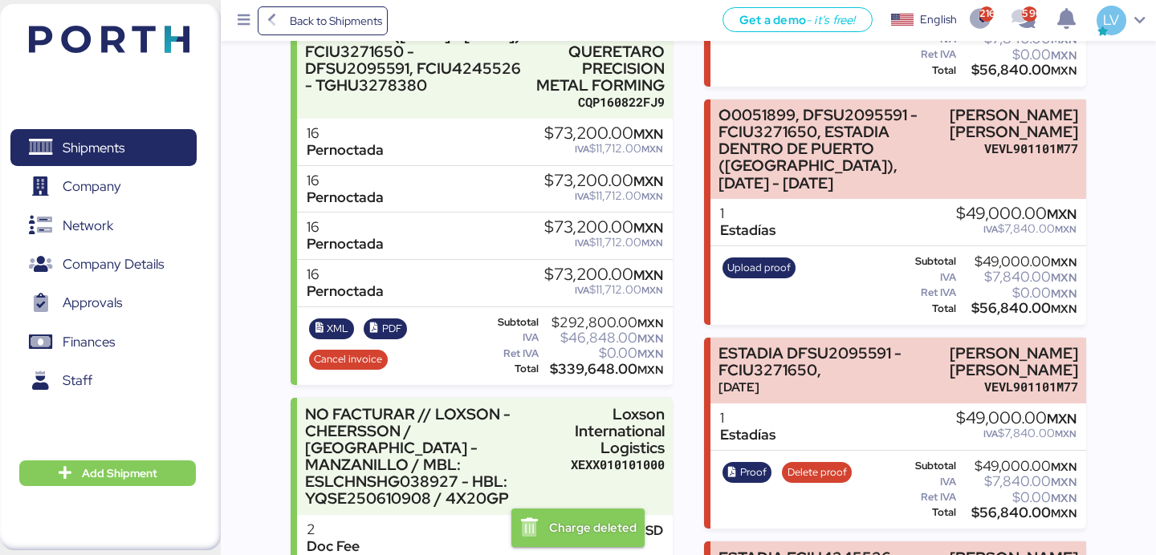
scroll to position [670, 0]
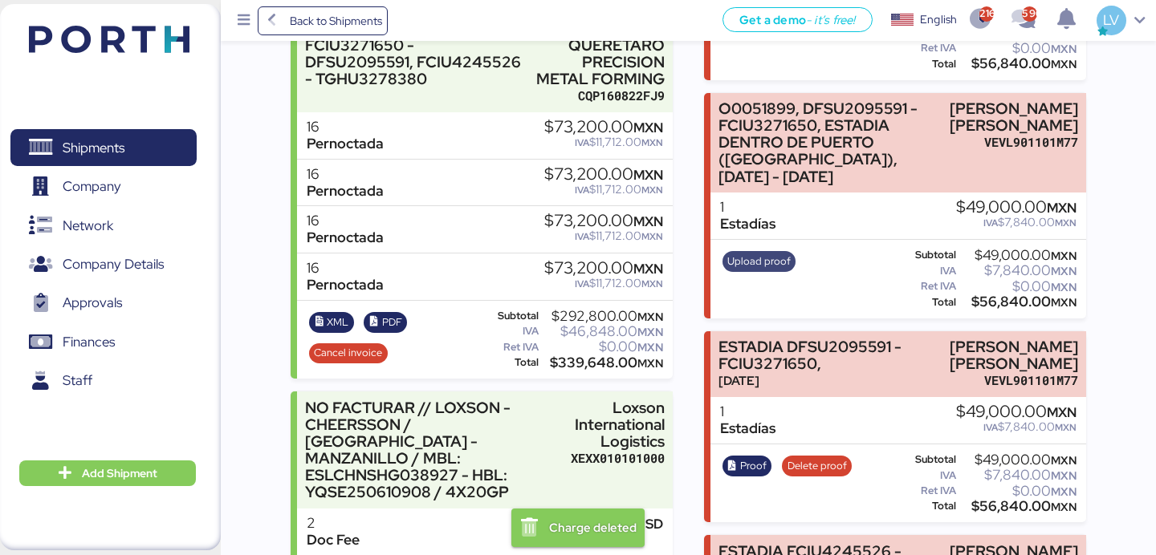
click at [755, 253] on span "Upload proof" at bounding box center [758, 262] width 63 height 18
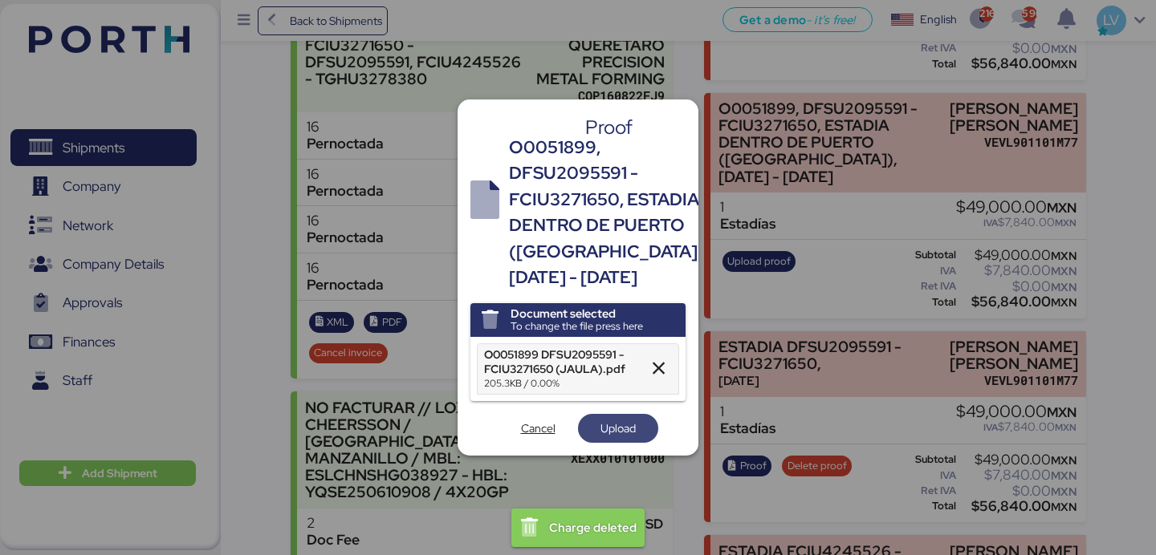
click at [601, 438] on span "Upload" at bounding box center [617, 428] width 35 height 19
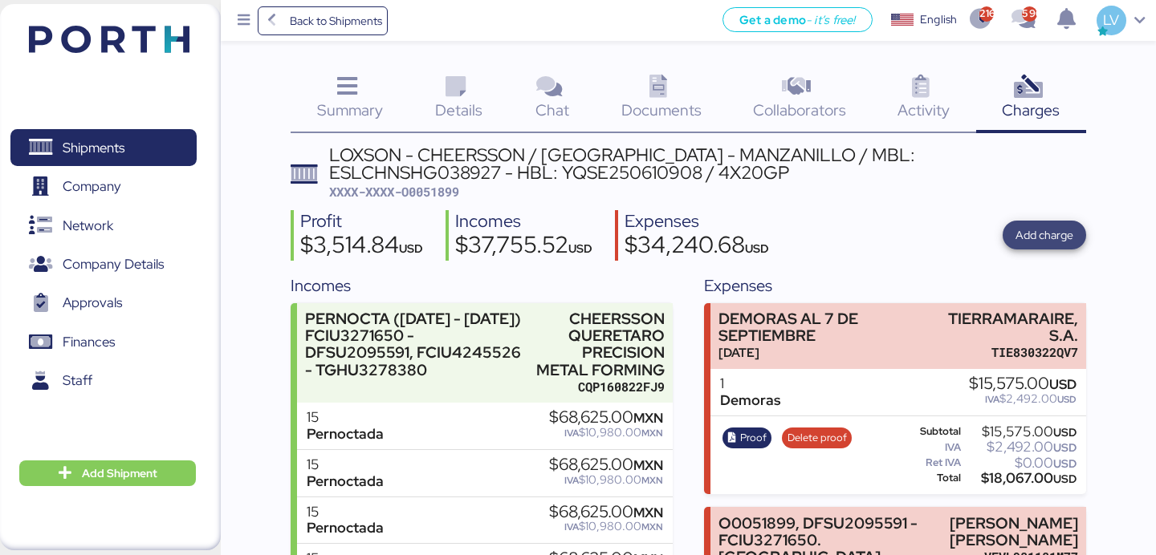
click at [1045, 249] on span "Add charge" at bounding box center [1044, 235] width 83 height 29
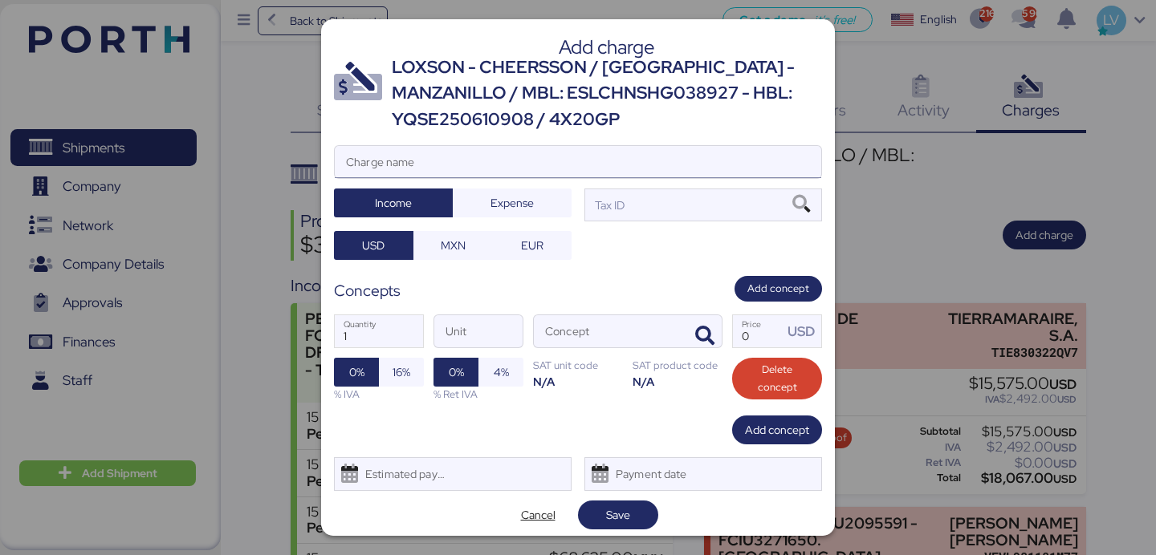
click at [734, 169] on input "Charge name" at bounding box center [578, 162] width 486 height 32
paste input "O0051899, FCIU4245526 - TGHU3278380, ESTADIA DENTRO DE PUERTO ([GEOGRAPHIC_DATA…"
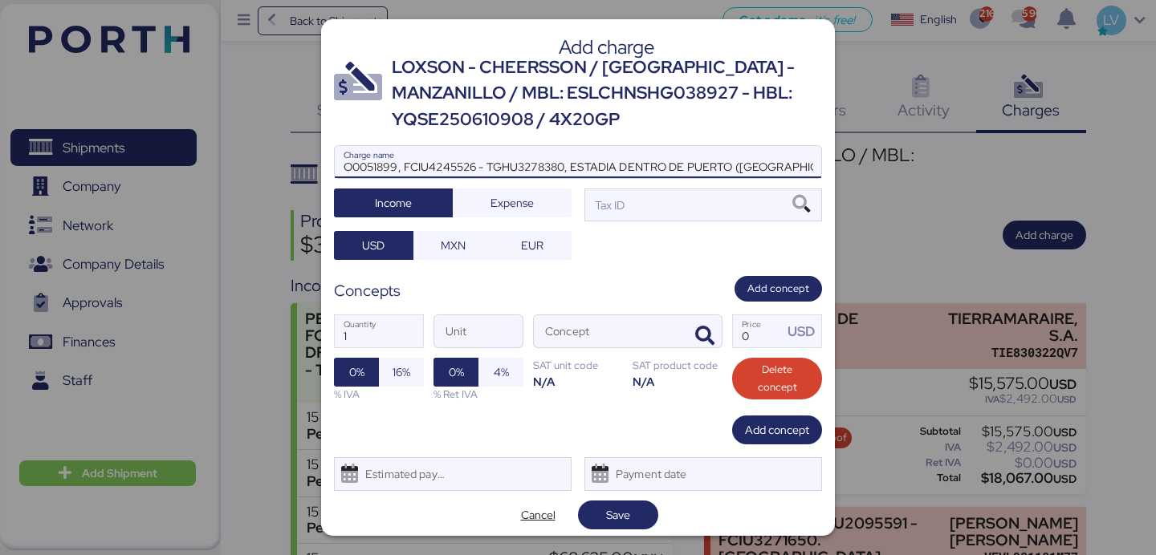
scroll to position [0, 112]
type input "O0051899, FCIU4245526 - TGHU3278380, ESTADIA DENTRO DE PUERTO ([GEOGRAPHIC_DATA…"
click at [529, 192] on span "Expense" at bounding box center [512, 203] width 93 height 22
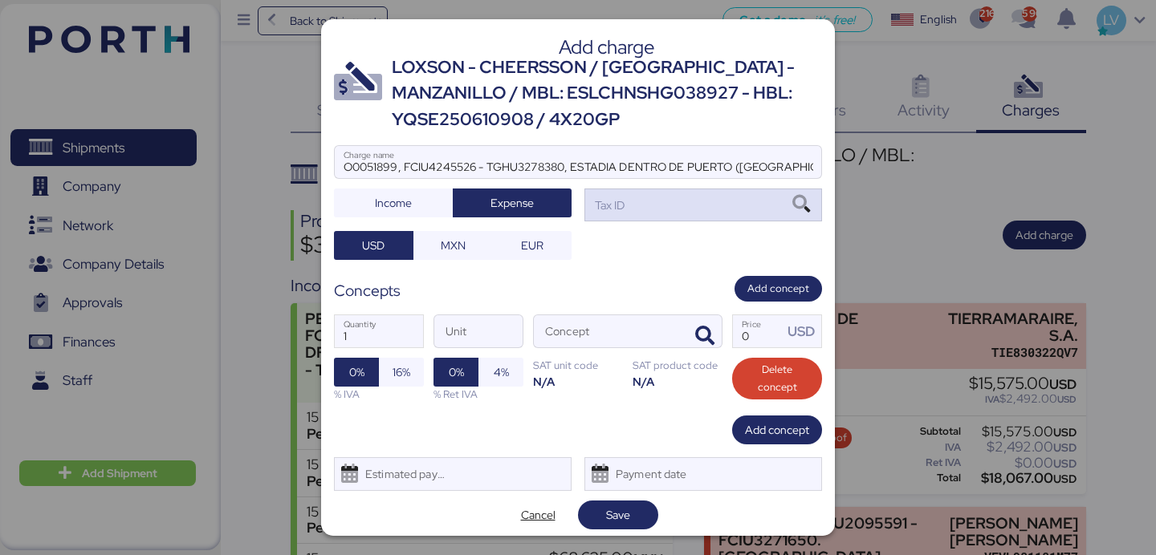
click at [660, 203] on div "Tax ID" at bounding box center [703, 205] width 238 height 32
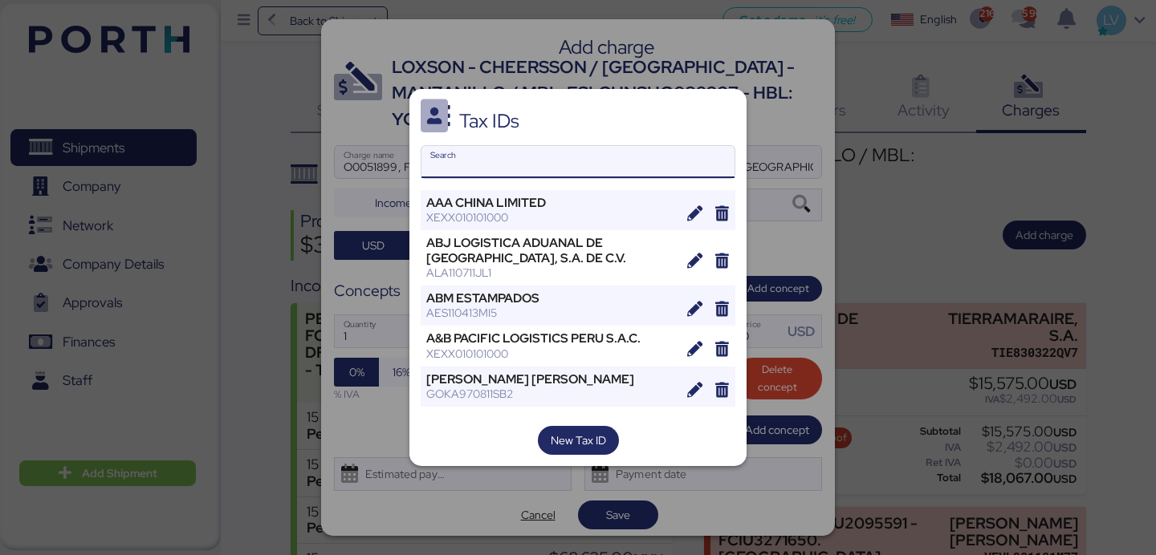
type input "l"
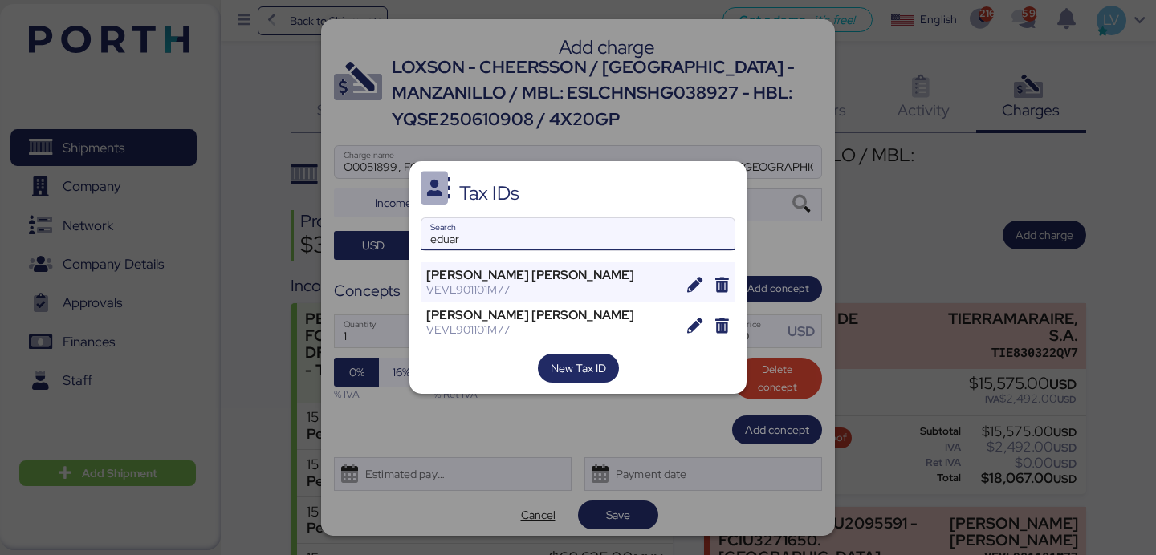
type input "eduar"
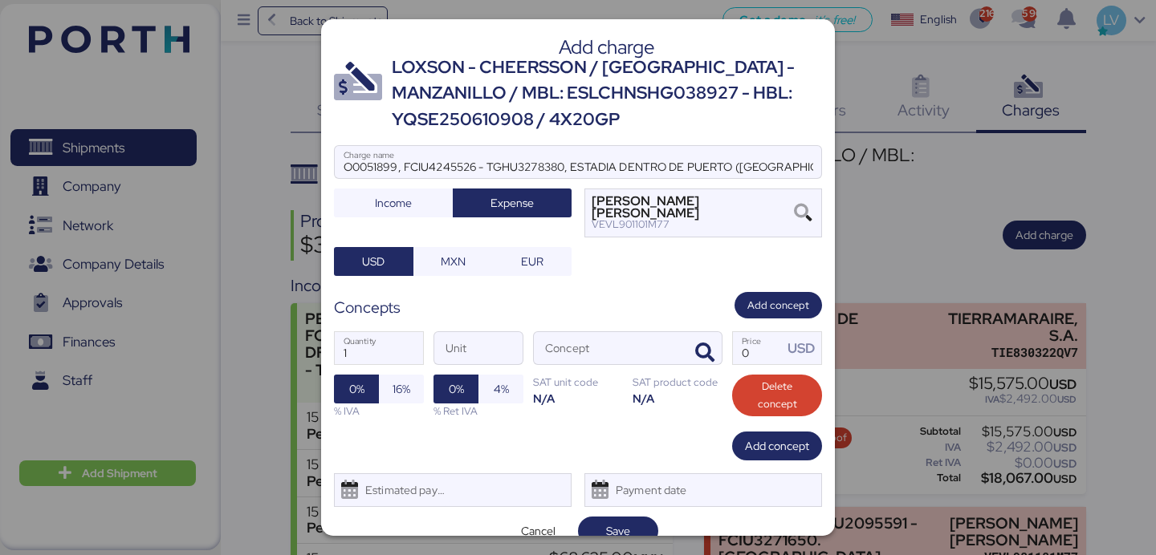
click at [440, 245] on div "O0051899, FCIU4245526 - TGHU3278380, ESTADIA DENTRO DE PUERTO ([GEOGRAPHIC_DATA…" at bounding box center [578, 210] width 488 height 131
click at [450, 262] on span "MXN" at bounding box center [453, 261] width 25 height 19
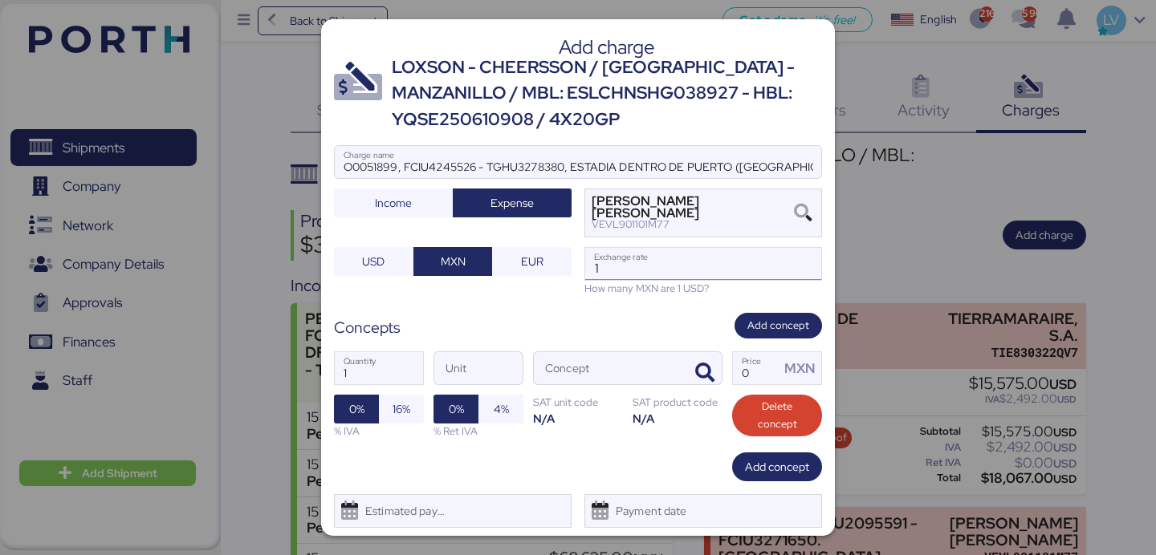
click at [655, 278] on input "1" at bounding box center [703, 264] width 236 height 32
type input "18.7143"
click at [708, 368] on icon "button" at bounding box center [704, 373] width 19 height 19
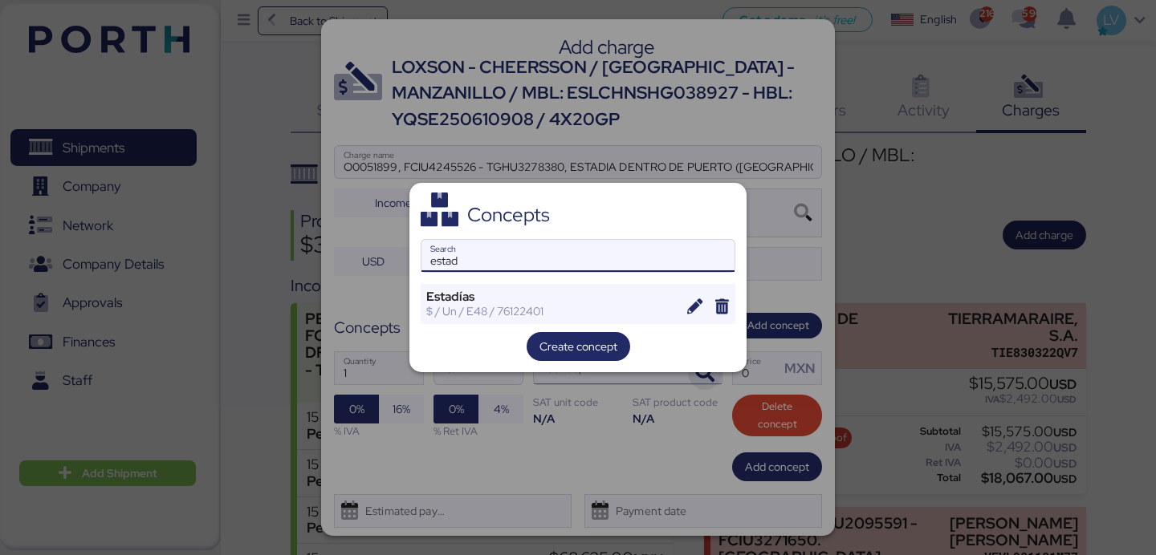
type input "estad"
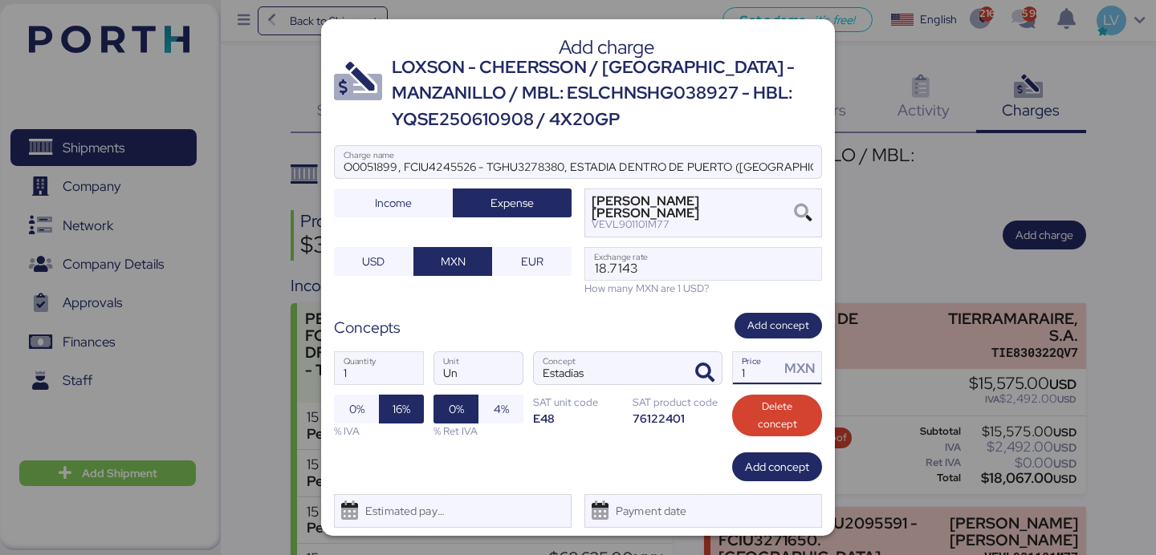
click at [755, 372] on input "1" at bounding box center [756, 368] width 47 height 32
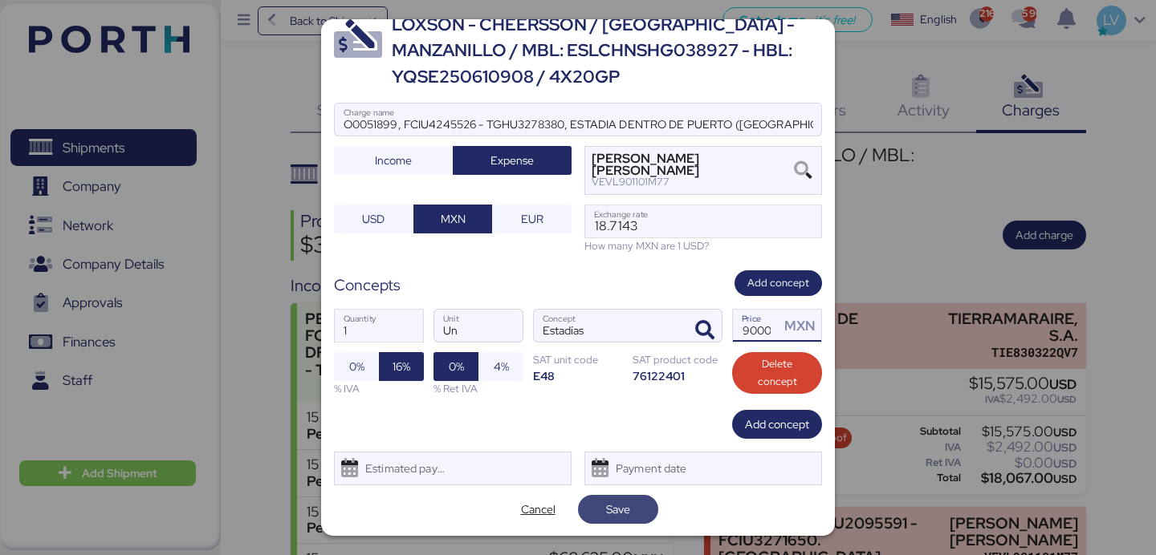
type input "49000"
click at [633, 520] on span "Save" at bounding box center [618, 509] width 80 height 29
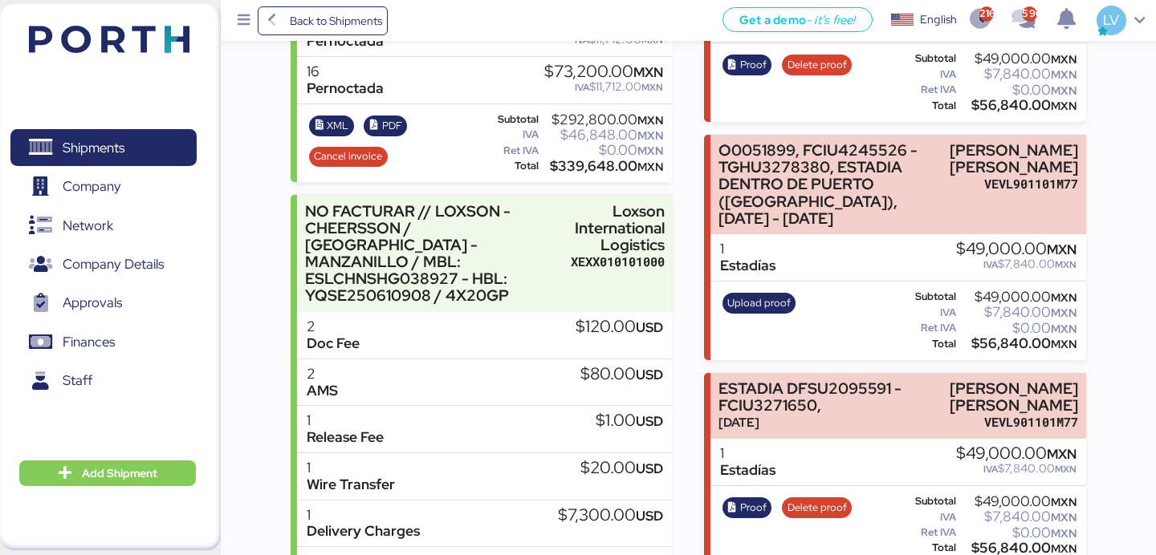
scroll to position [874, 0]
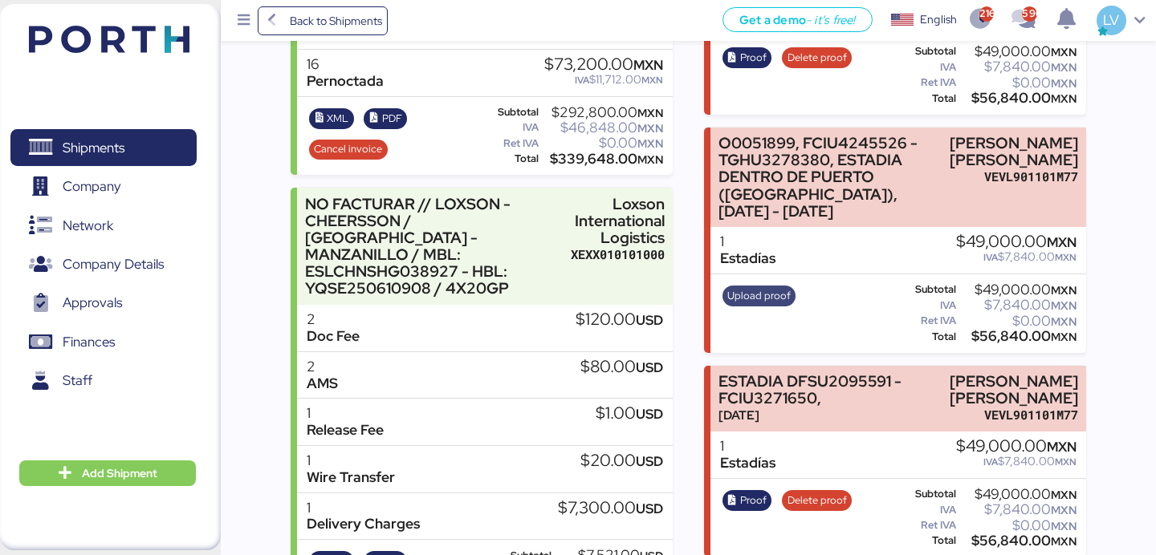
click at [741, 287] on span "Upload proof" at bounding box center [758, 296] width 63 height 18
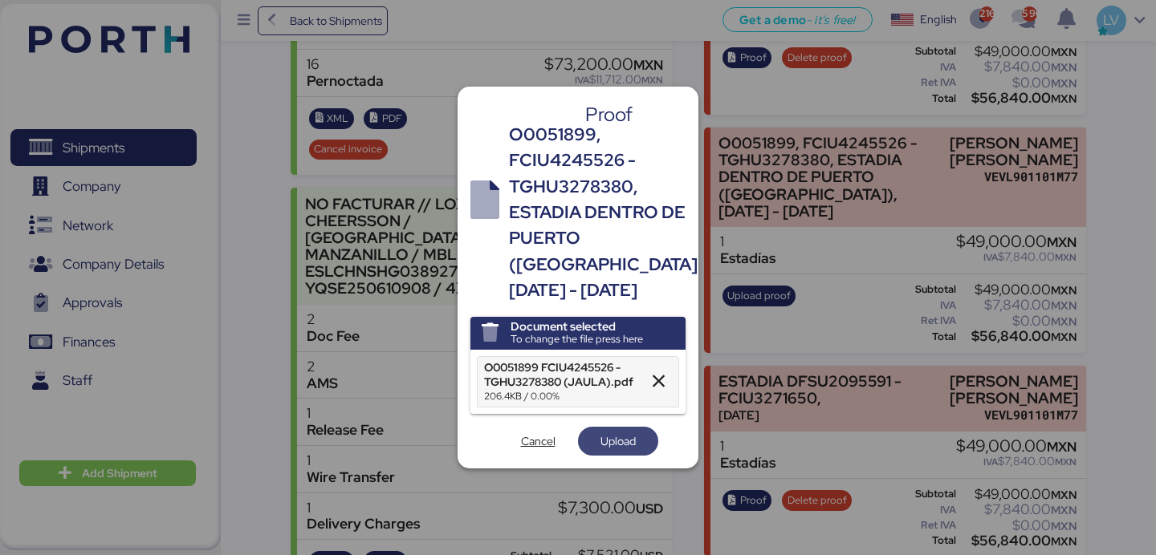
click at [616, 451] on span "Upload" at bounding box center [617, 441] width 35 height 19
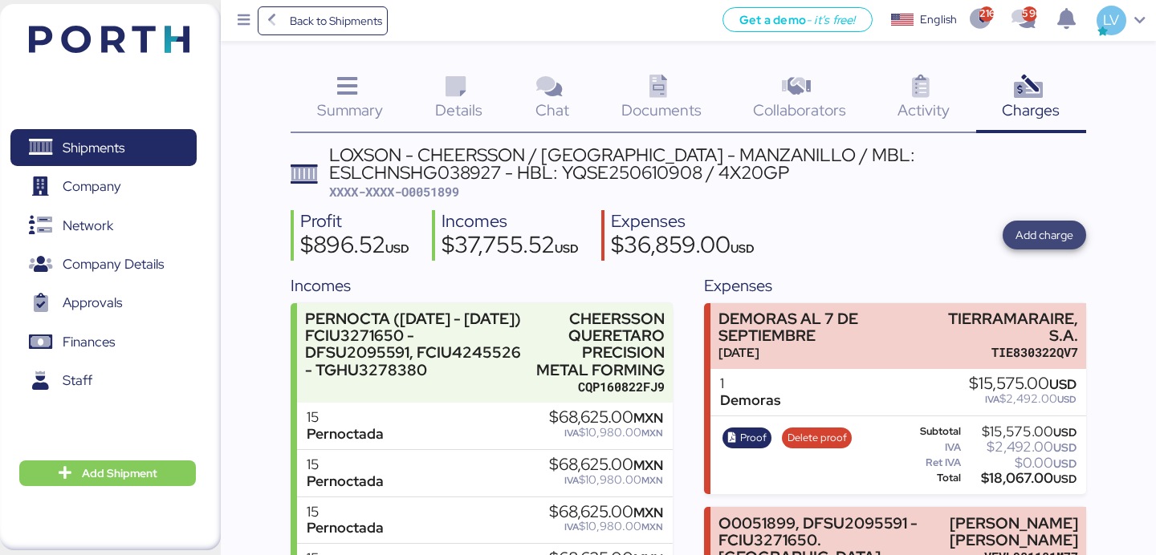
click at [1051, 233] on span "Add charge" at bounding box center [1044, 235] width 58 height 19
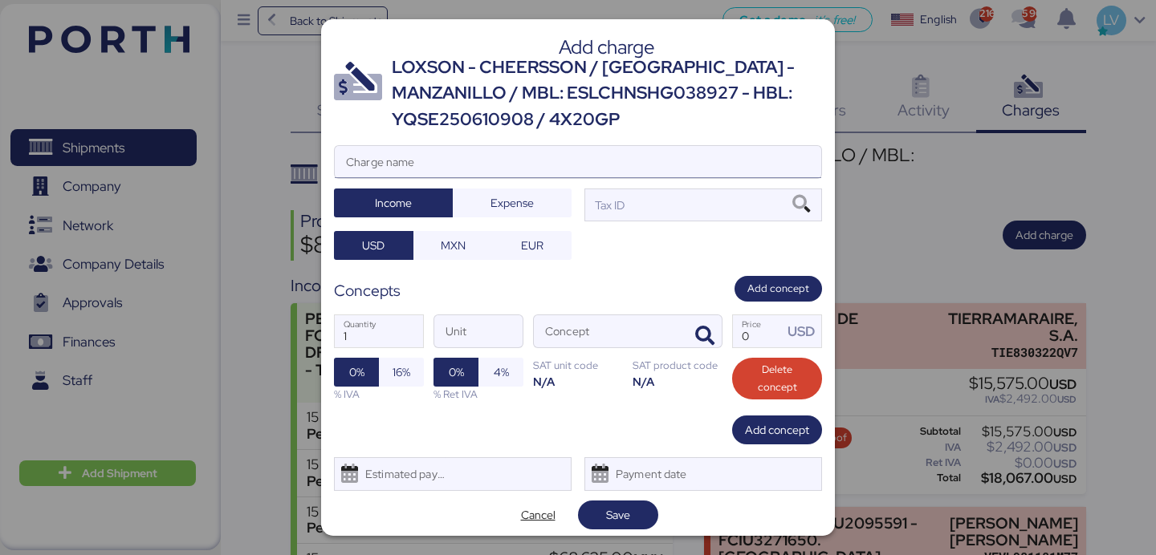
click at [496, 147] on input "Charge name" at bounding box center [578, 162] width 486 height 32
click at [505, 182] on div at bounding box center [578, 186] width 486 height 16
click at [505, 178] on input "estadias" at bounding box center [578, 162] width 486 height 32
click at [505, 201] on span "Expense" at bounding box center [511, 202] width 43 height 19
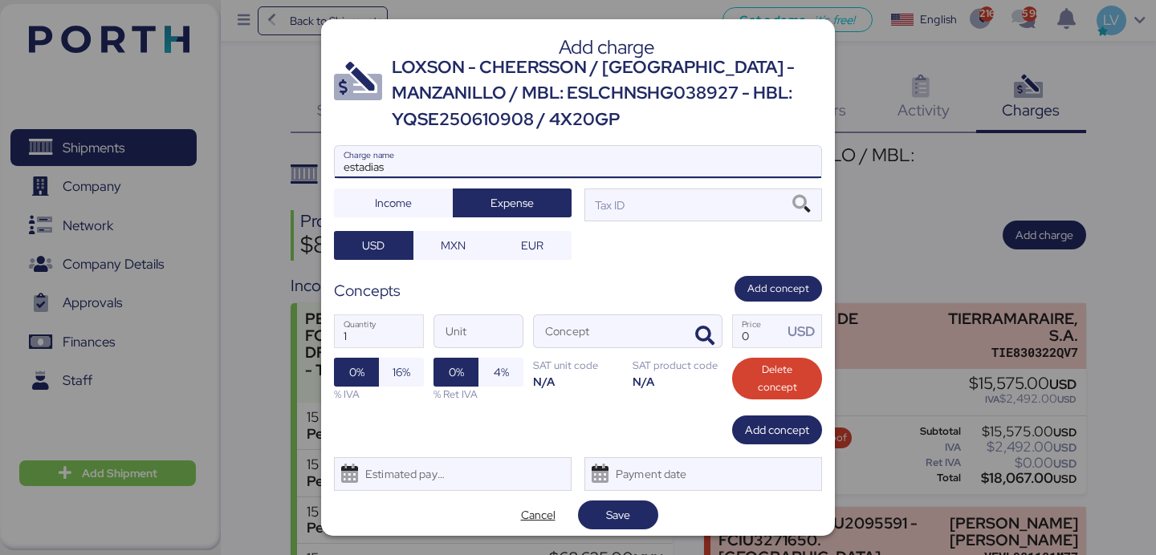
click at [494, 169] on input "estadias" at bounding box center [578, 162] width 486 height 32
paste input "O0051899, FCIU4245526 - TGHU3278380, ESTADIA DENTRO DE PUERTO ([GEOGRAPHIC_DATA…"
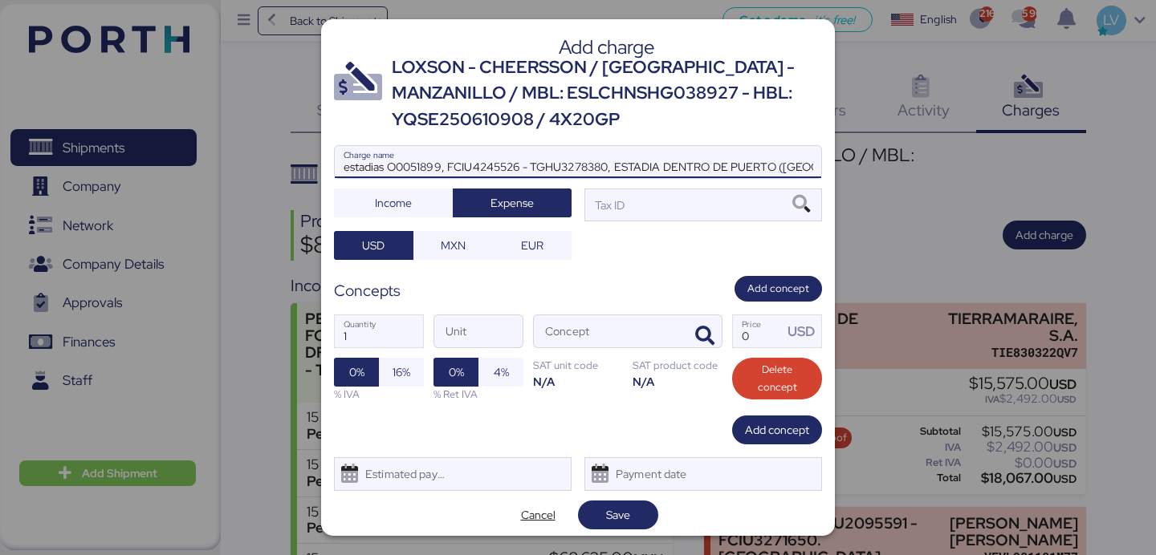
scroll to position [0, 149]
type input "estadias O0051899, FCIU4245526 - TGHU3278380, ESTADIA DENTRO DE PUERTO ([GEOGRA…"
click at [452, 240] on span "MXN" at bounding box center [453, 245] width 25 height 19
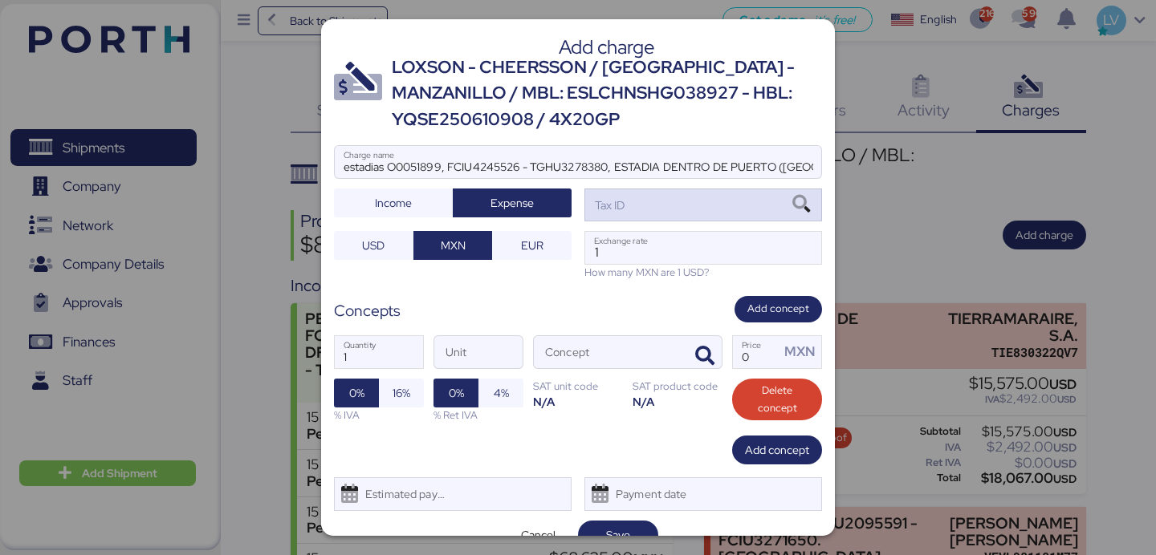
click at [701, 209] on div "Tax ID" at bounding box center [703, 205] width 238 height 32
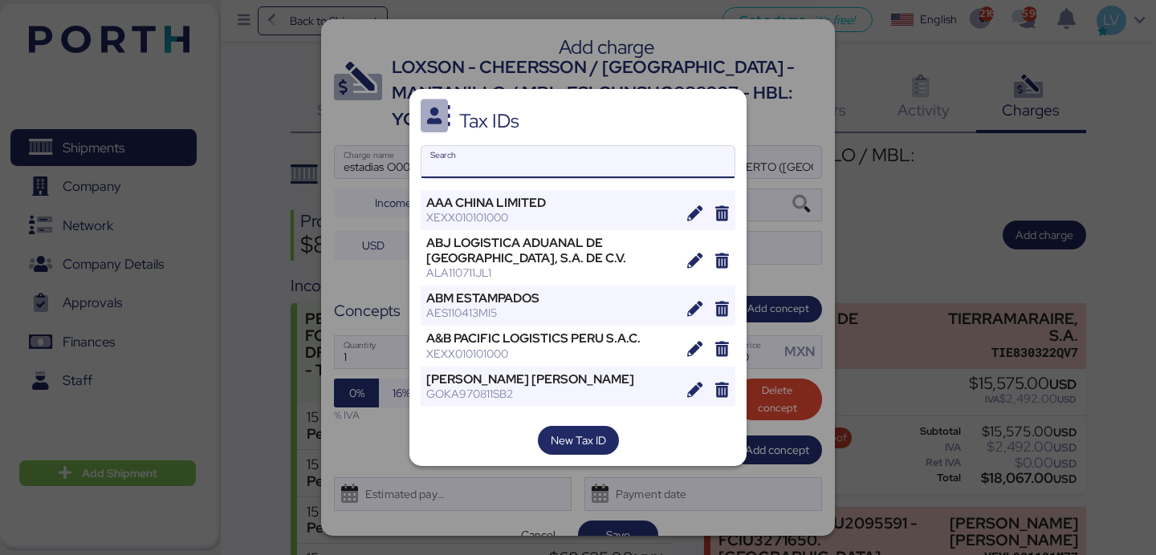
click at [573, 160] on input "Search" at bounding box center [577, 162] width 313 height 32
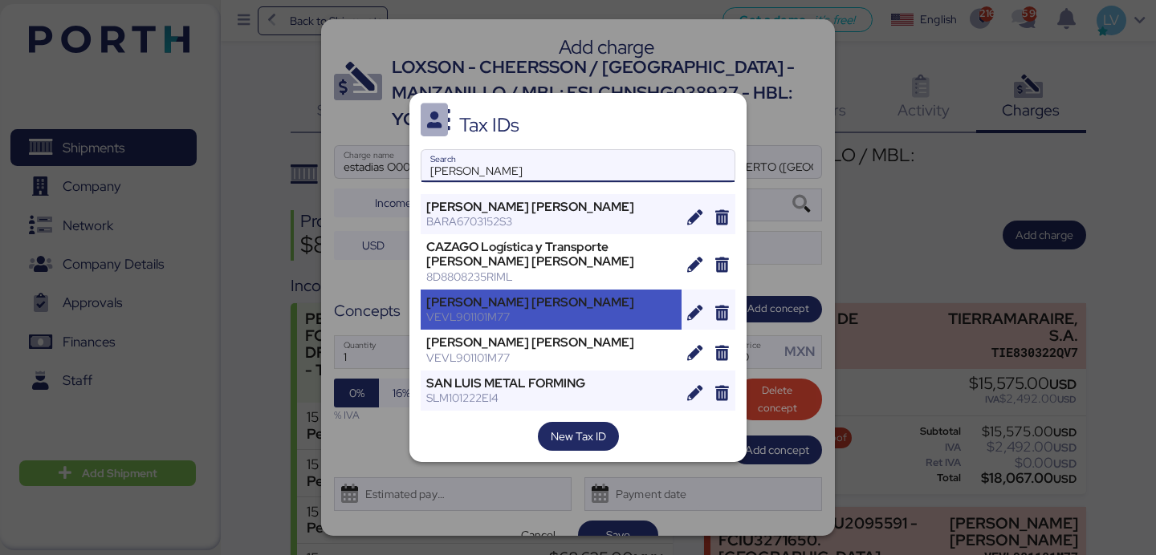
type input "[PERSON_NAME]"
click at [558, 307] on div "[PERSON_NAME] [PERSON_NAME]" at bounding box center [551, 302] width 250 height 14
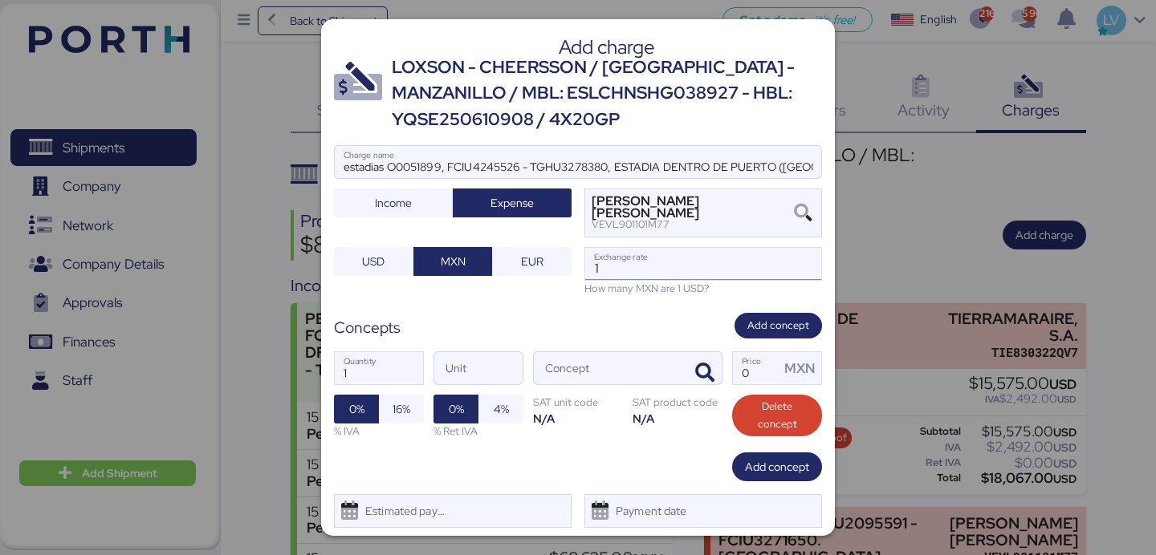
click at [763, 260] on input "1" at bounding box center [703, 264] width 236 height 32
type input "18.7143"
click at [669, 370] on input "Concept" at bounding box center [608, 368] width 149 height 32
click at [702, 370] on icon "button" at bounding box center [704, 373] width 19 height 19
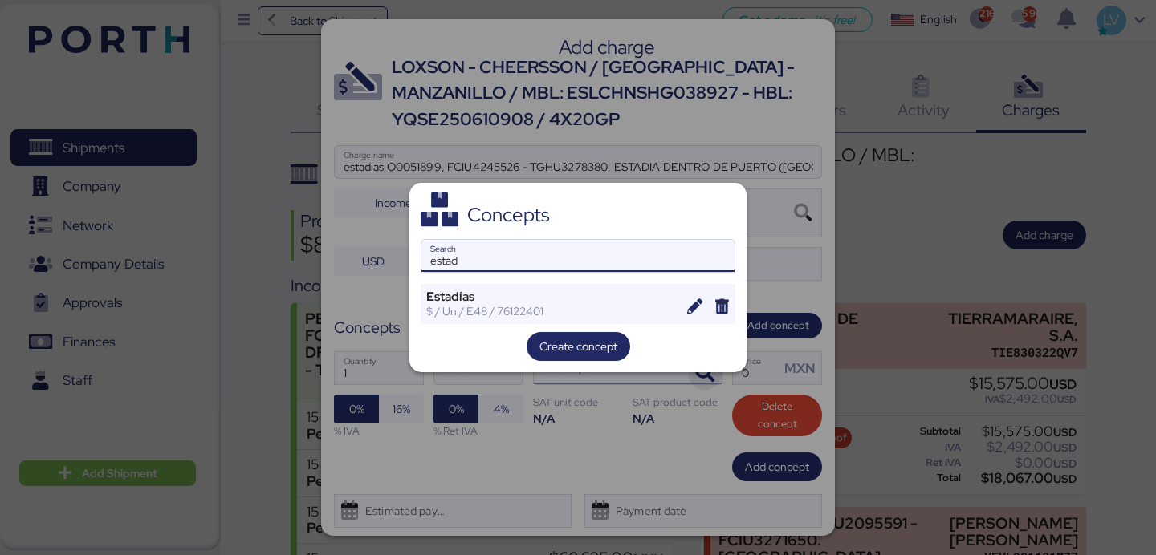
type input "estad"
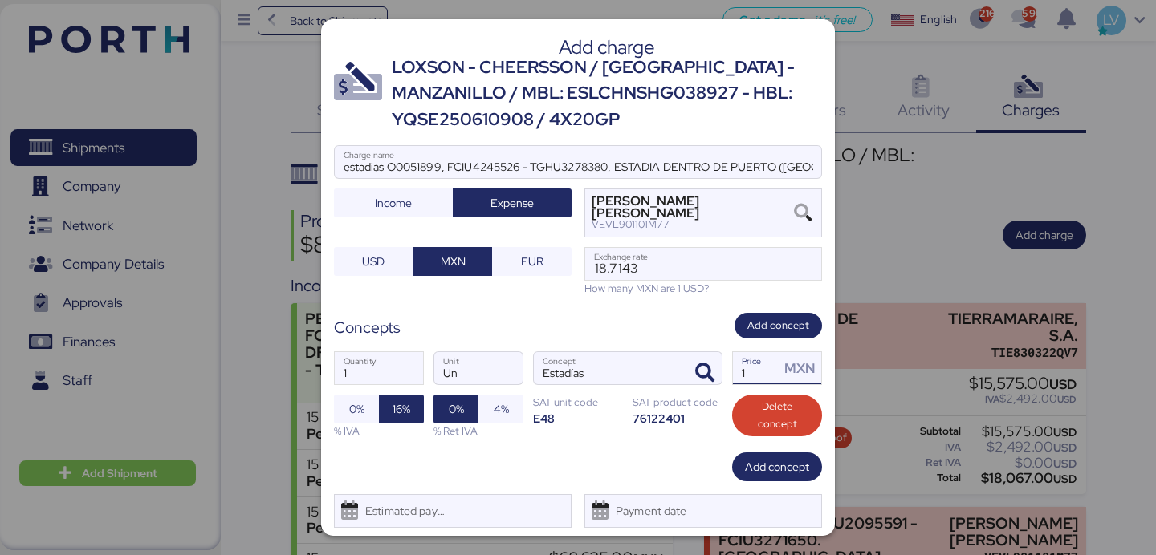
click at [765, 369] on input "1" at bounding box center [756, 368] width 47 height 32
type input "49000"
click at [662, 422] on div "76122401" at bounding box center [678, 418] width 90 height 15
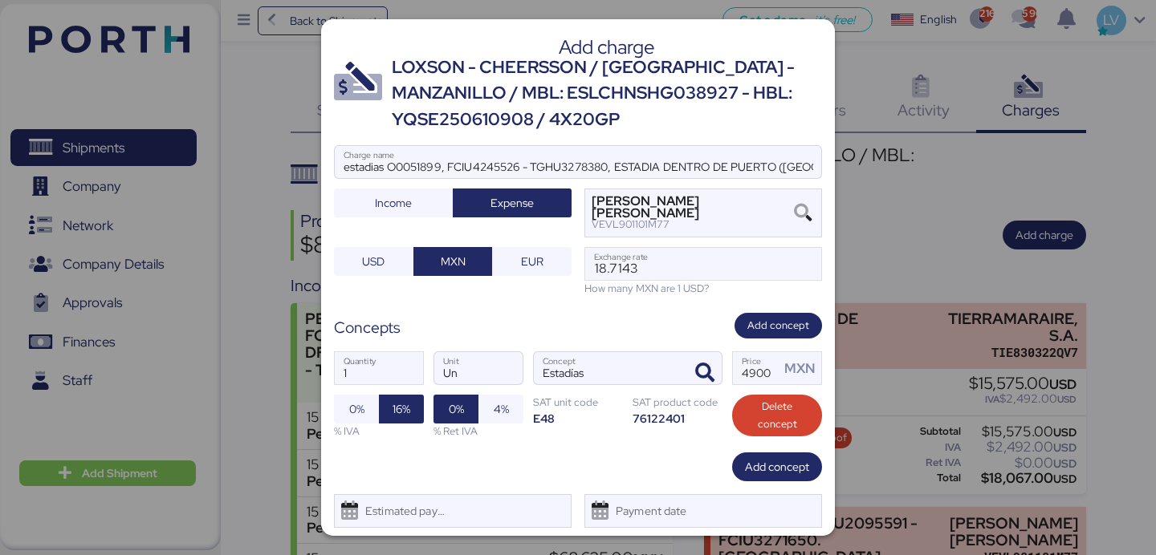
scroll to position [43, 0]
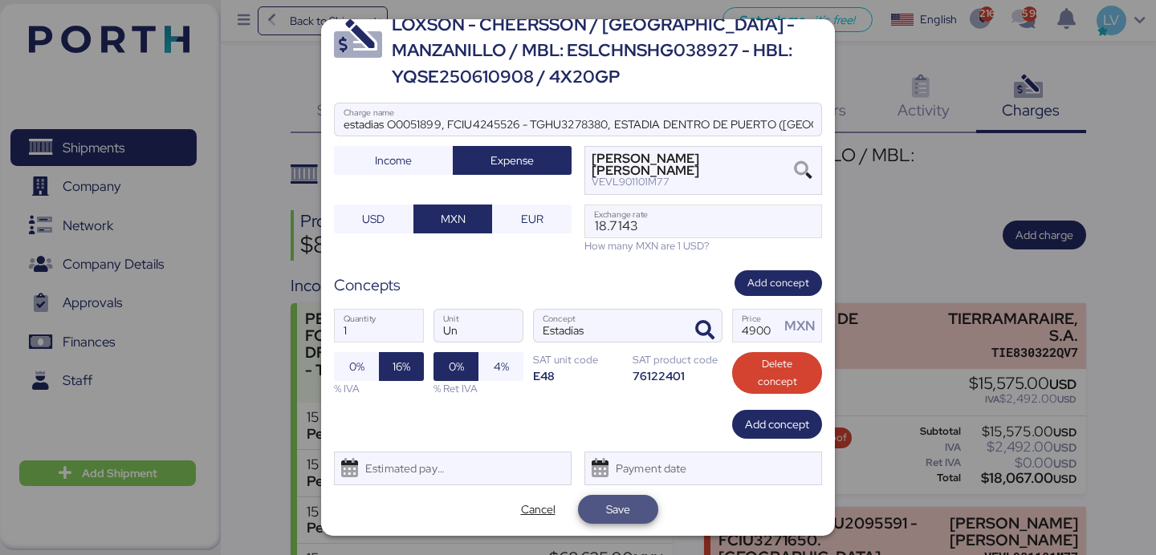
click at [633, 511] on span "Save" at bounding box center [618, 509] width 55 height 22
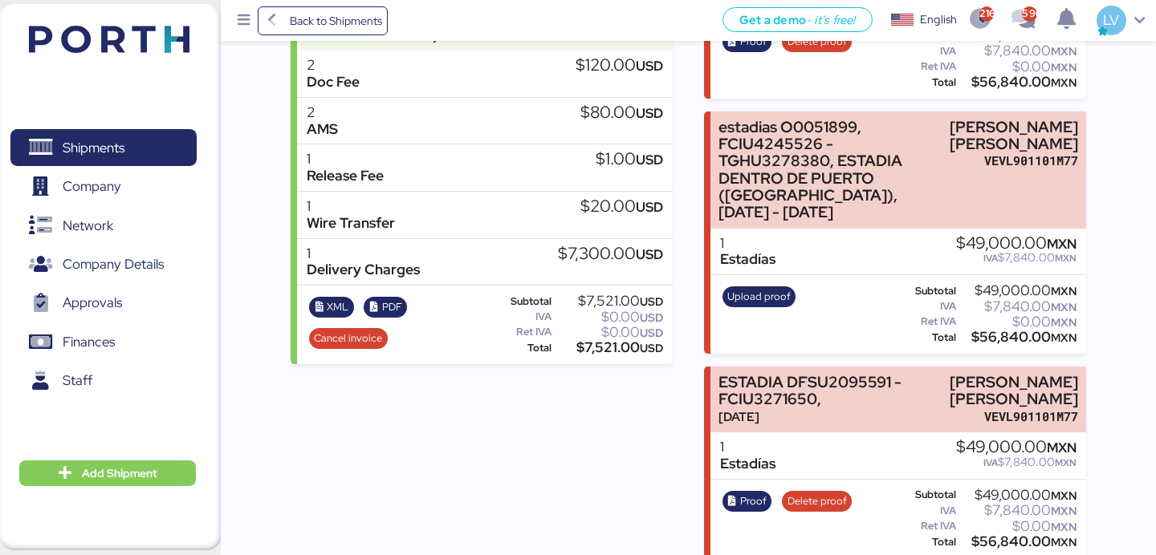
scroll to position [1140, 0]
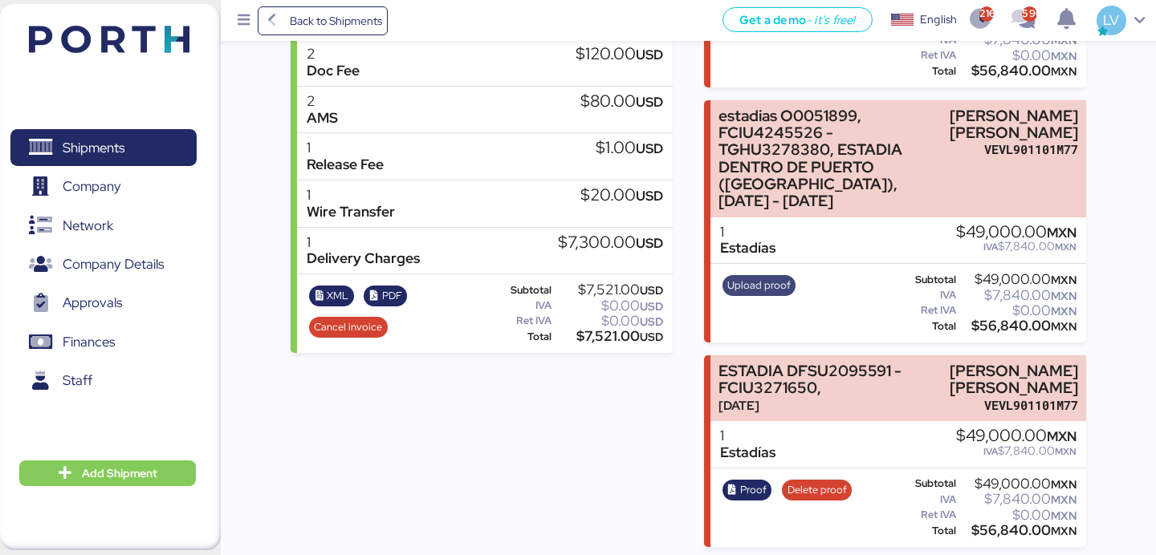
click at [763, 277] on span "Upload proof" at bounding box center [758, 286] width 63 height 18
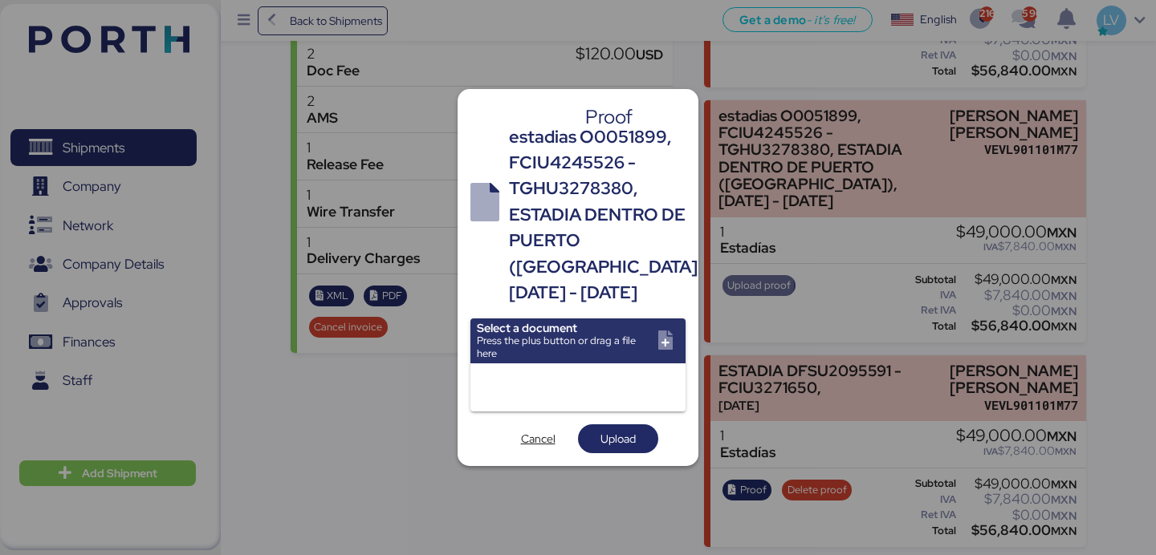
scroll to position [0, 0]
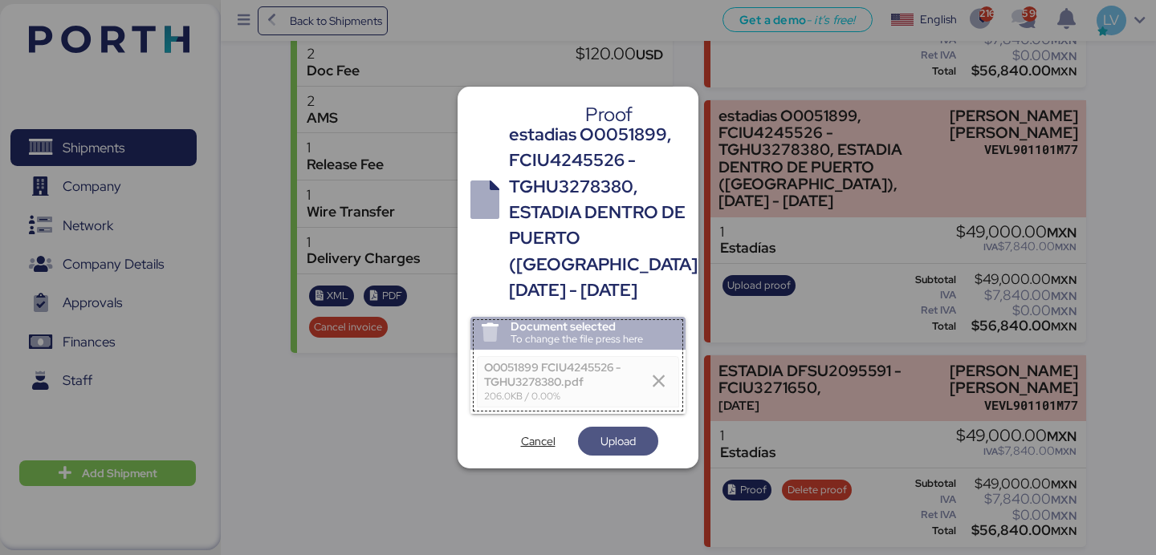
click at [614, 450] on span "Upload" at bounding box center [617, 441] width 35 height 19
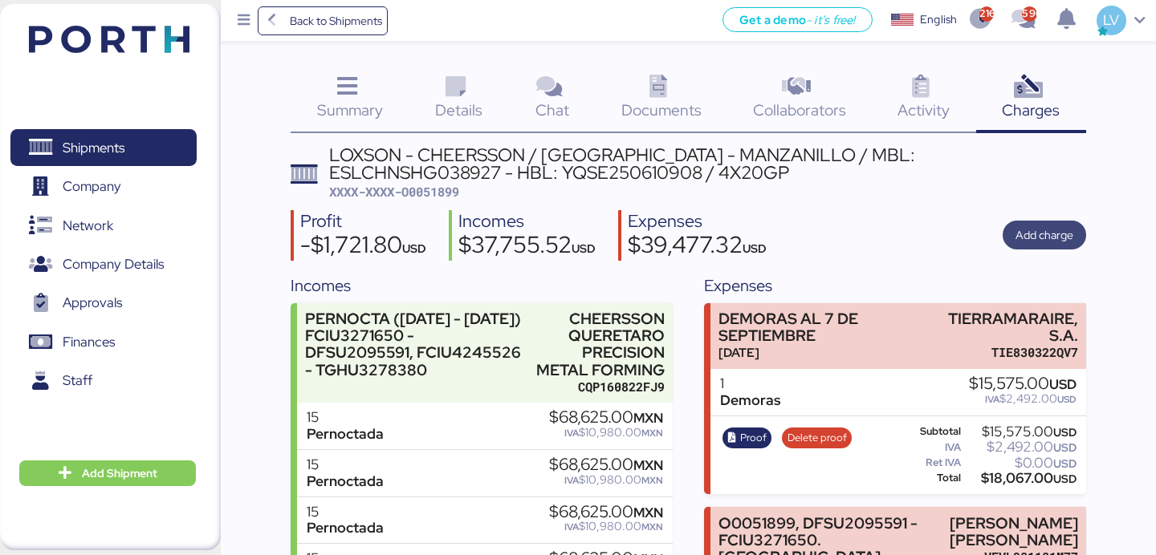
click at [1047, 233] on span "Add charge" at bounding box center [1044, 235] width 58 height 19
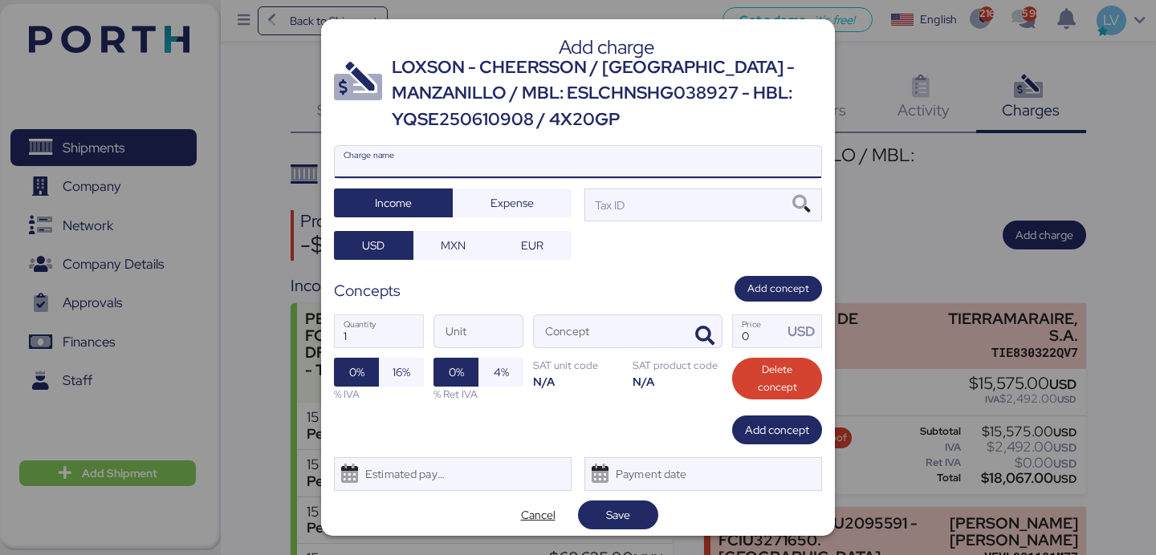
click at [571, 161] on input "Charge name" at bounding box center [578, 162] width 486 height 32
paste input "O0051899, DFSU2095591 - FCIU3271650, ESTADIA DENTRO DE PUERTO ([GEOGRAPHIC_DATA…"
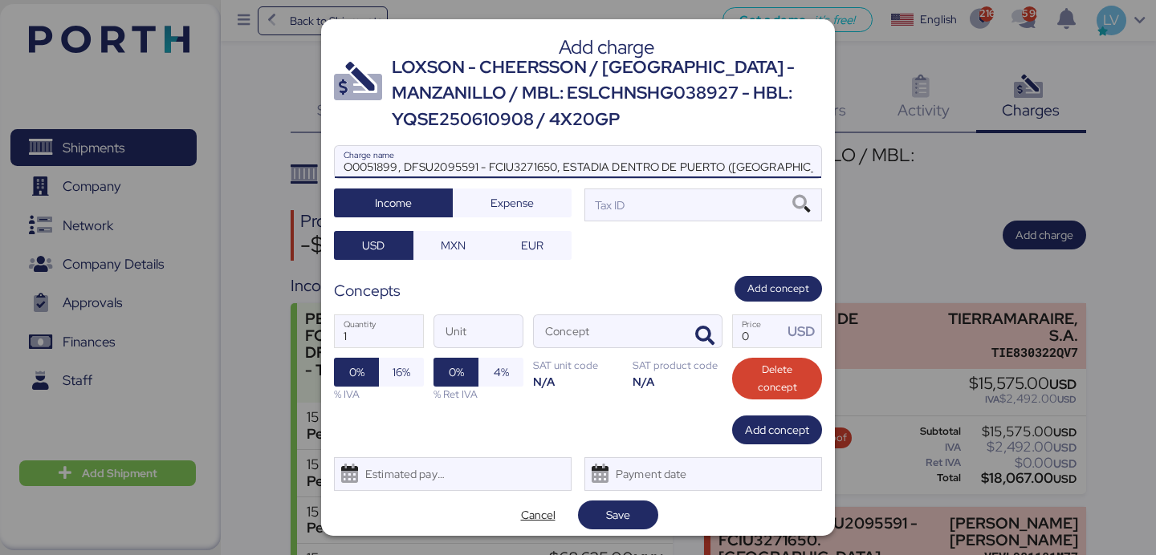
scroll to position [0, 91]
type input "O0051899, DFSU2095591 - FCIU3271650, ESTADIA DENTRO DE PUERTO ([GEOGRAPHIC_DATA…"
click at [533, 213] on span "Expense" at bounding box center [512, 203] width 93 height 22
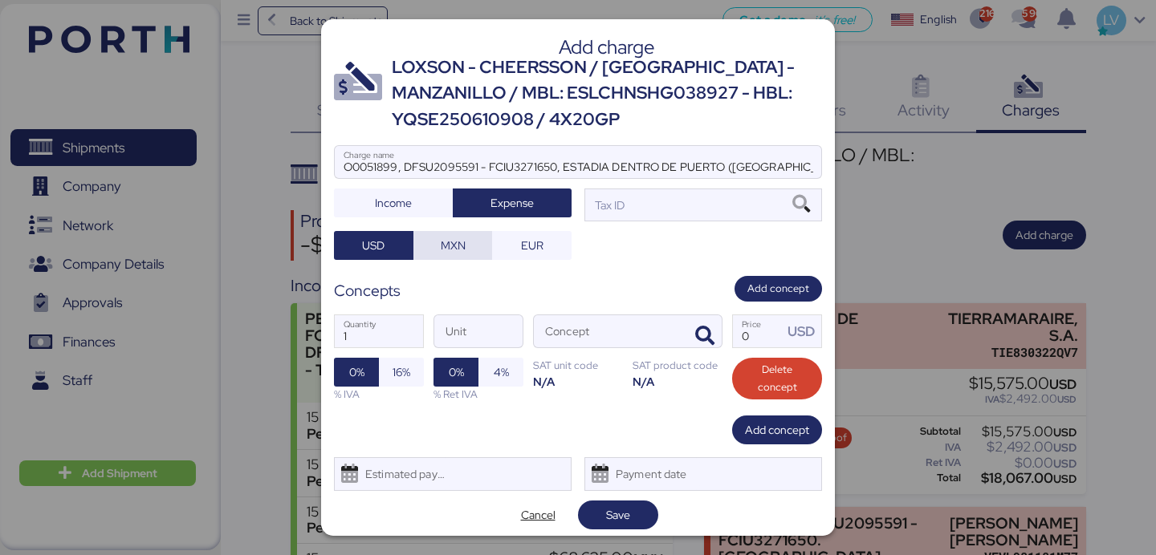
click at [454, 248] on span "MXN" at bounding box center [453, 245] width 25 height 19
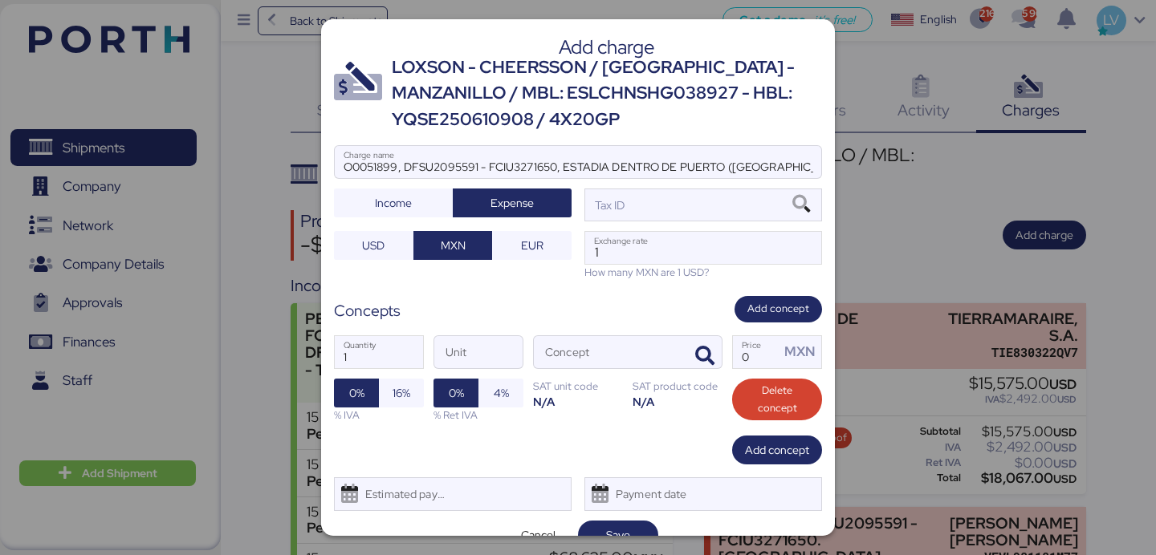
click at [702, 188] on div at bounding box center [578, 186] width 486 height 16
click at [702, 178] on input "O0051899, DFSU2095591 - FCIU3271650, ESTADIA DENTRO DE PUERTO ([GEOGRAPHIC_DATA…" at bounding box center [578, 162] width 486 height 32
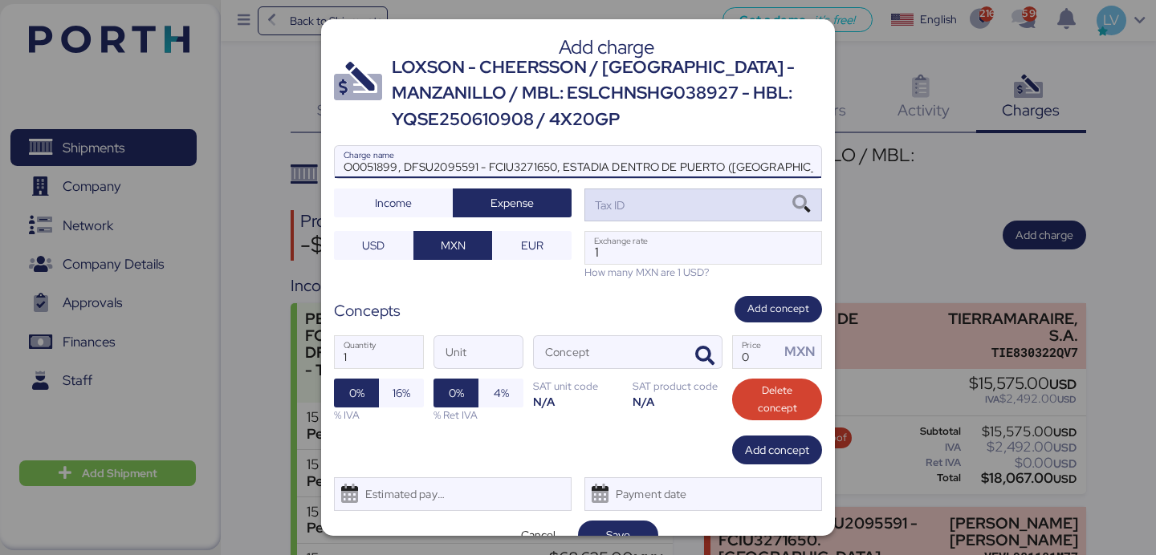
click at [700, 202] on div "Tax ID" at bounding box center [703, 205] width 238 height 32
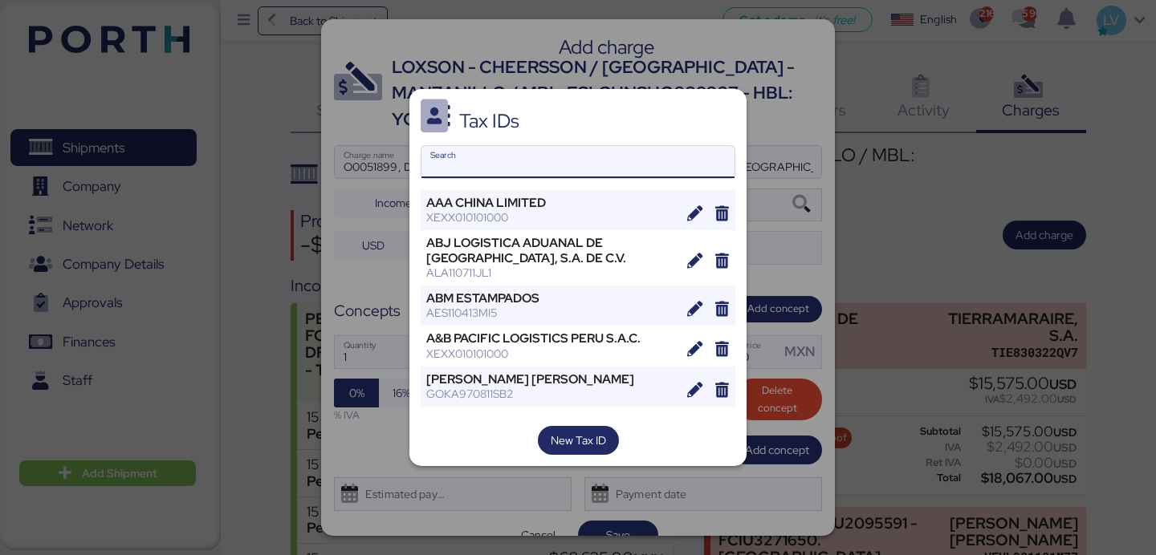
click at [649, 154] on input "Search" at bounding box center [577, 162] width 313 height 32
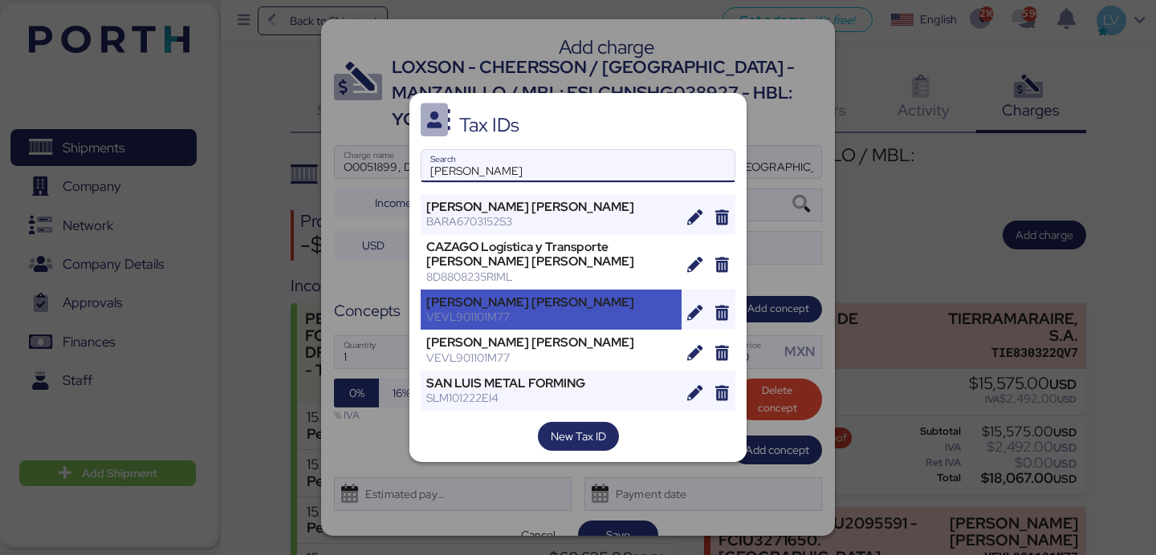
type input "[PERSON_NAME]"
click at [572, 303] on div "[PERSON_NAME] [PERSON_NAME]" at bounding box center [551, 302] width 250 height 14
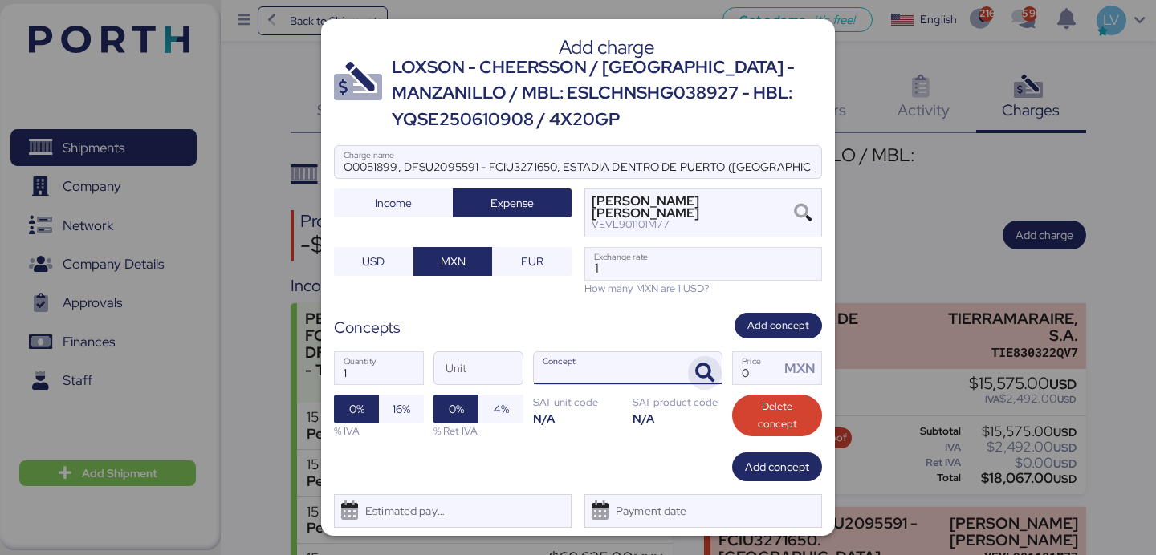
click at [712, 372] on icon "button" at bounding box center [704, 373] width 19 height 19
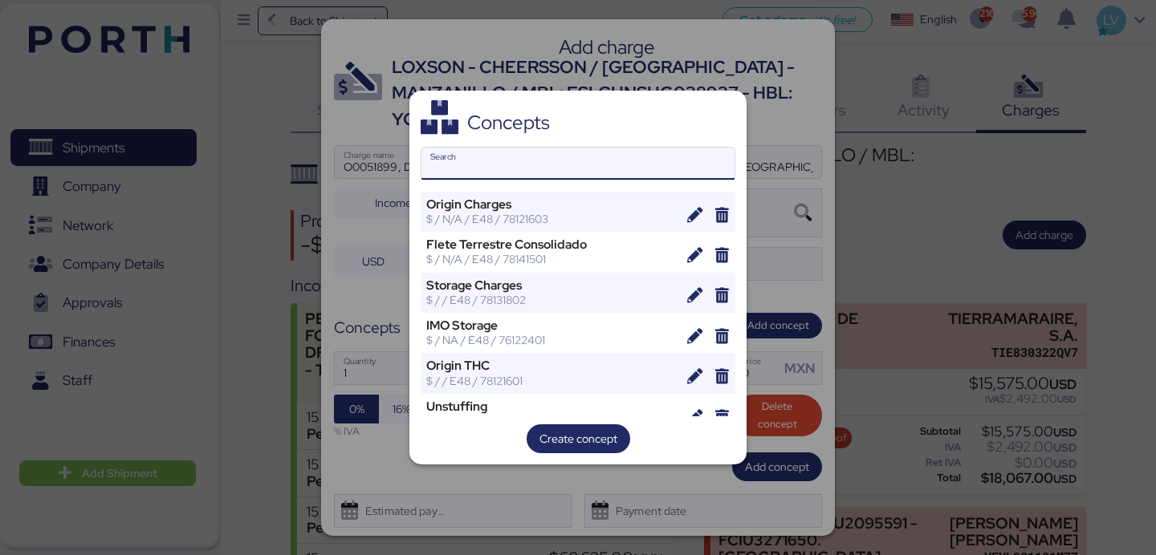
click at [571, 167] on input "Search" at bounding box center [577, 164] width 313 height 32
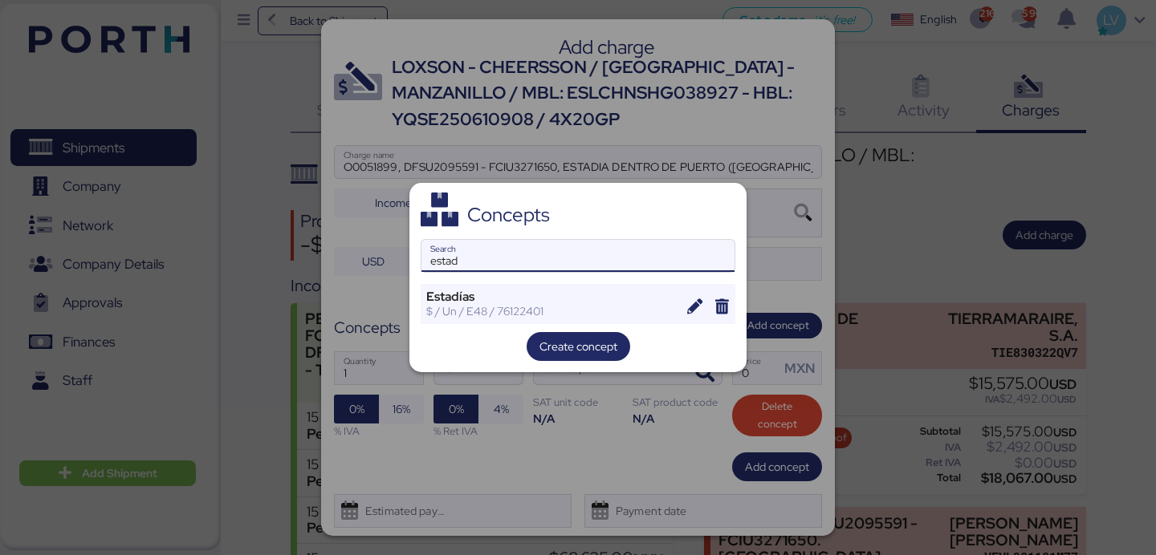
type input "estad"
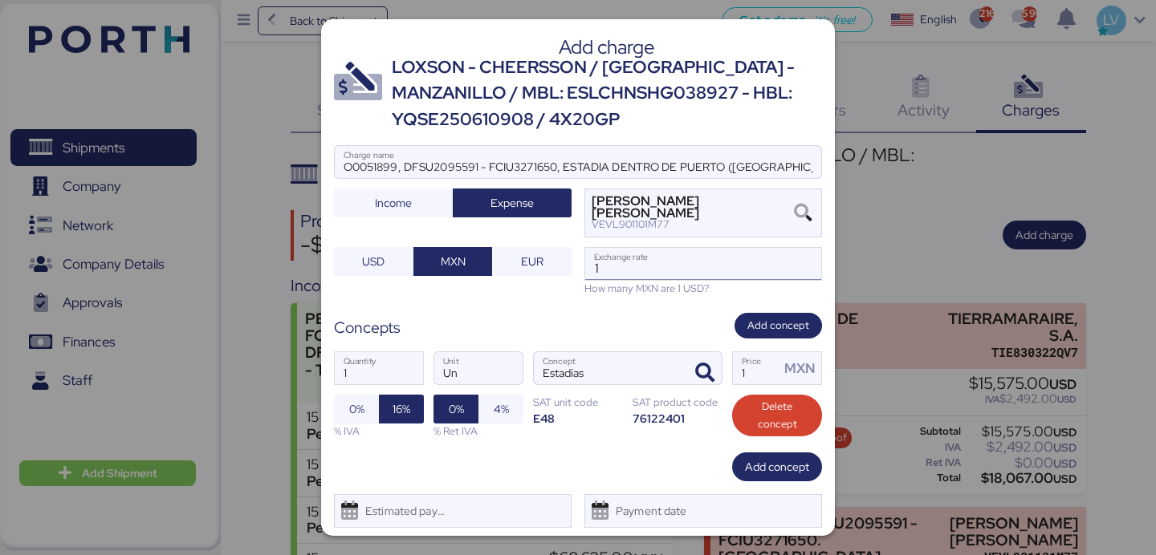
click at [633, 279] on input "1" at bounding box center [703, 264] width 236 height 32
type input "18.7143"
click at [757, 369] on input "1" at bounding box center [756, 368] width 47 height 32
type input "49000"
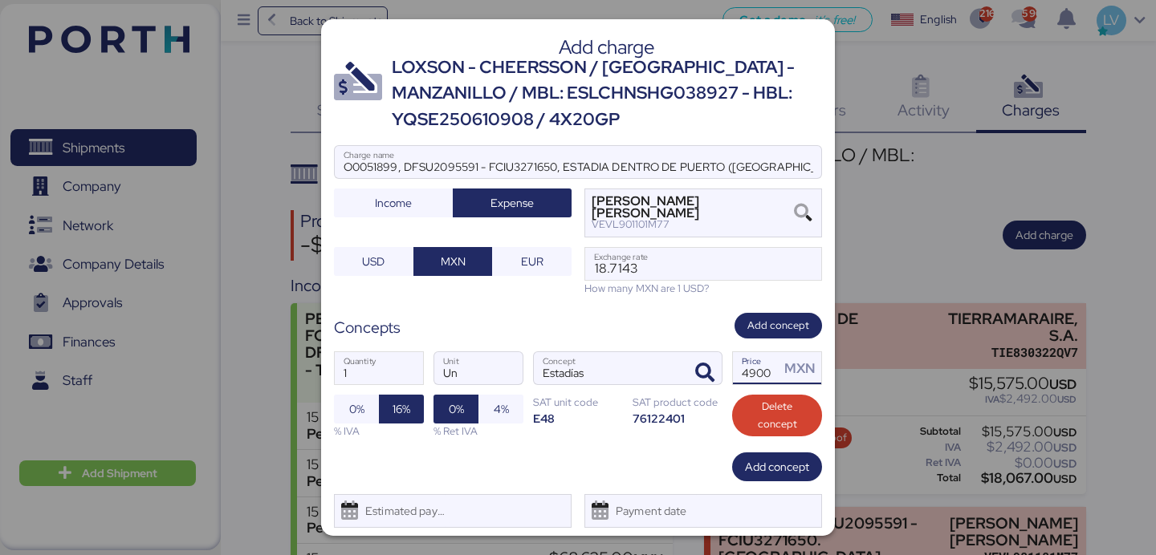
scroll to position [43, 0]
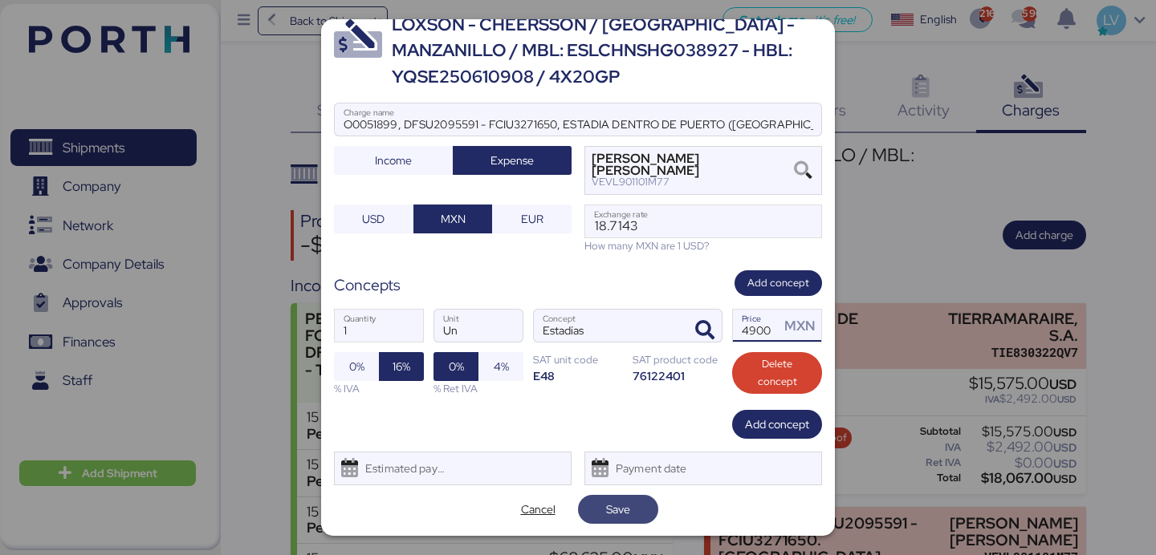
click at [601, 520] on span "Save" at bounding box center [618, 509] width 55 height 22
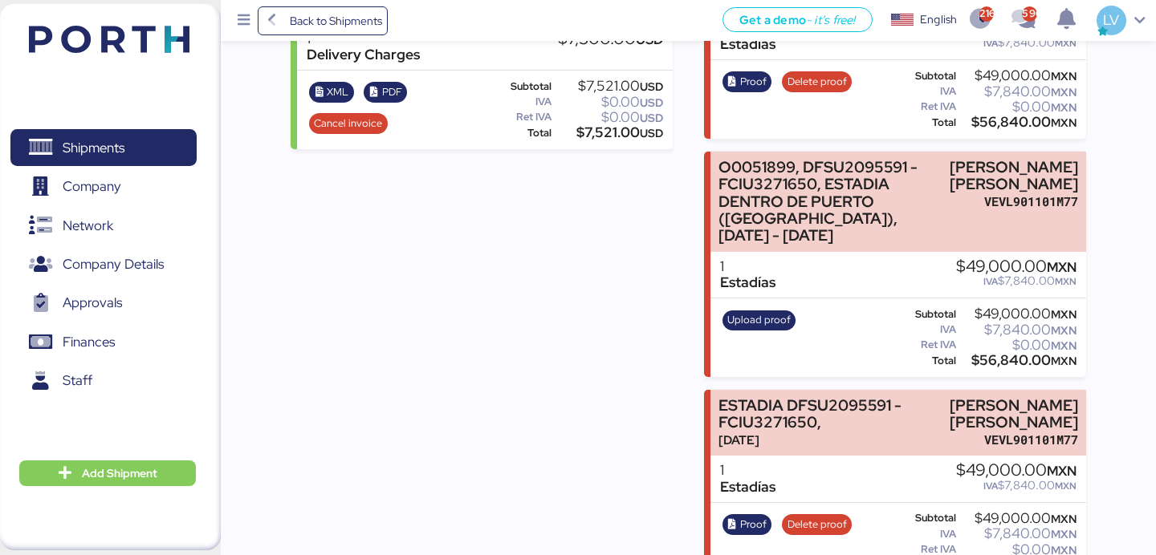
scroll to position [1349, 0]
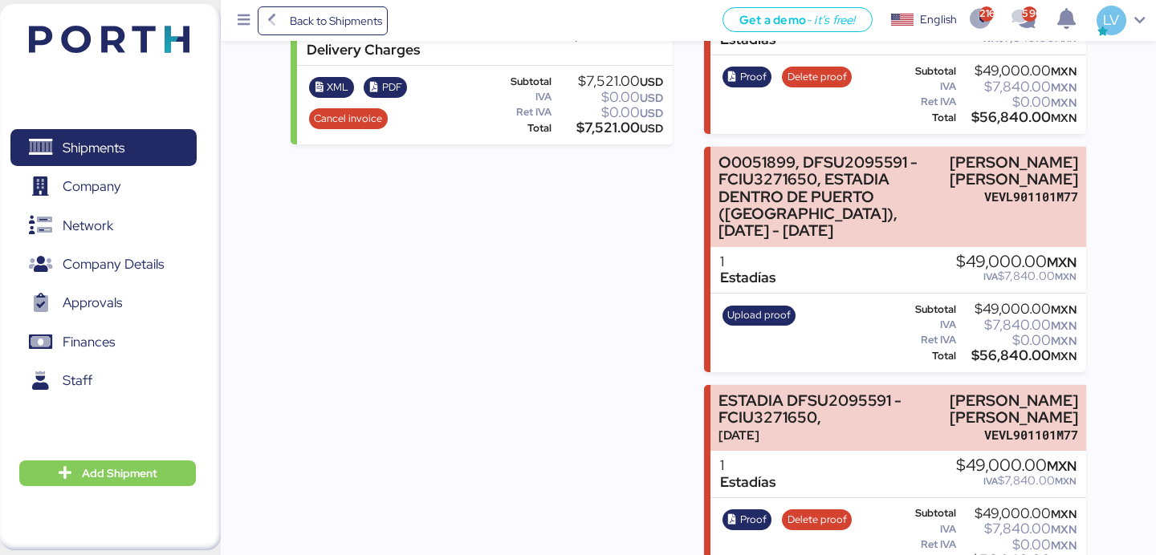
click at [767, 300] on div "Upload proof" at bounding box center [759, 333] width 84 height 66
click at [767, 307] on span "Upload proof" at bounding box center [758, 316] width 63 height 18
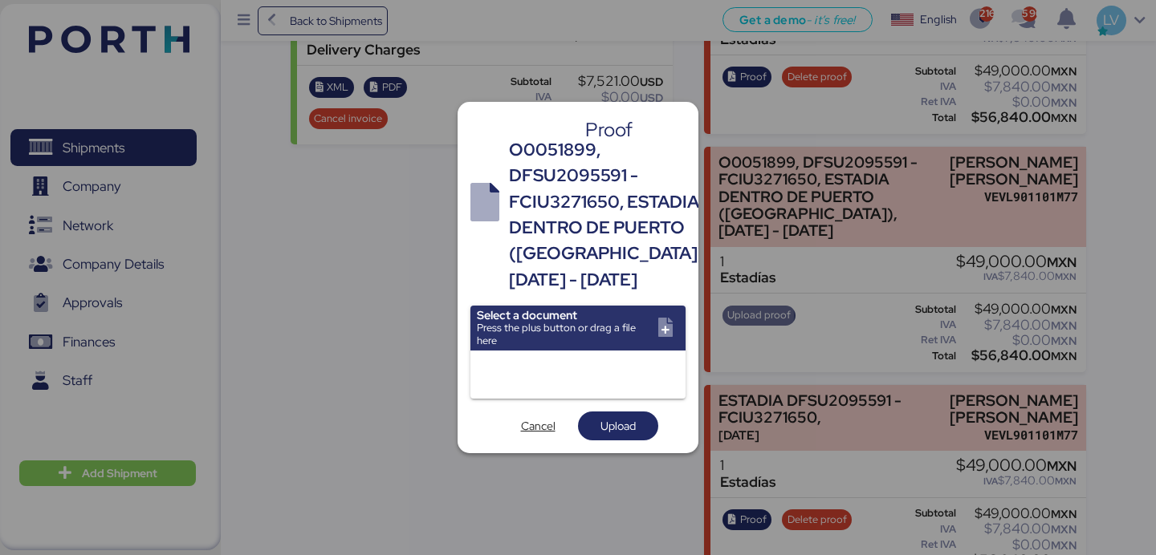
scroll to position [0, 0]
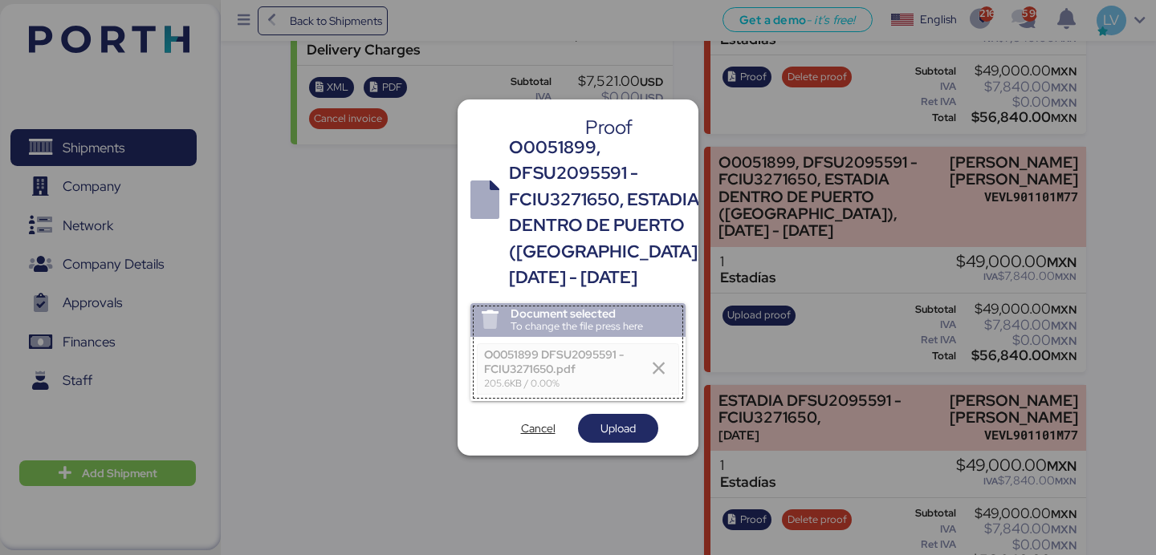
click at [612, 456] on div "Proof O0051899, DFSU2095591 - FCIU3271650, ESTADIA DENTRO DE PUERTO ([GEOGRAPHI…" at bounding box center [578, 278] width 241 height 356
click at [608, 438] on span "Upload" at bounding box center [617, 428] width 35 height 19
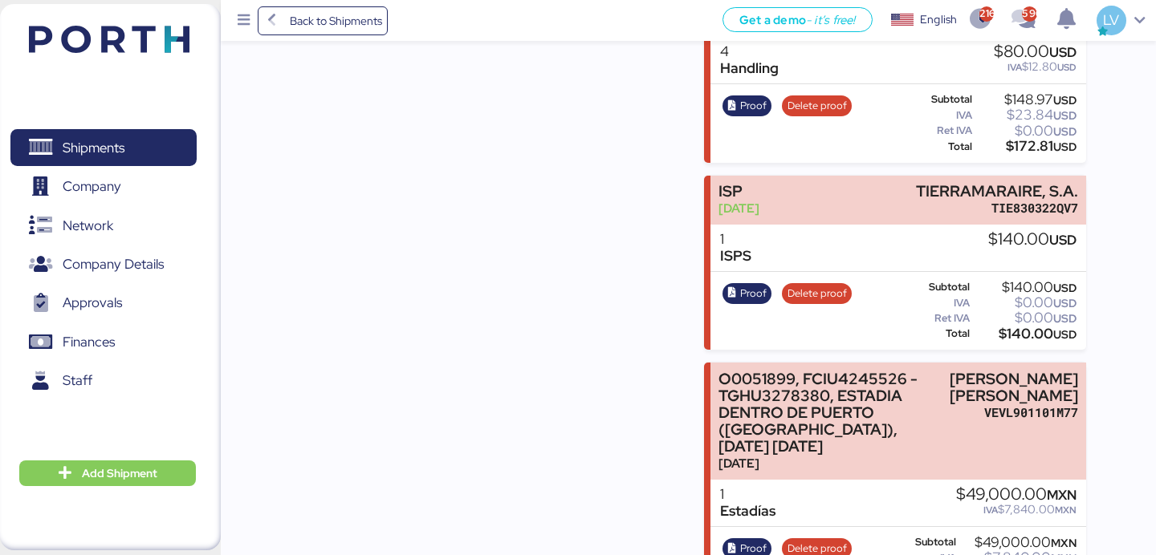
scroll to position [2827, 0]
